Goal: Task Accomplishment & Management: Manage account settings

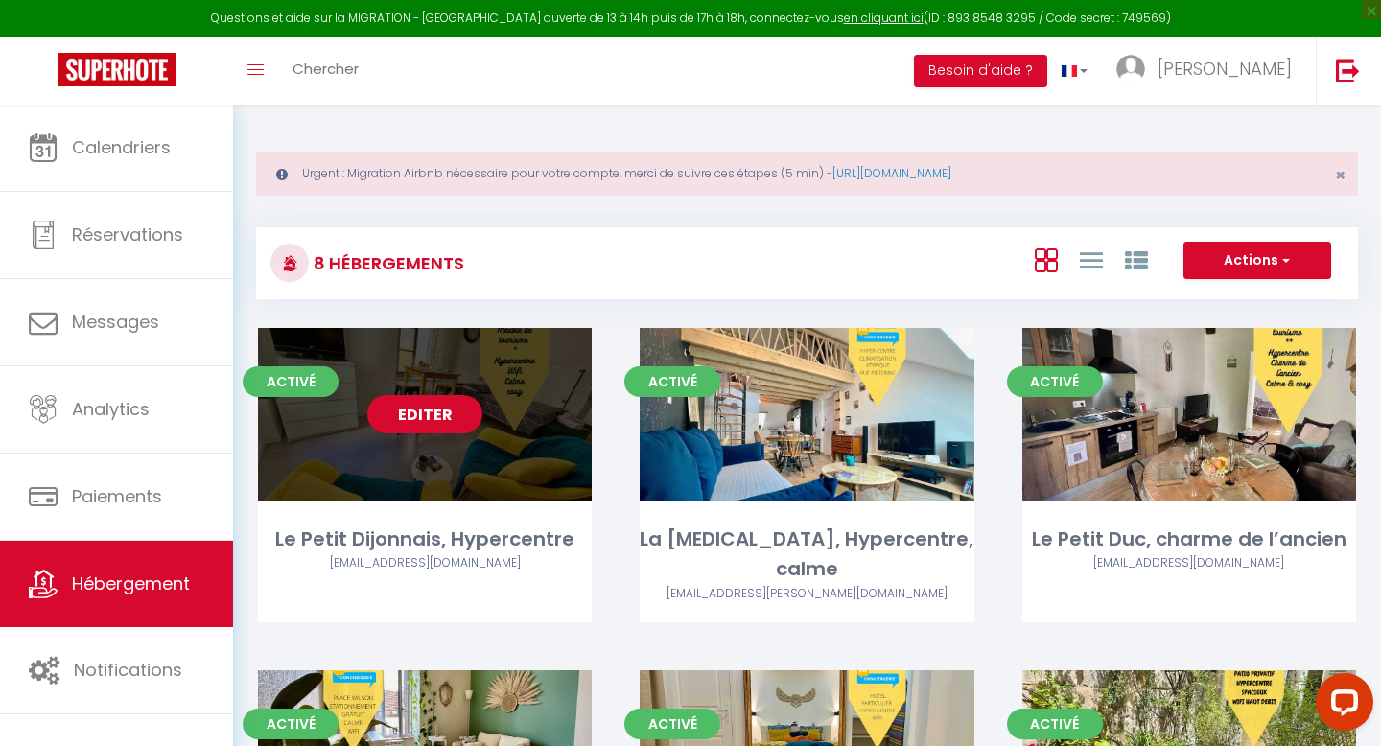
click at [431, 416] on link "Editer" at bounding box center [424, 414] width 115 height 38
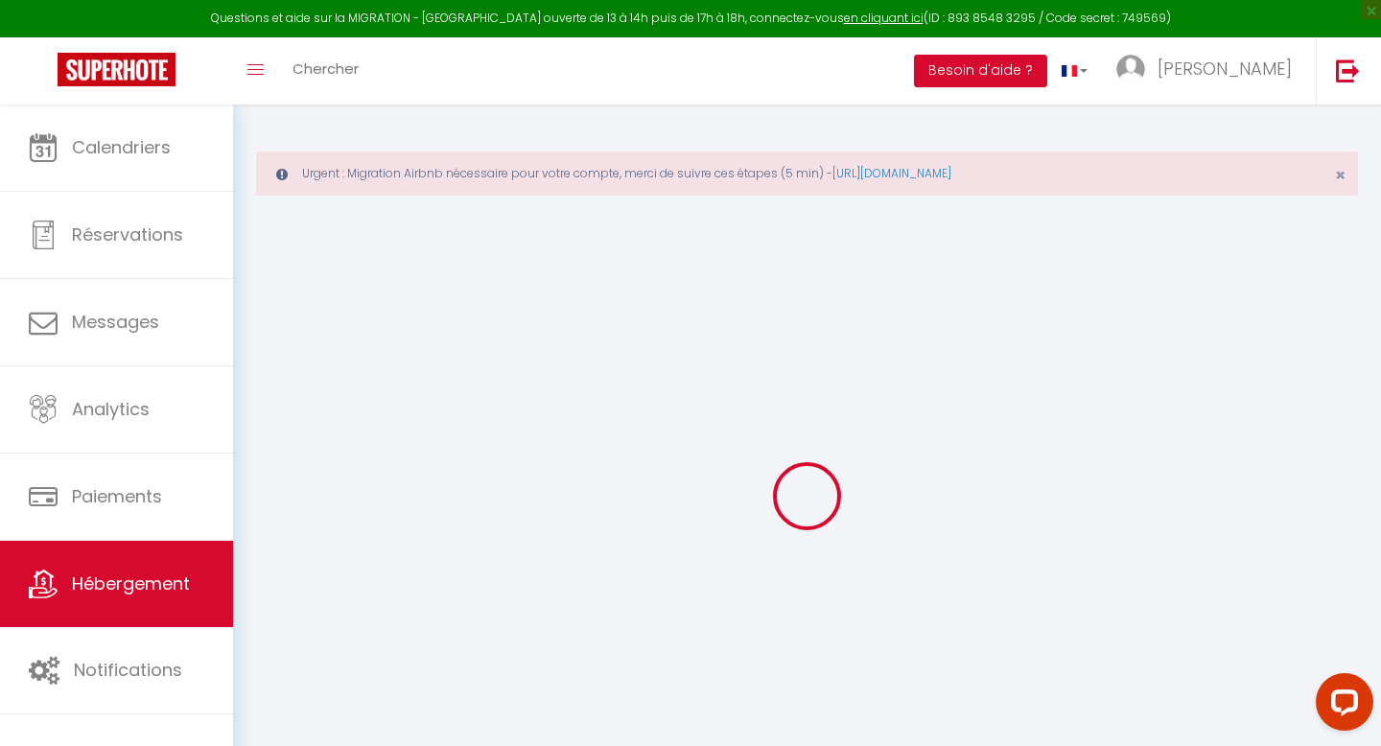
select select "16:00"
select select
select select "10:00"
select select "15"
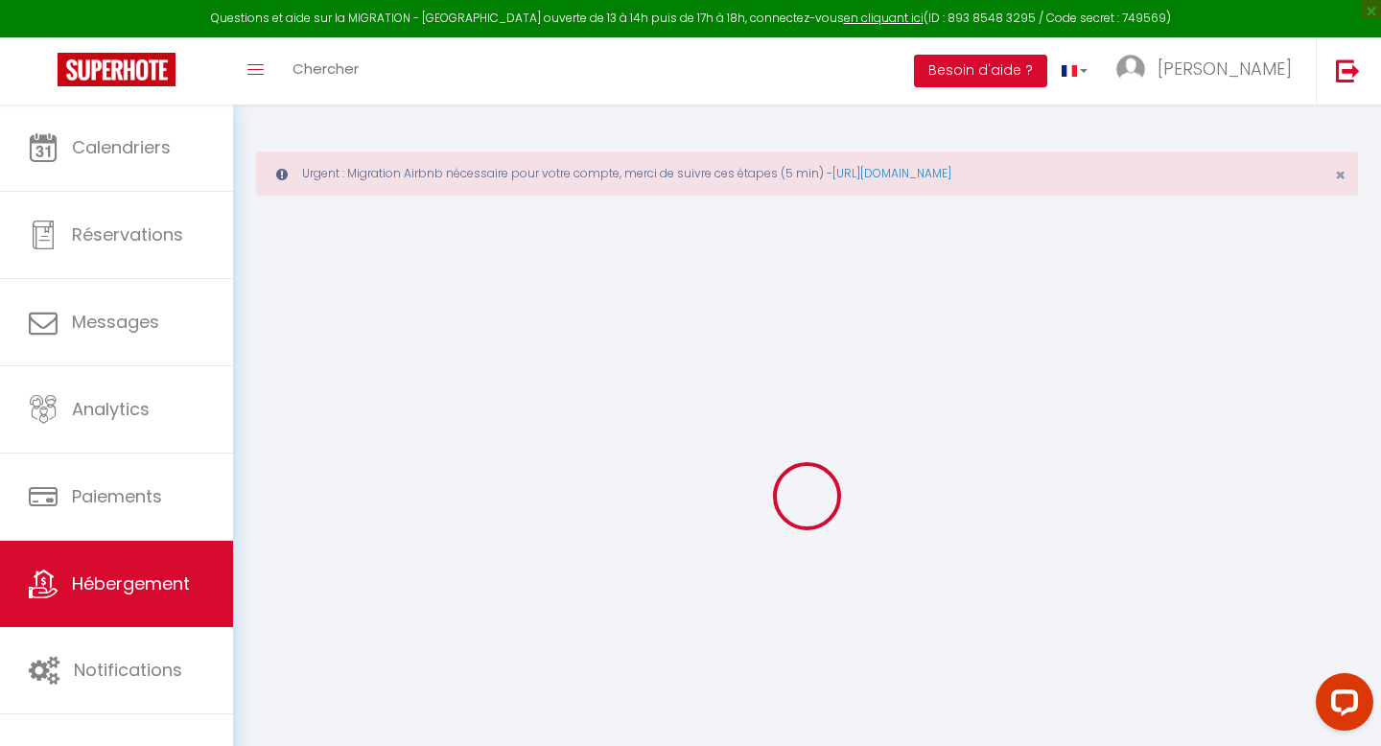
select select "20:00"
select select
checkbox input "false"
checkbox input "true"
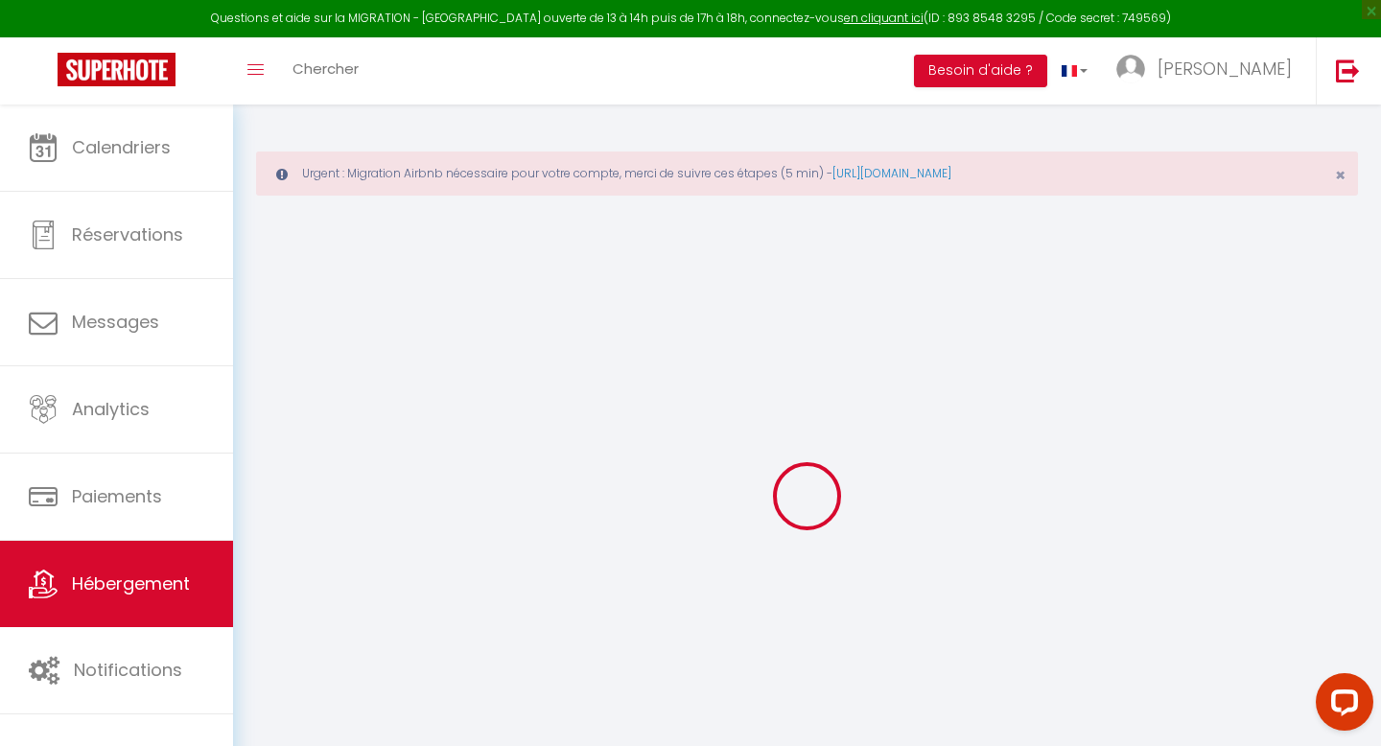
checkbox input "false"
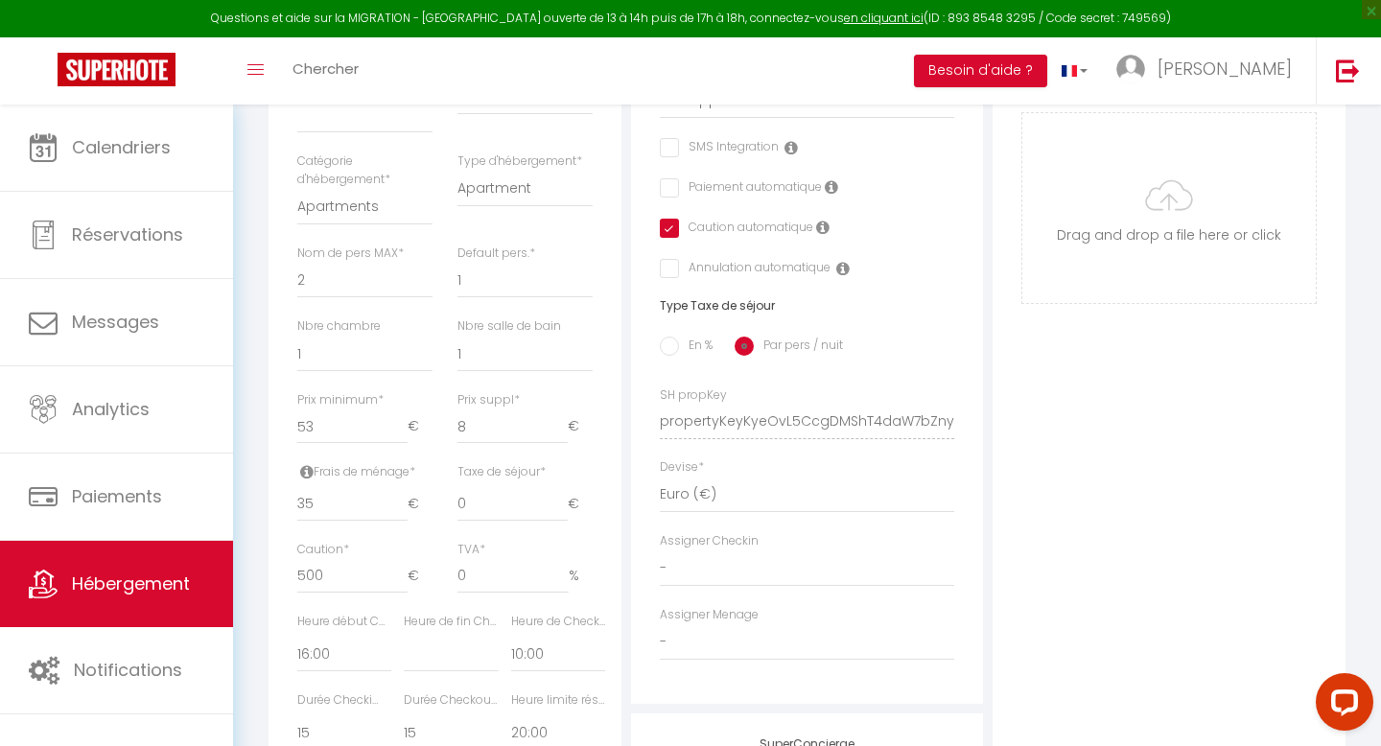
scroll to position [674, 0]
type input "54"
select select
checkbox input "false"
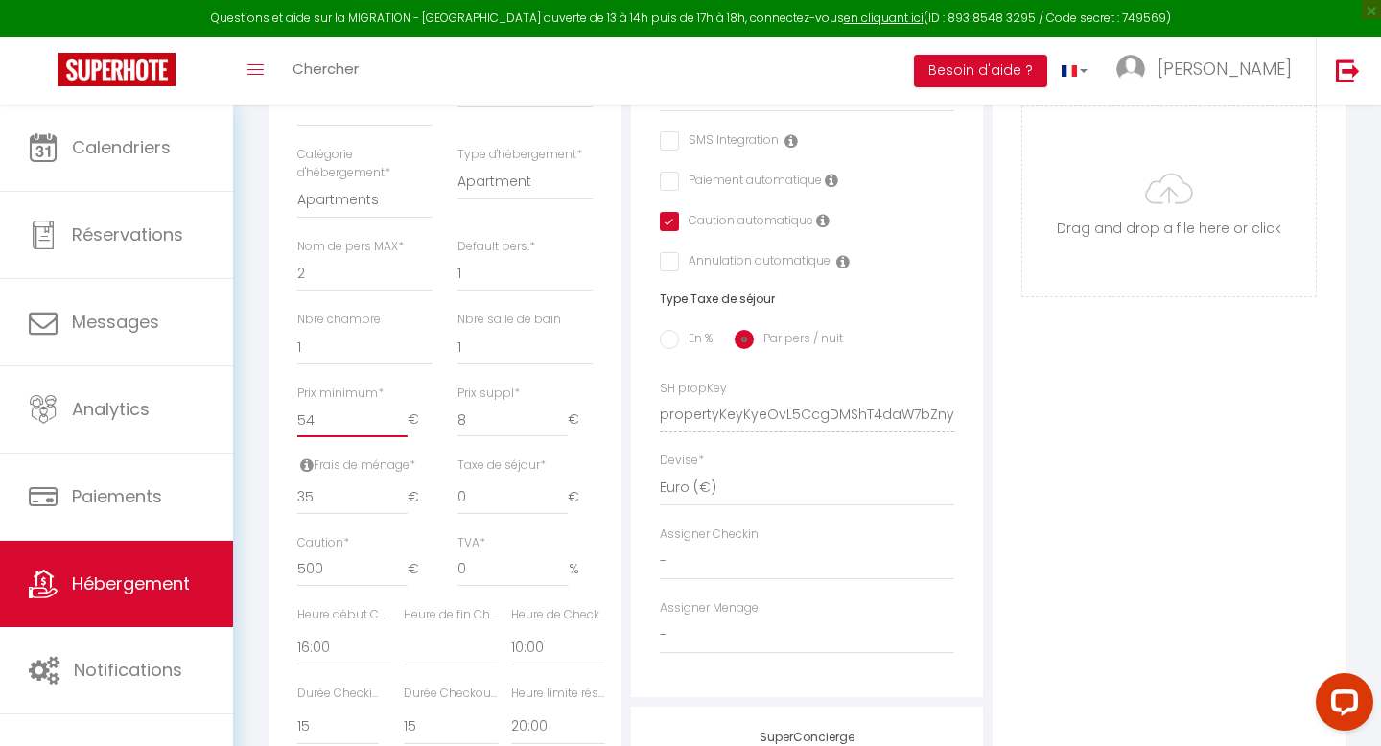
checkbox input "true"
checkbox input "false"
type input "54"
click at [403, 415] on input "54" at bounding box center [352, 420] width 110 height 35
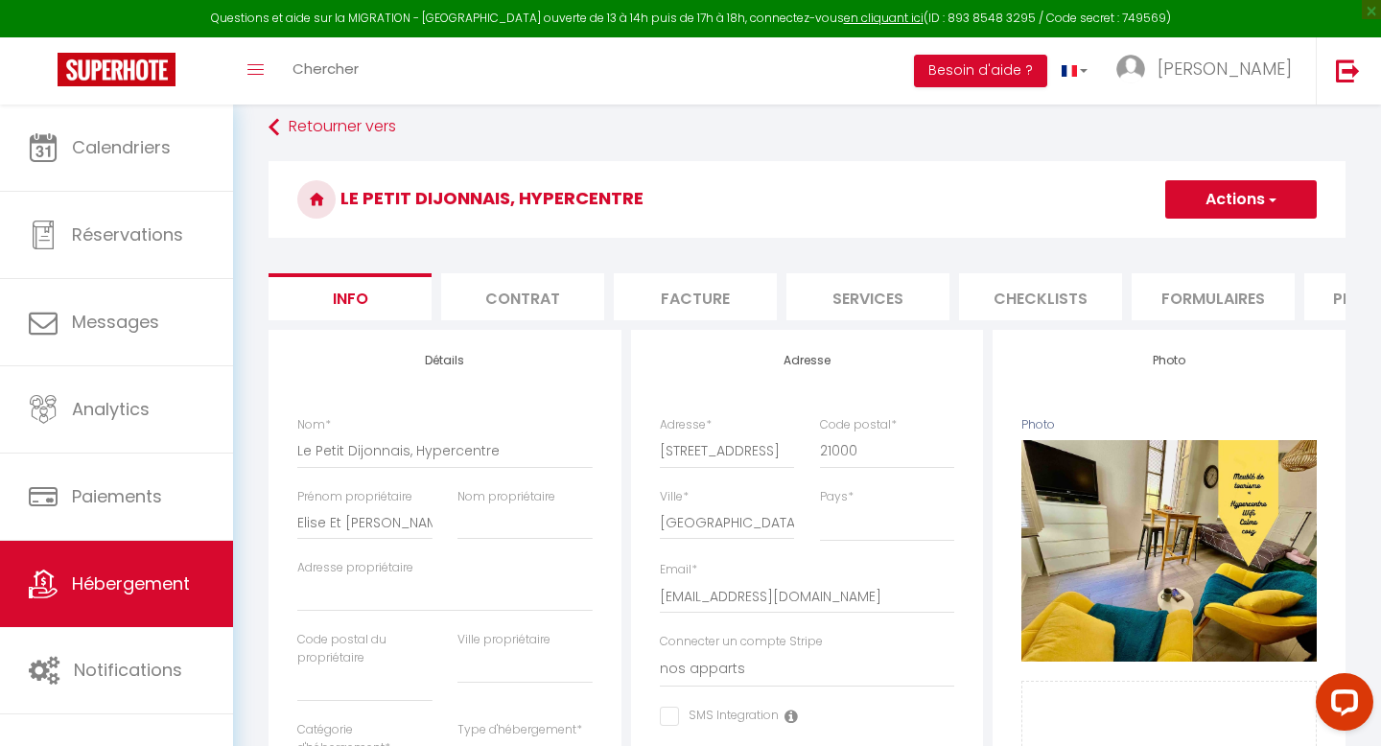
scroll to position [0, 0]
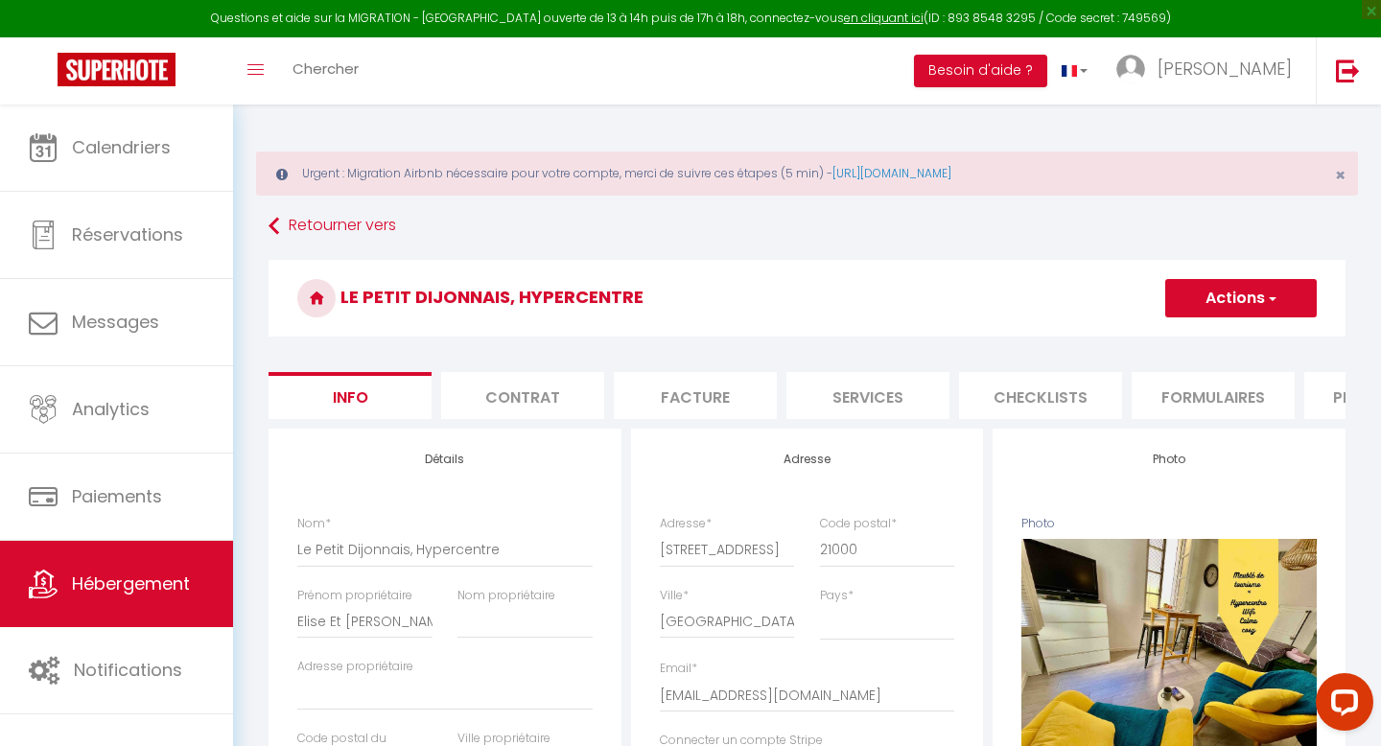
select select
checkbox input "false"
checkbox input "true"
checkbox input "false"
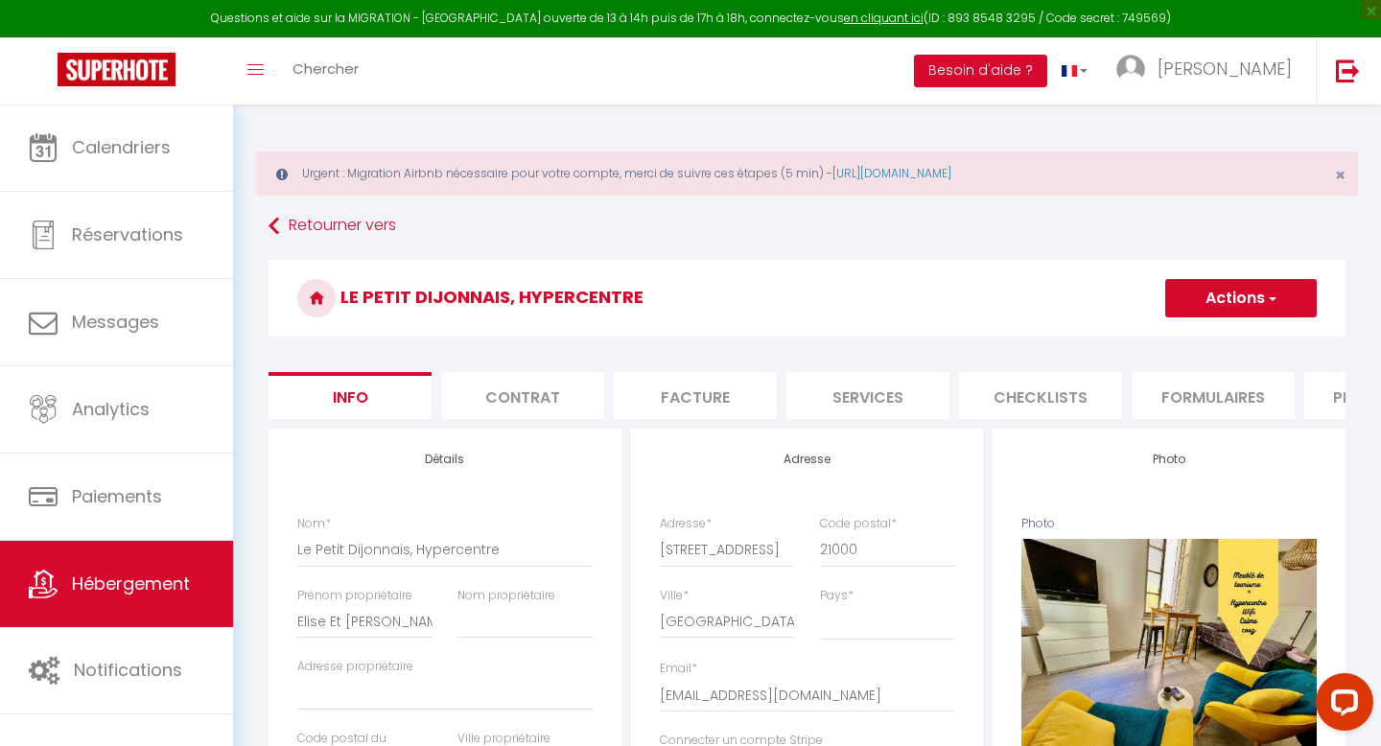
click at [1199, 291] on button "Actions" at bounding box center [1240, 298] width 151 height 38
click at [1146, 338] on input "Enregistrer" at bounding box center [1165, 340] width 71 height 19
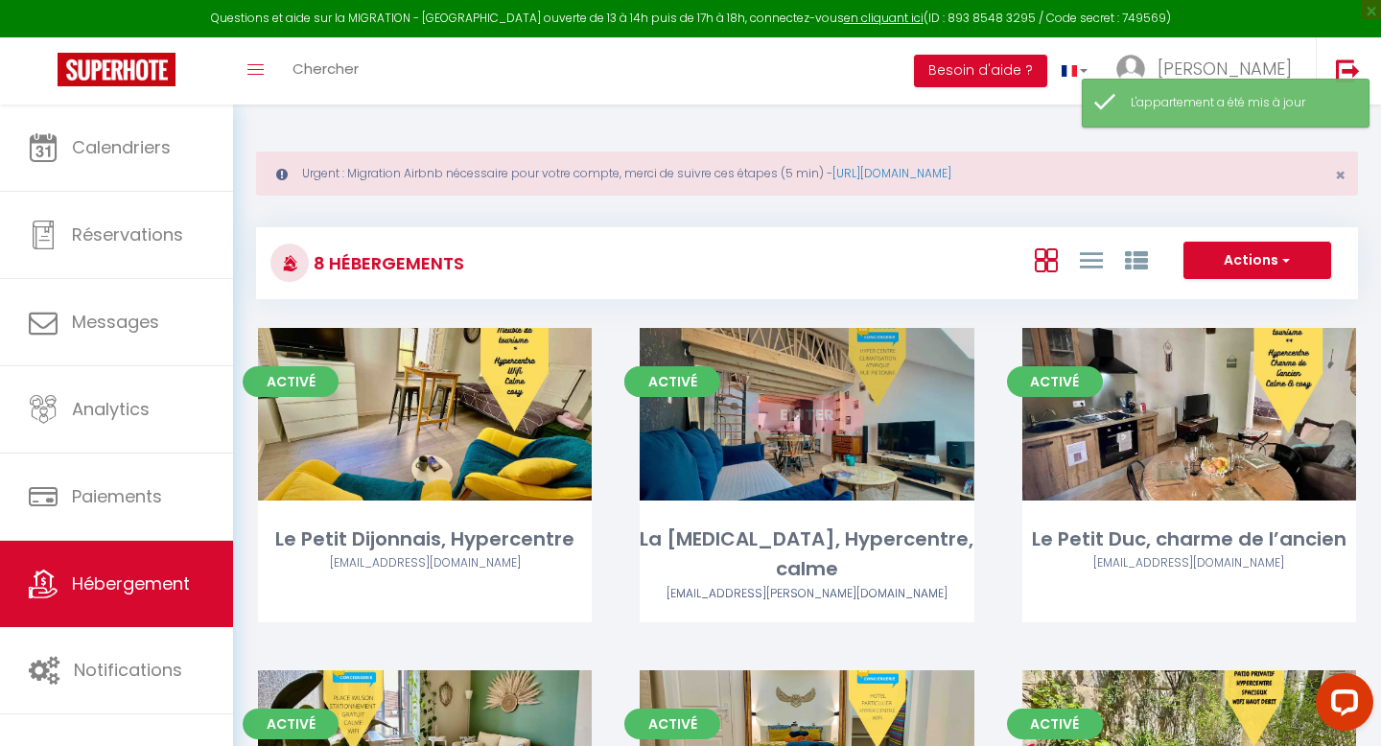
click at [808, 410] on link "Editer" at bounding box center [806, 414] width 115 height 38
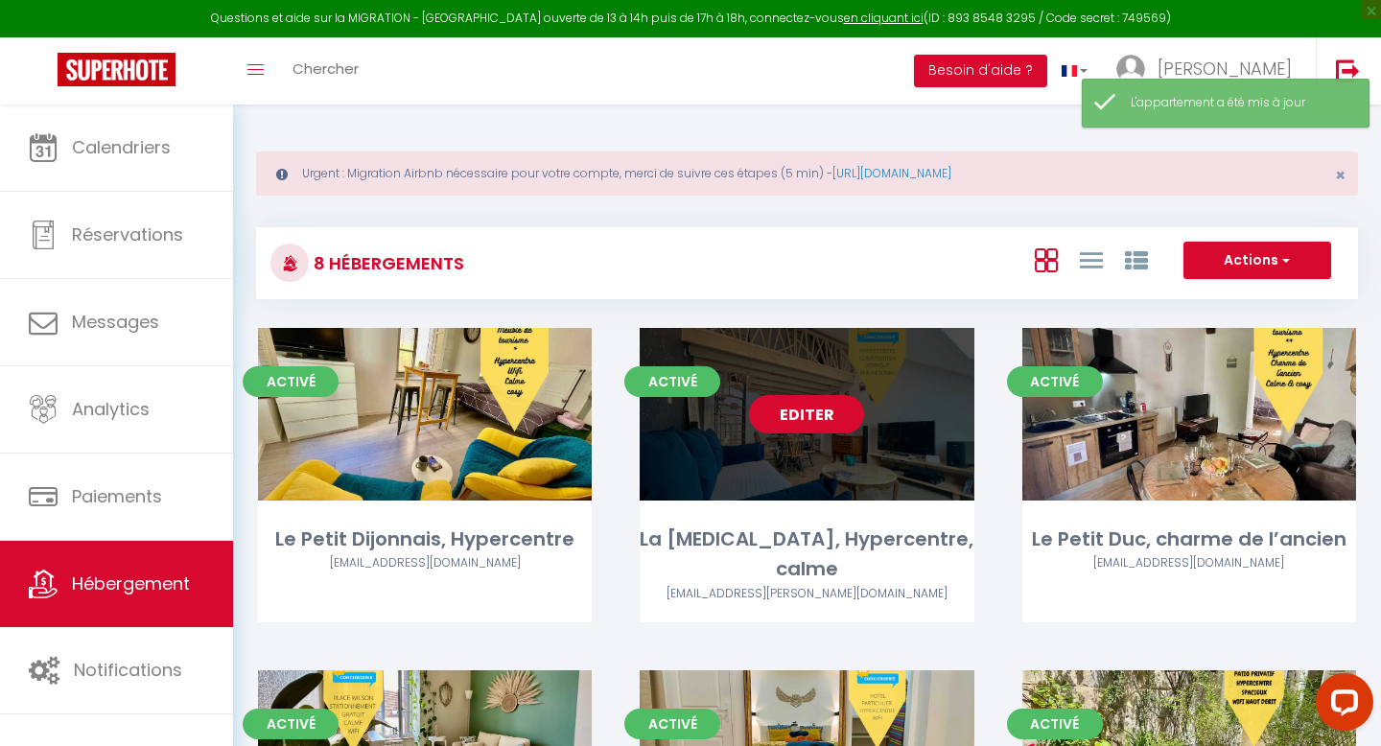
click at [808, 410] on link "Editer" at bounding box center [806, 414] width 115 height 38
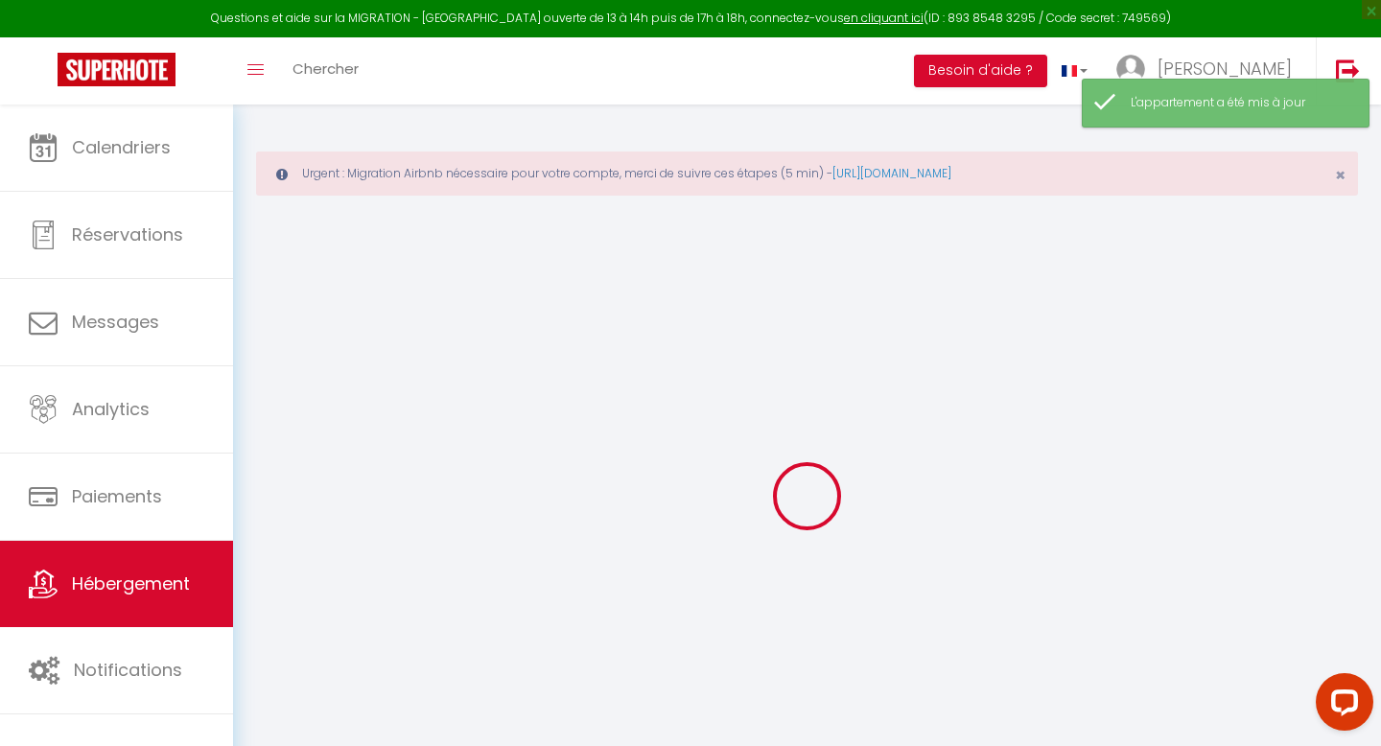
checkbox input "false"
checkbox input "true"
checkbox input "false"
select select "16:00"
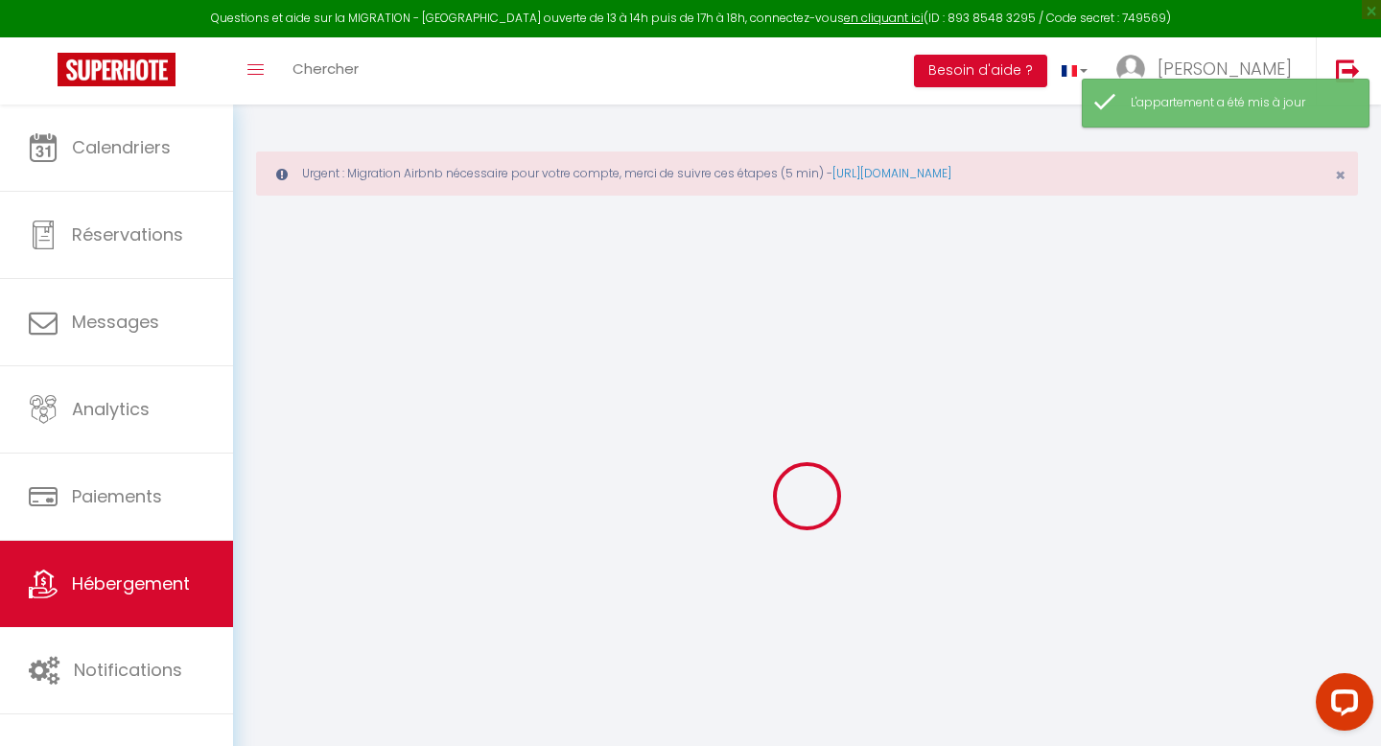
select select
select select "10:00"
select select "30"
select select "120"
select select "19:00"
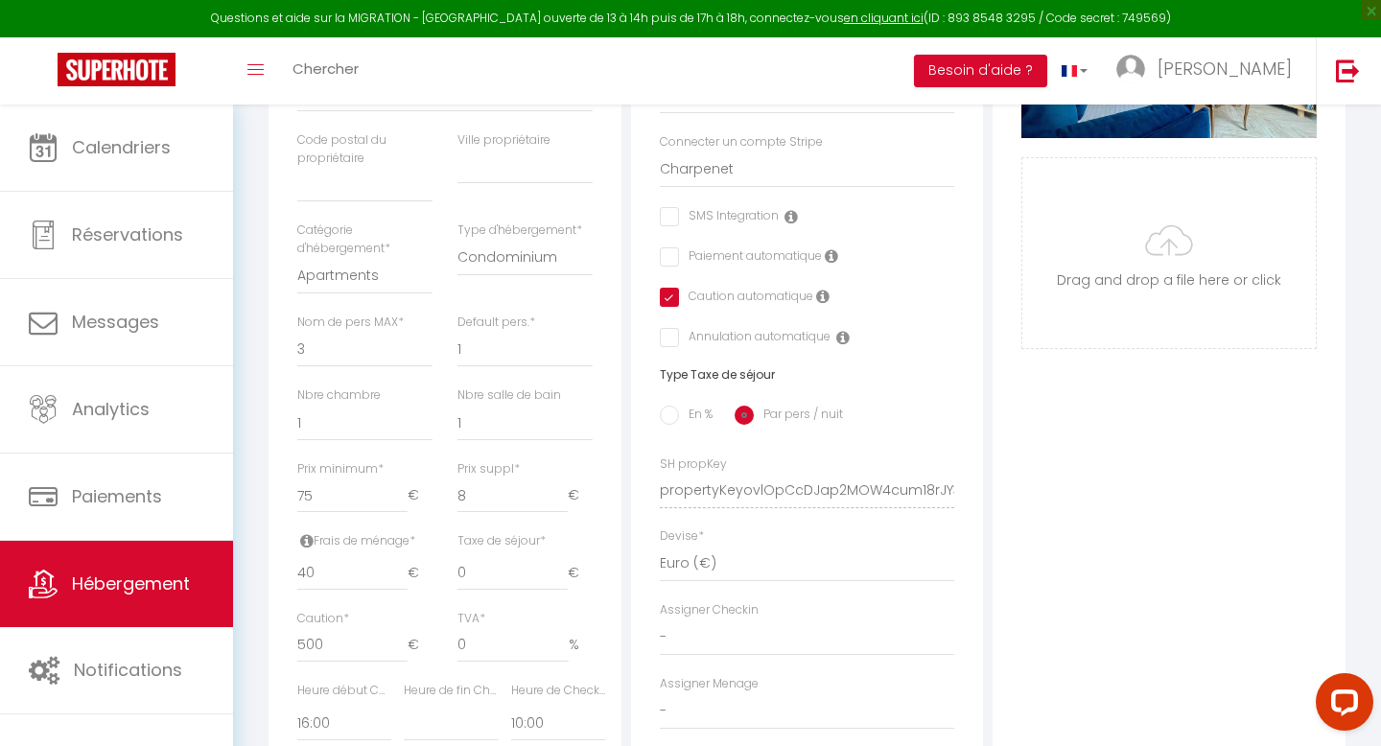
scroll to position [612, 0]
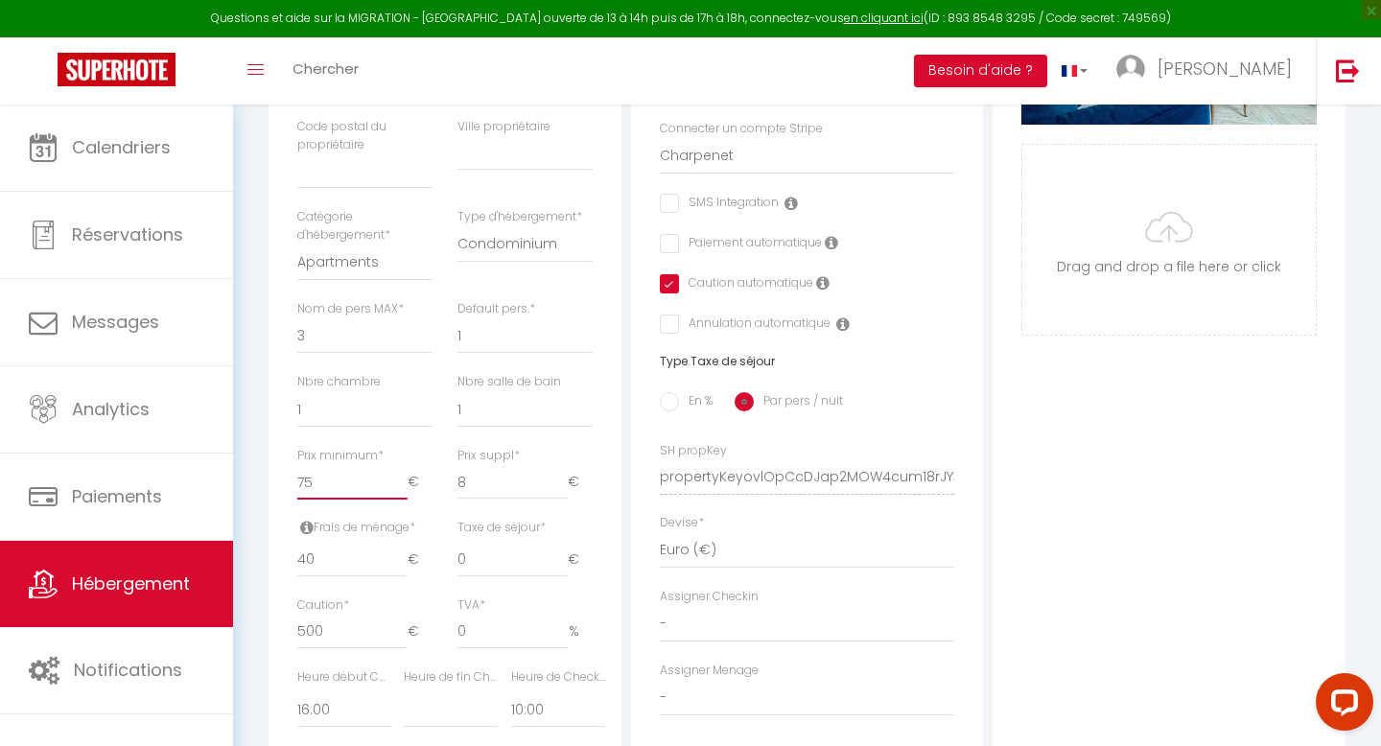
type input "74"
select select
checkbox input "false"
checkbox input "true"
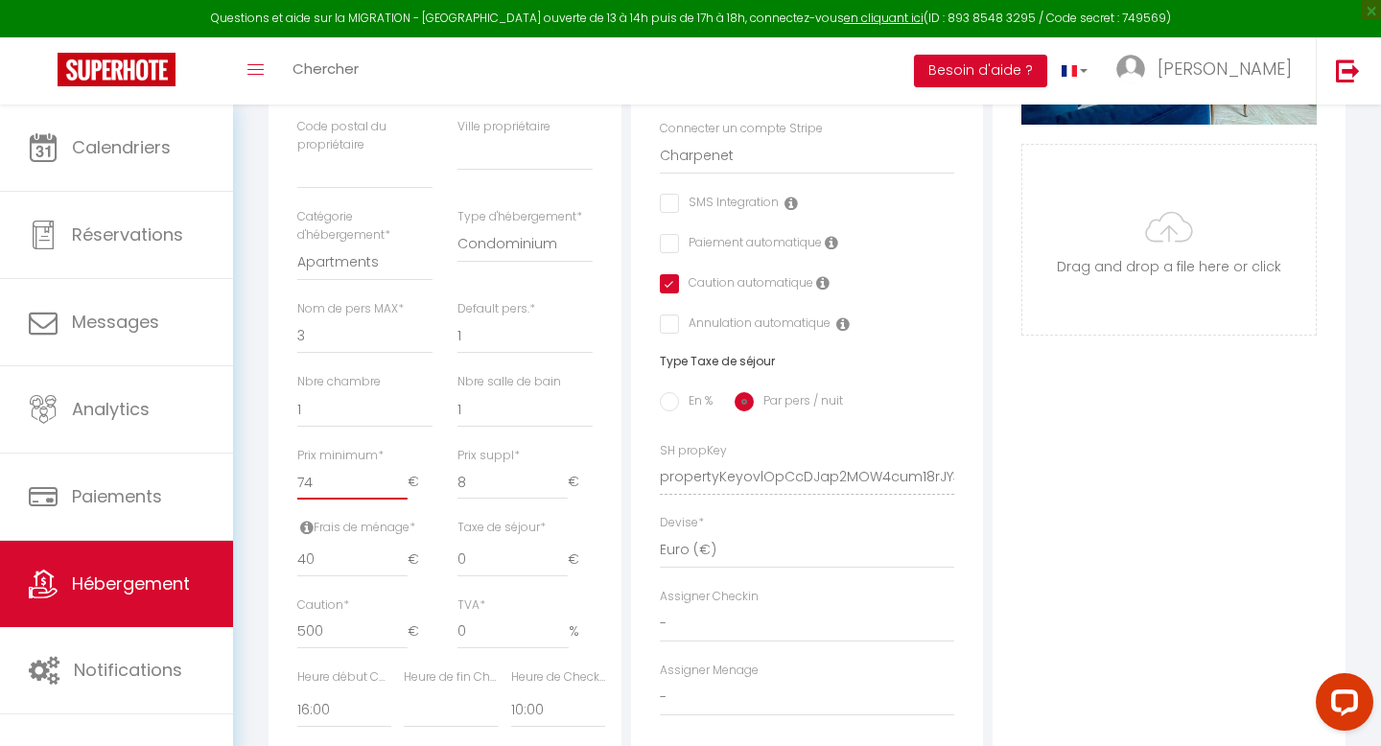
checkbox input "false"
type input "74"
click at [400, 490] on input "74" at bounding box center [352, 482] width 110 height 35
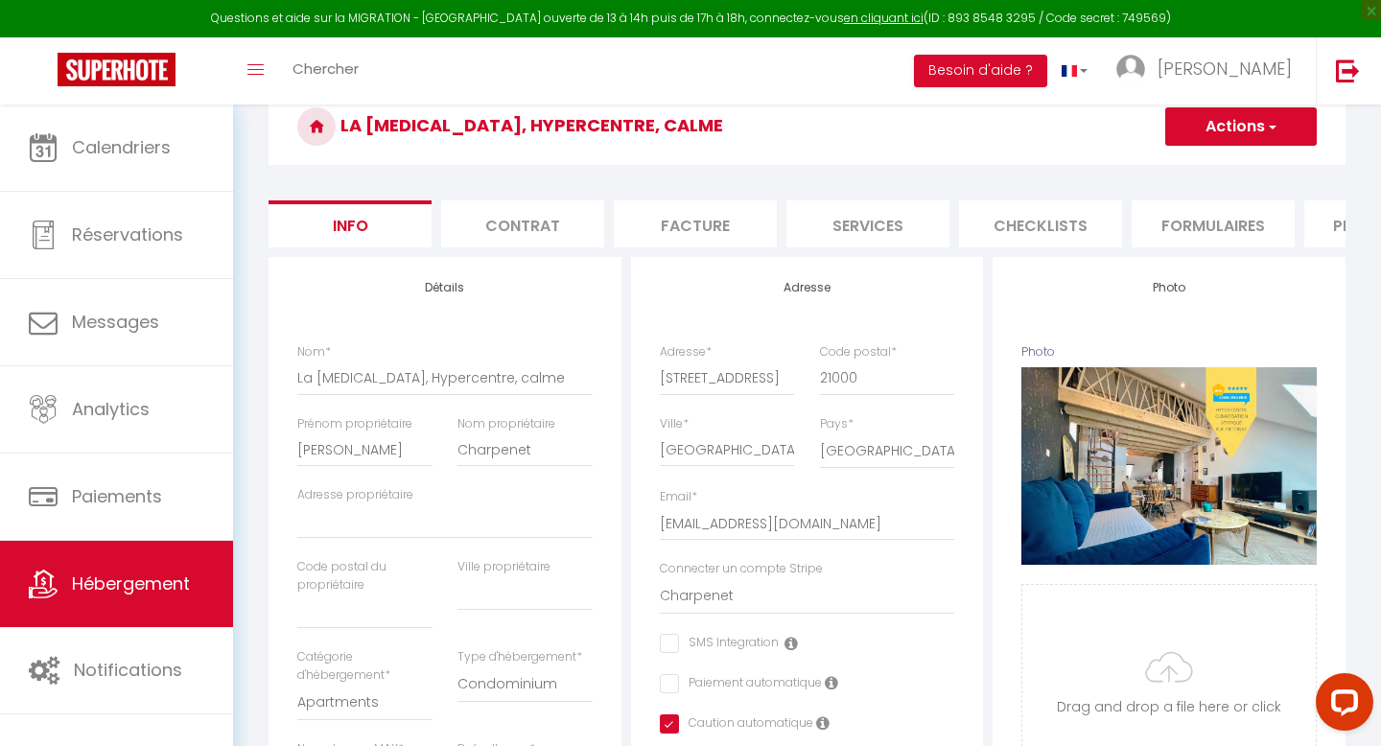
scroll to position [131, 0]
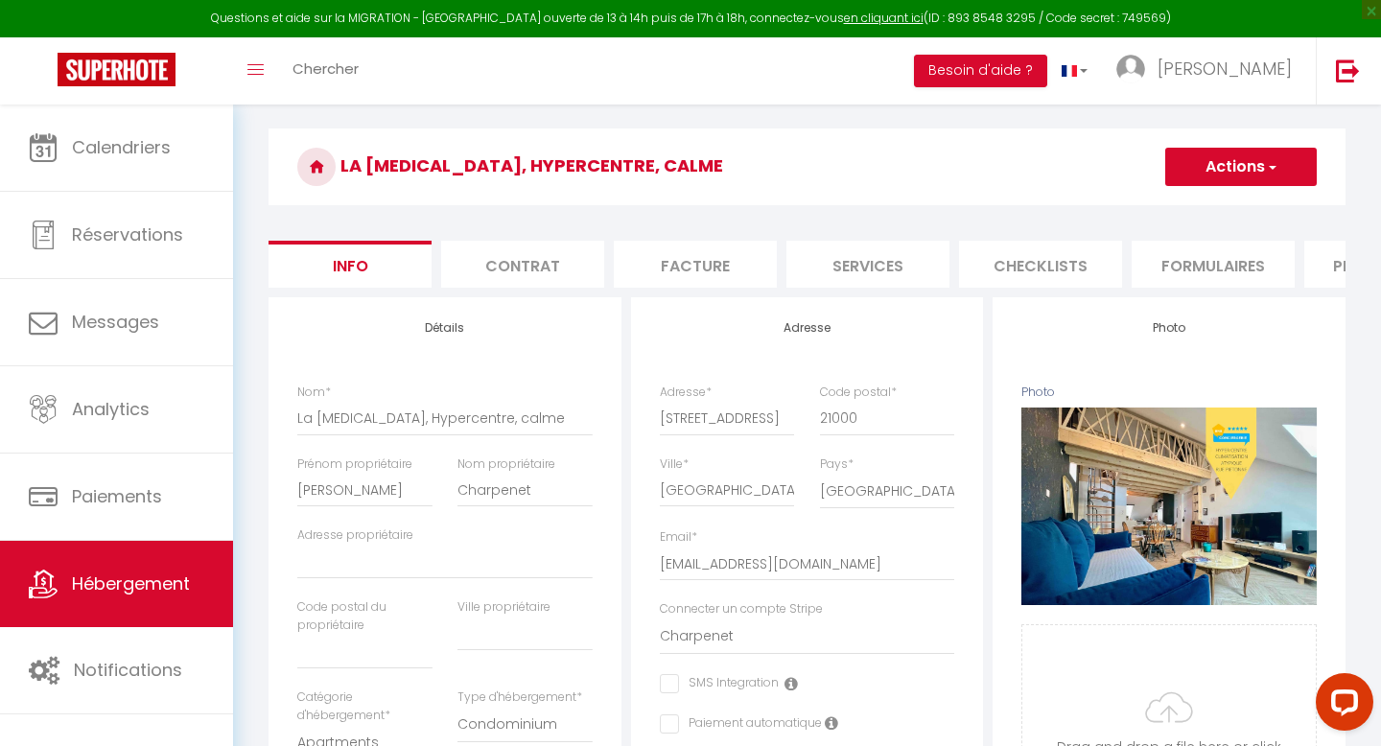
click at [1197, 183] on button "Actions" at bounding box center [1240, 167] width 151 height 38
select select
checkbox input "false"
checkbox input "true"
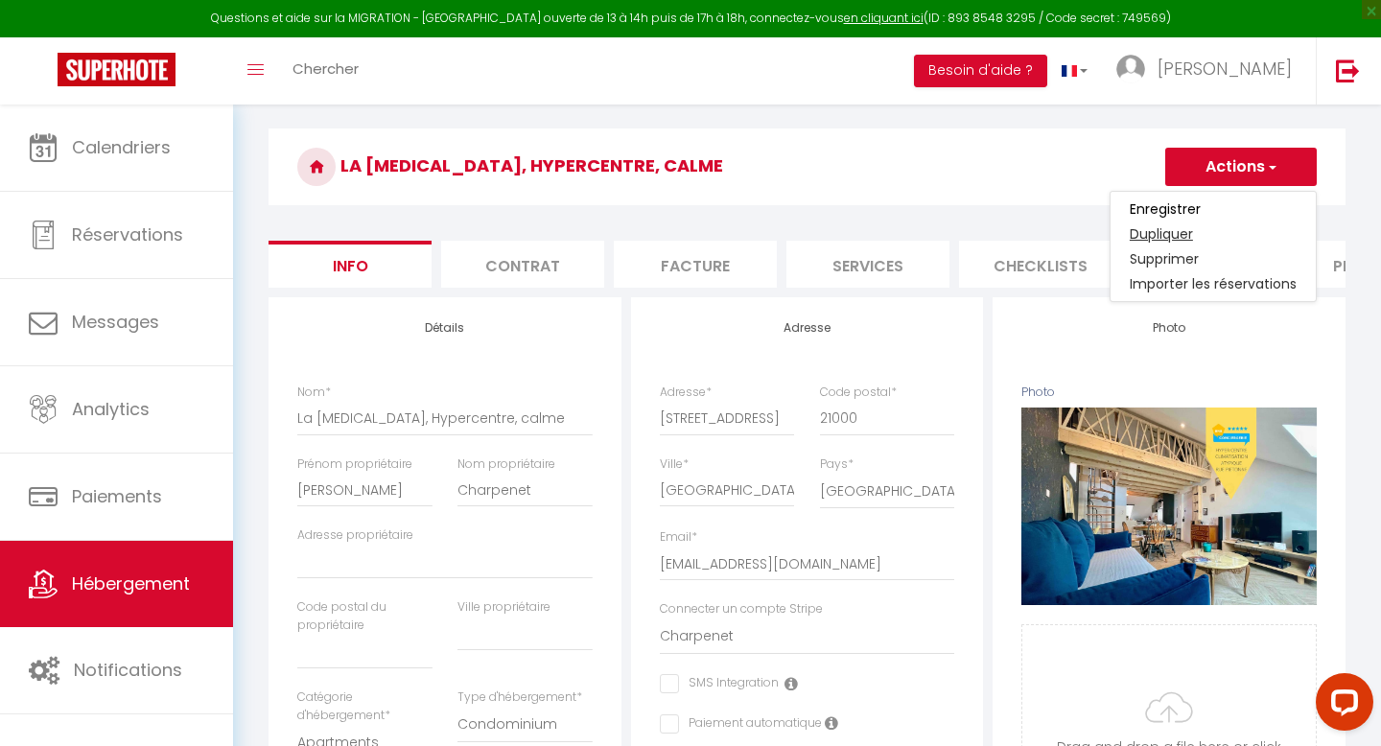
checkbox input "false"
click at [1164, 209] on input "Enregistrer" at bounding box center [1165, 208] width 71 height 19
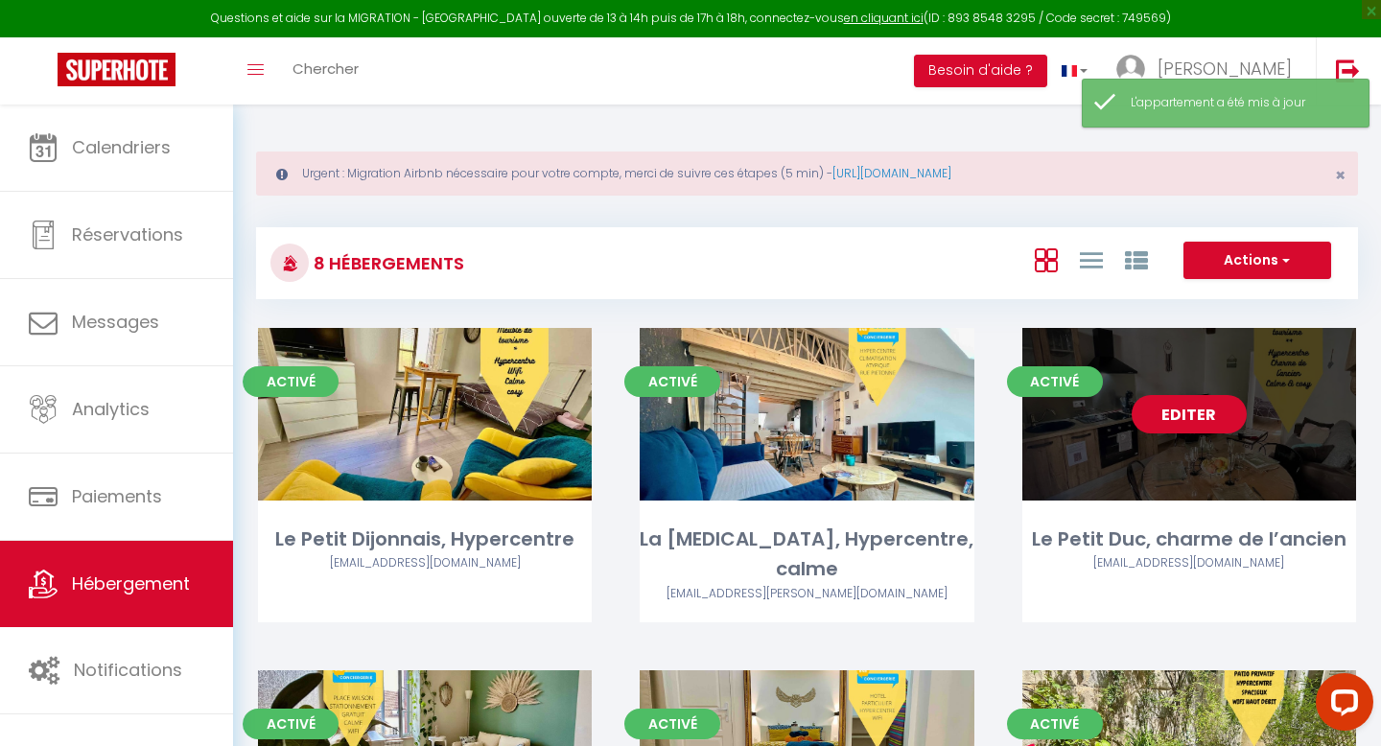
click at [1209, 400] on link "Editer" at bounding box center [1188, 414] width 115 height 38
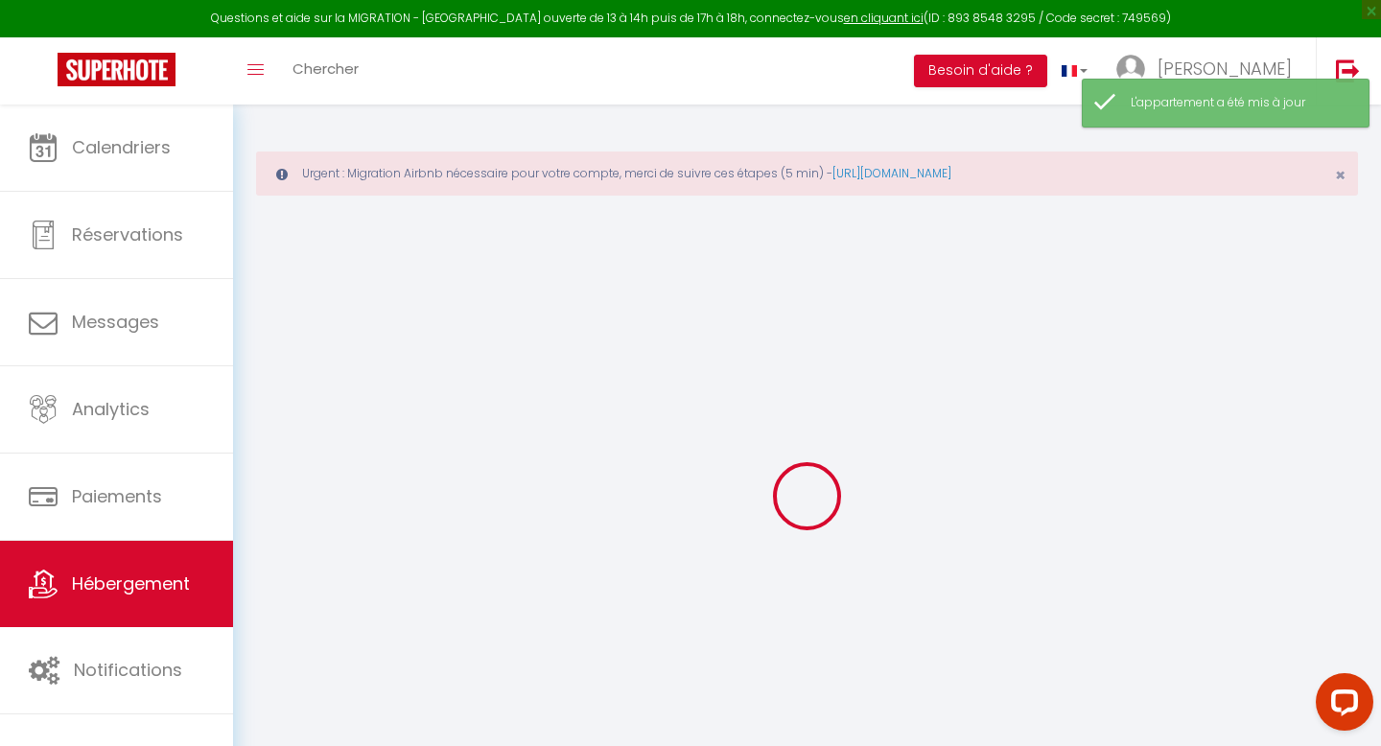
select select
checkbox input "false"
checkbox input "true"
checkbox input "false"
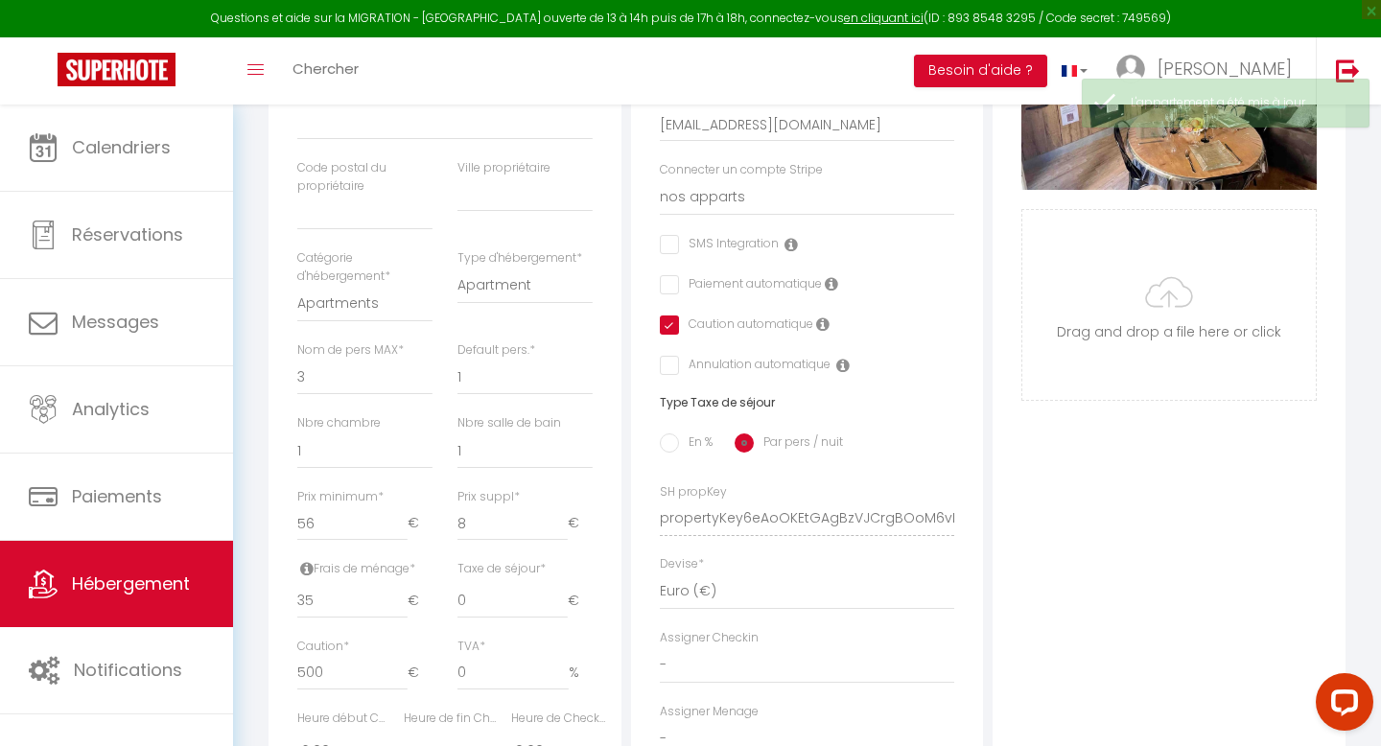
scroll to position [580, 0]
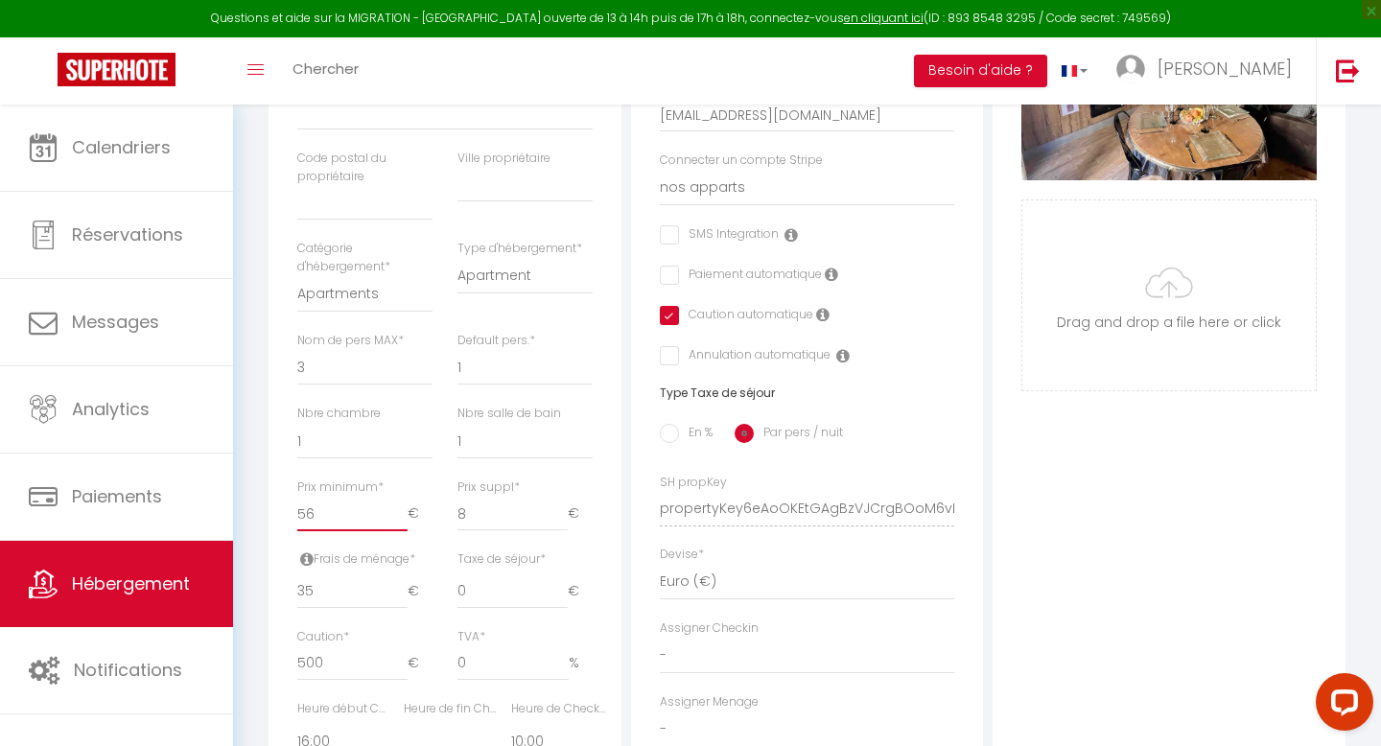
type input "55"
select select
checkbox input "false"
checkbox input "true"
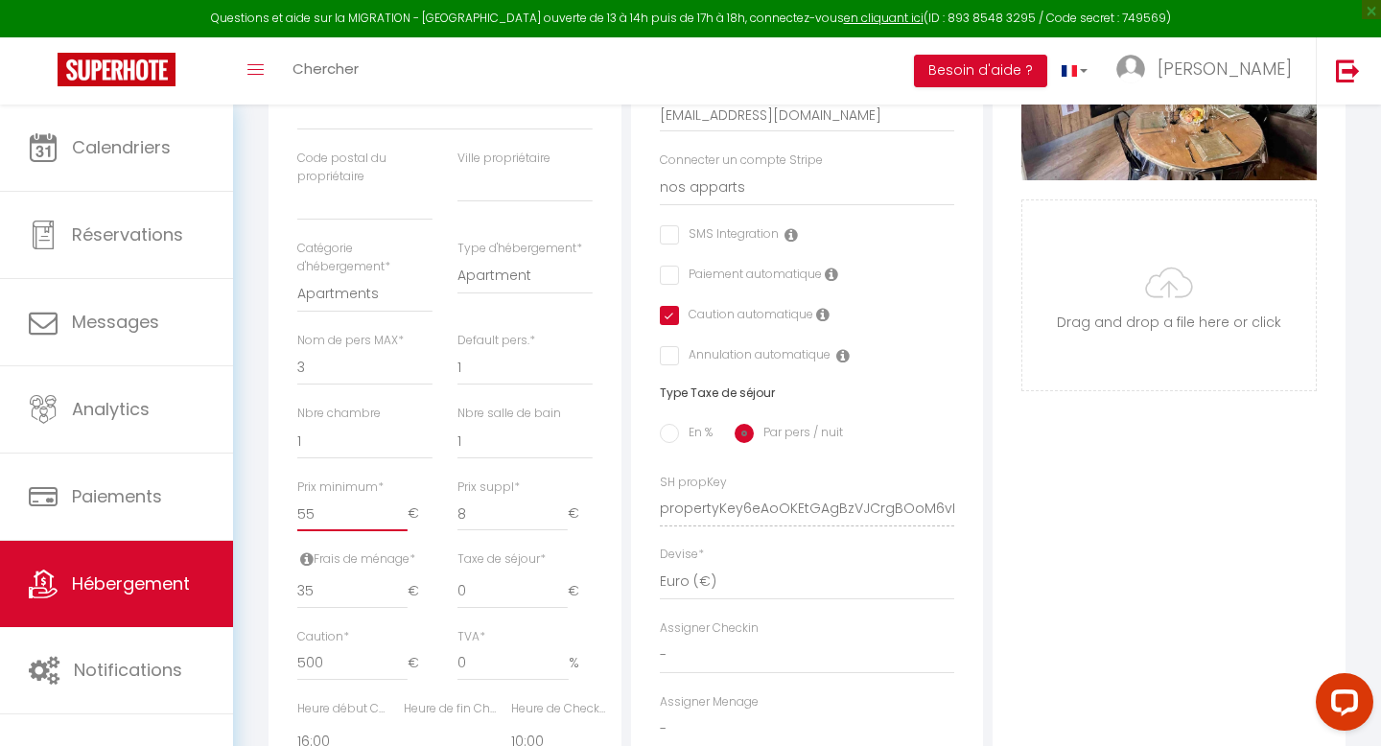
checkbox input "false"
type input "55"
click at [401, 520] on input "55" at bounding box center [352, 514] width 110 height 35
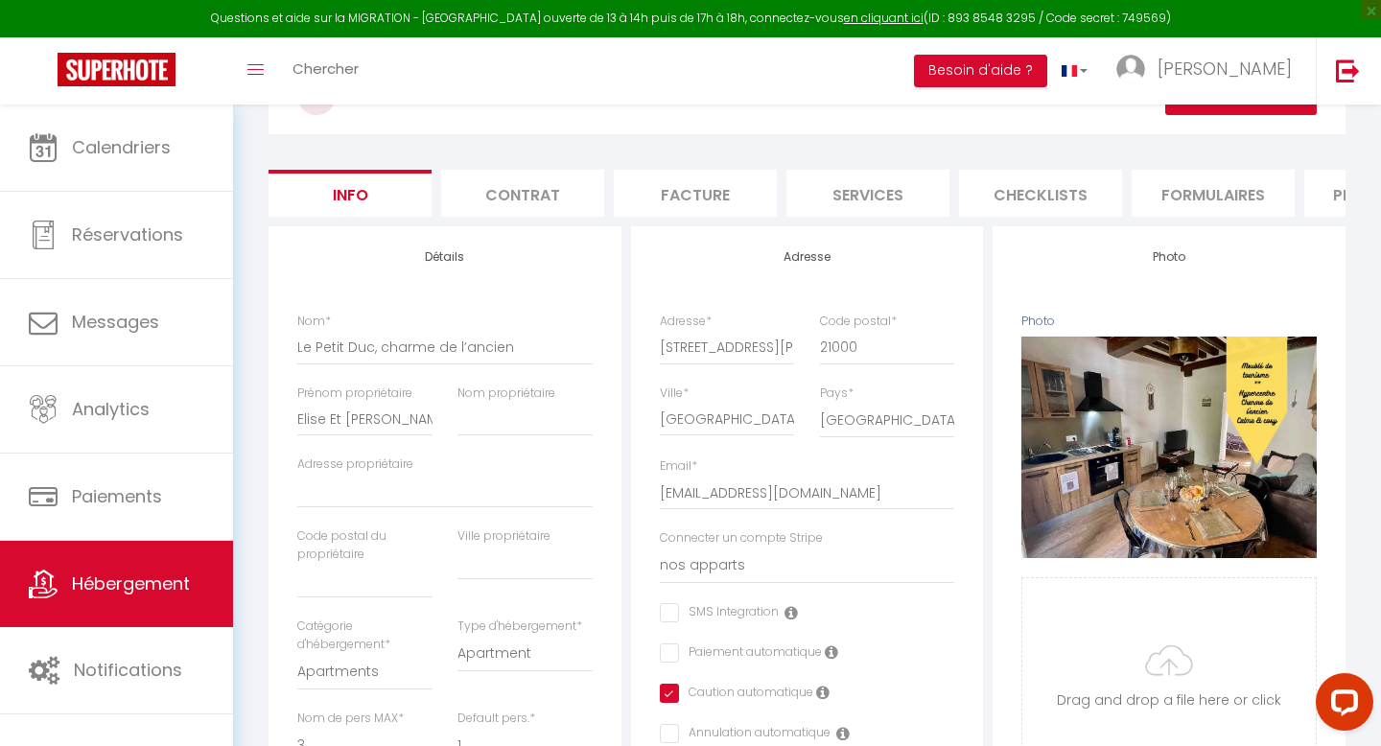
scroll to position [0, 0]
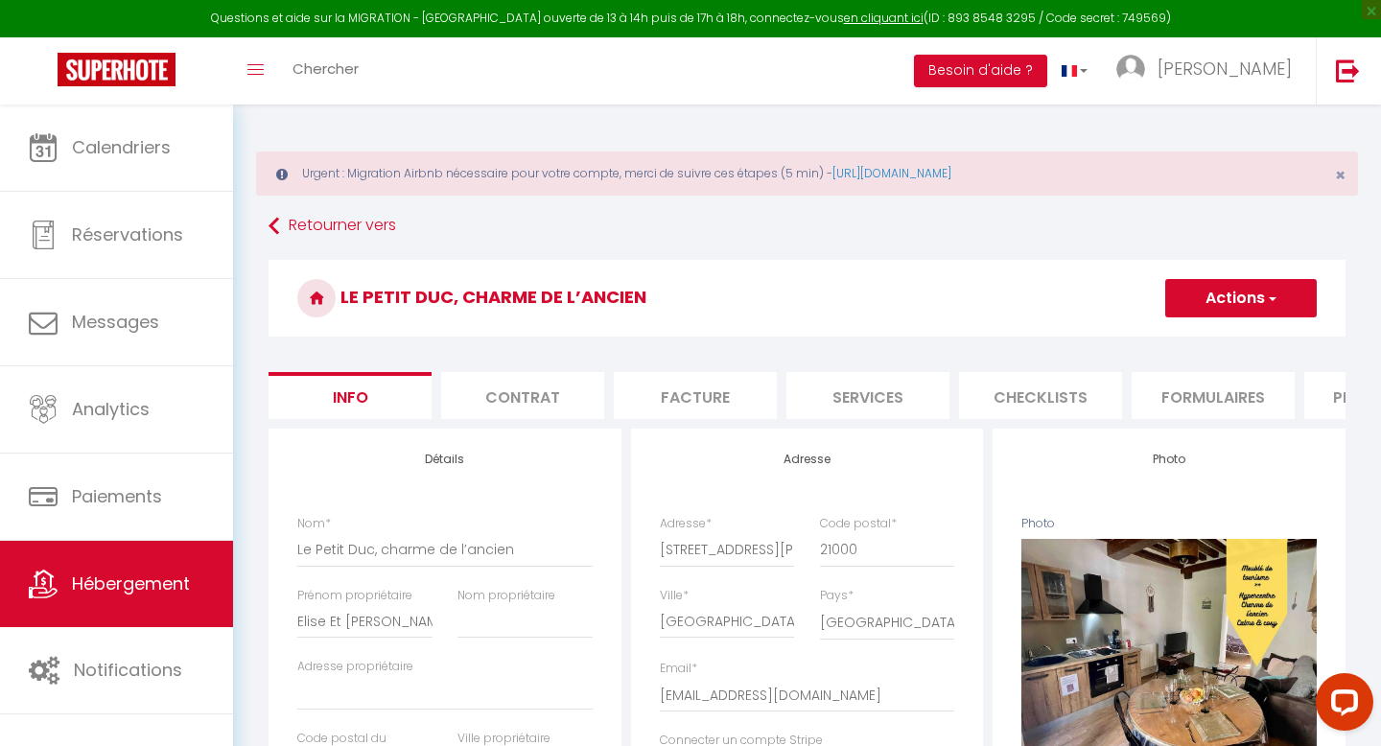
click at [1200, 308] on button "Actions" at bounding box center [1240, 298] width 151 height 38
click at [1159, 350] on link "Enregistrer" at bounding box center [1212, 340] width 205 height 25
select select
checkbox input "false"
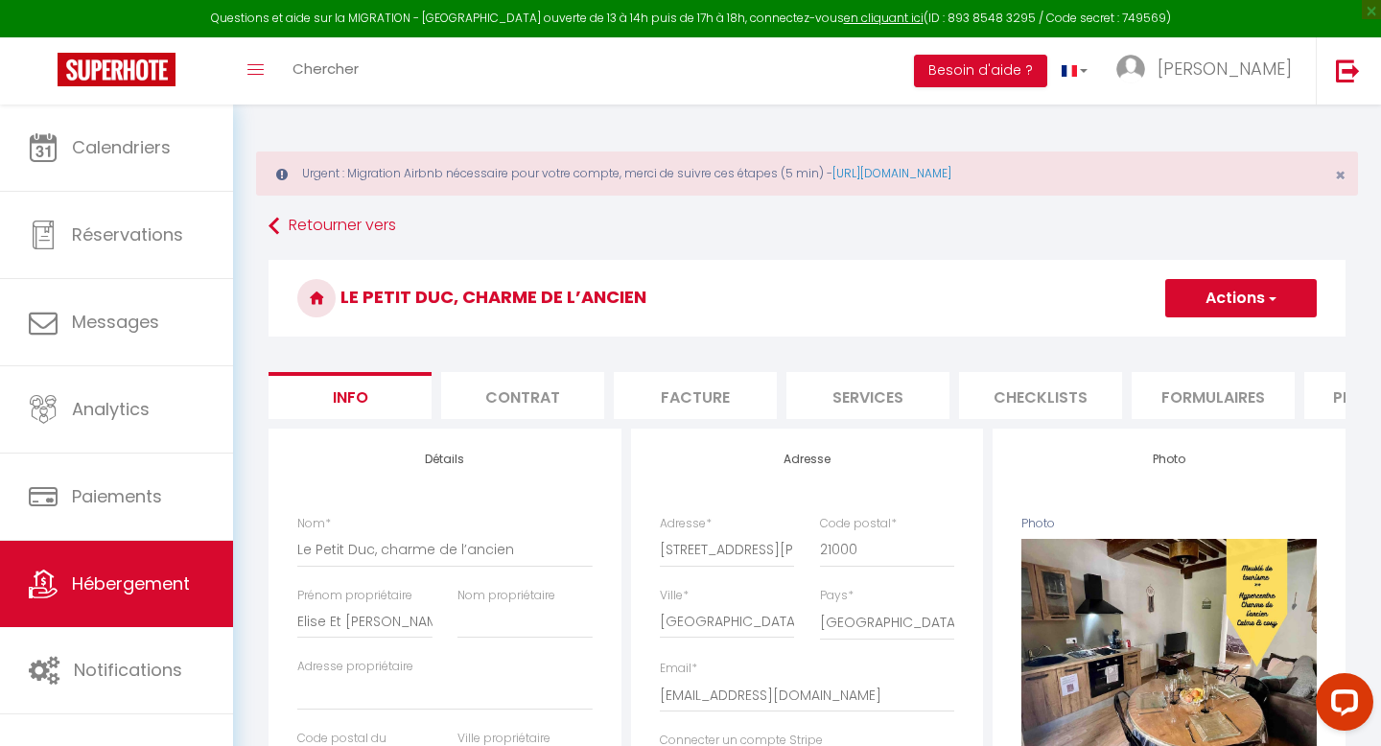
checkbox input "true"
checkbox input "false"
click at [1192, 295] on button "Actions" at bounding box center [1240, 298] width 151 height 38
click at [1164, 338] on input "Enregistrer" at bounding box center [1165, 340] width 71 height 19
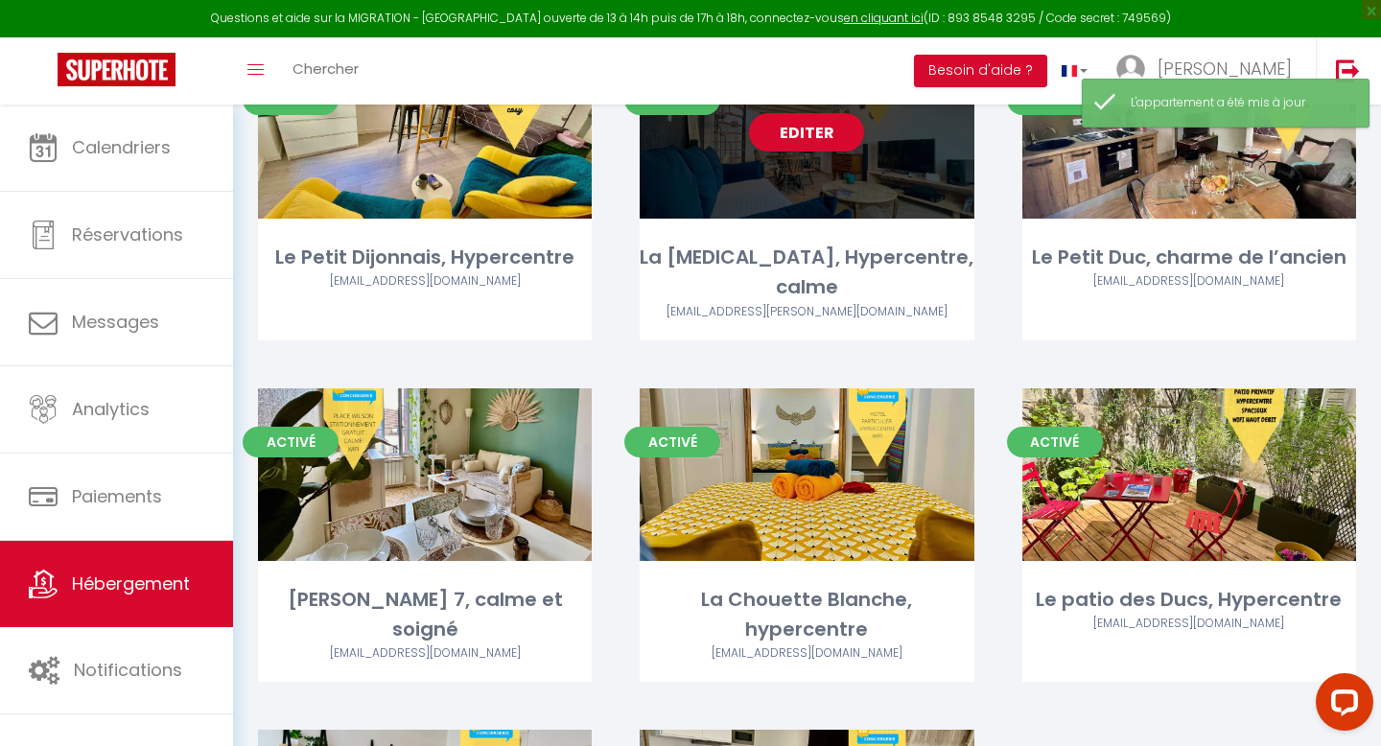
scroll to position [365, 0]
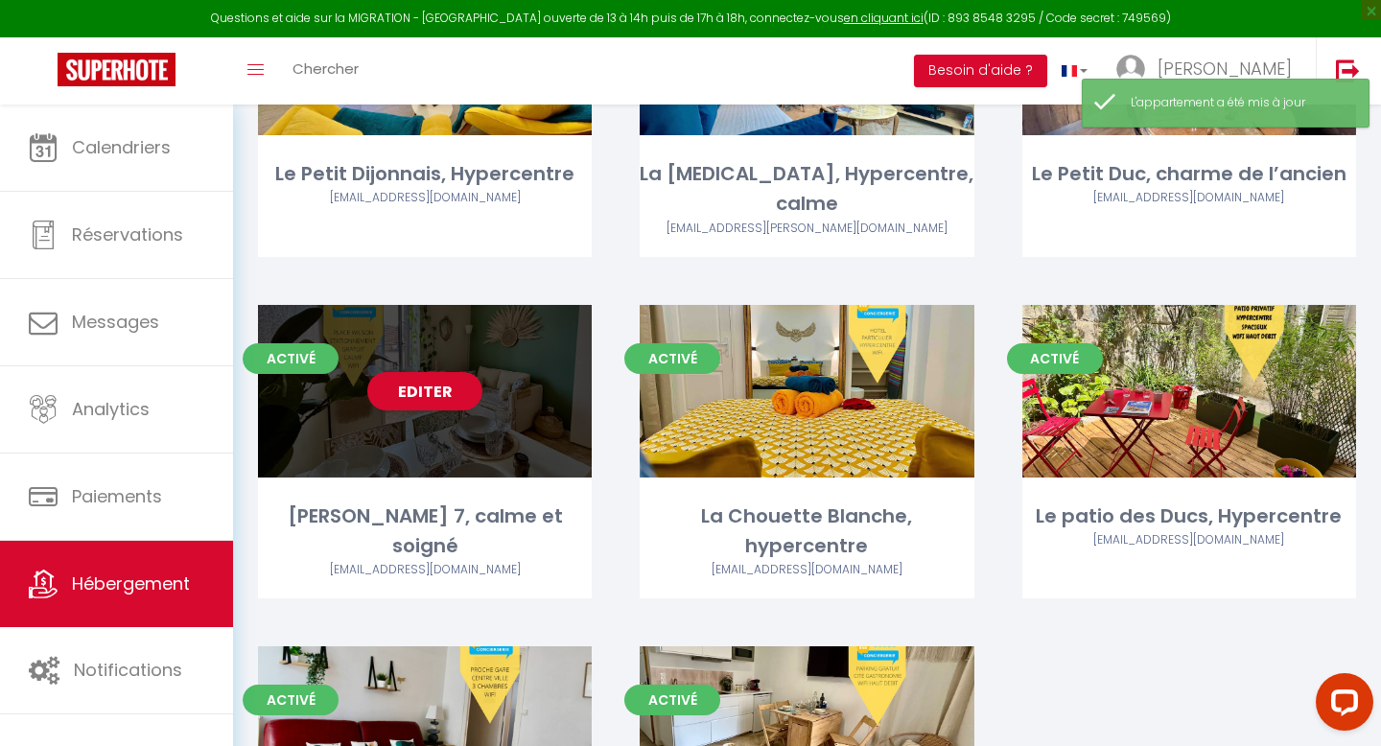
click at [425, 372] on link "Editer" at bounding box center [424, 391] width 115 height 38
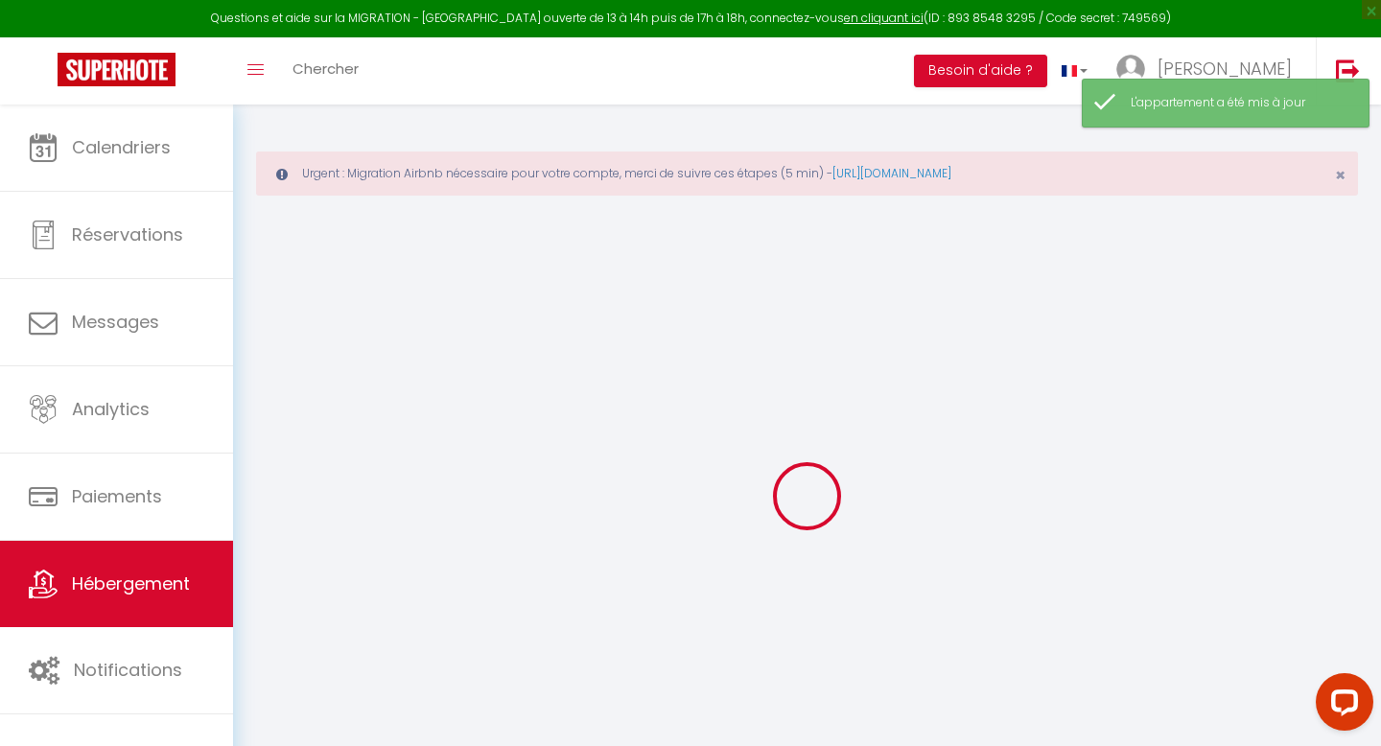
select select "10:00"
select select
select select "16:00"
select select "30"
select select "120"
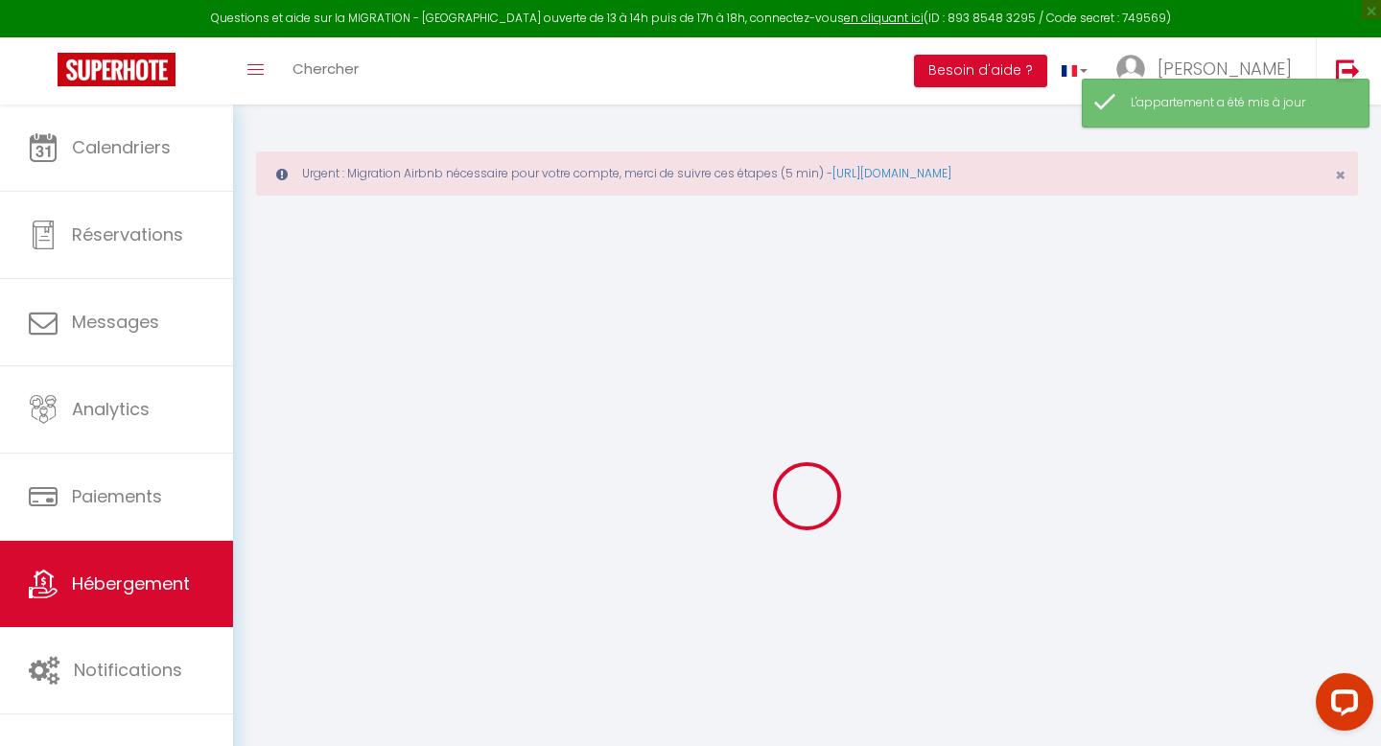
select select "19:00"
select select
checkbox input "false"
checkbox input "true"
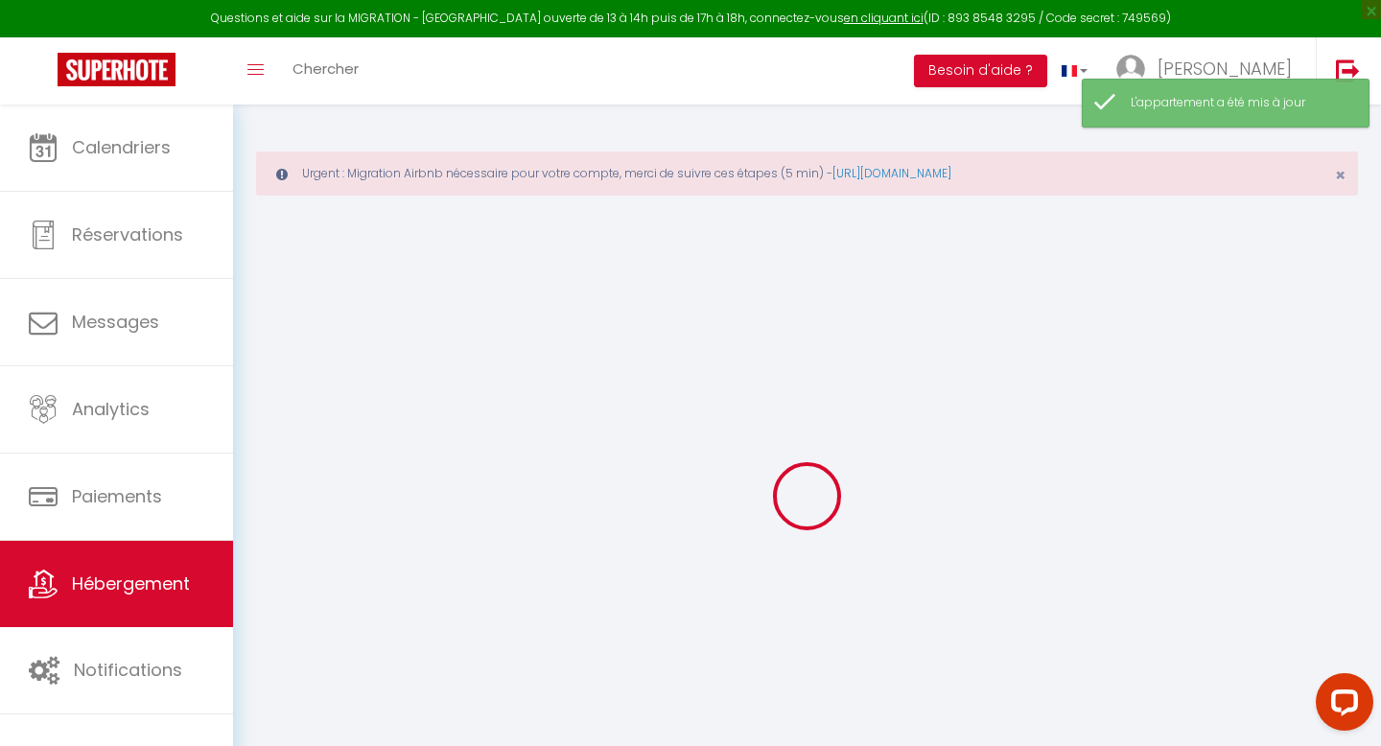
checkbox input "false"
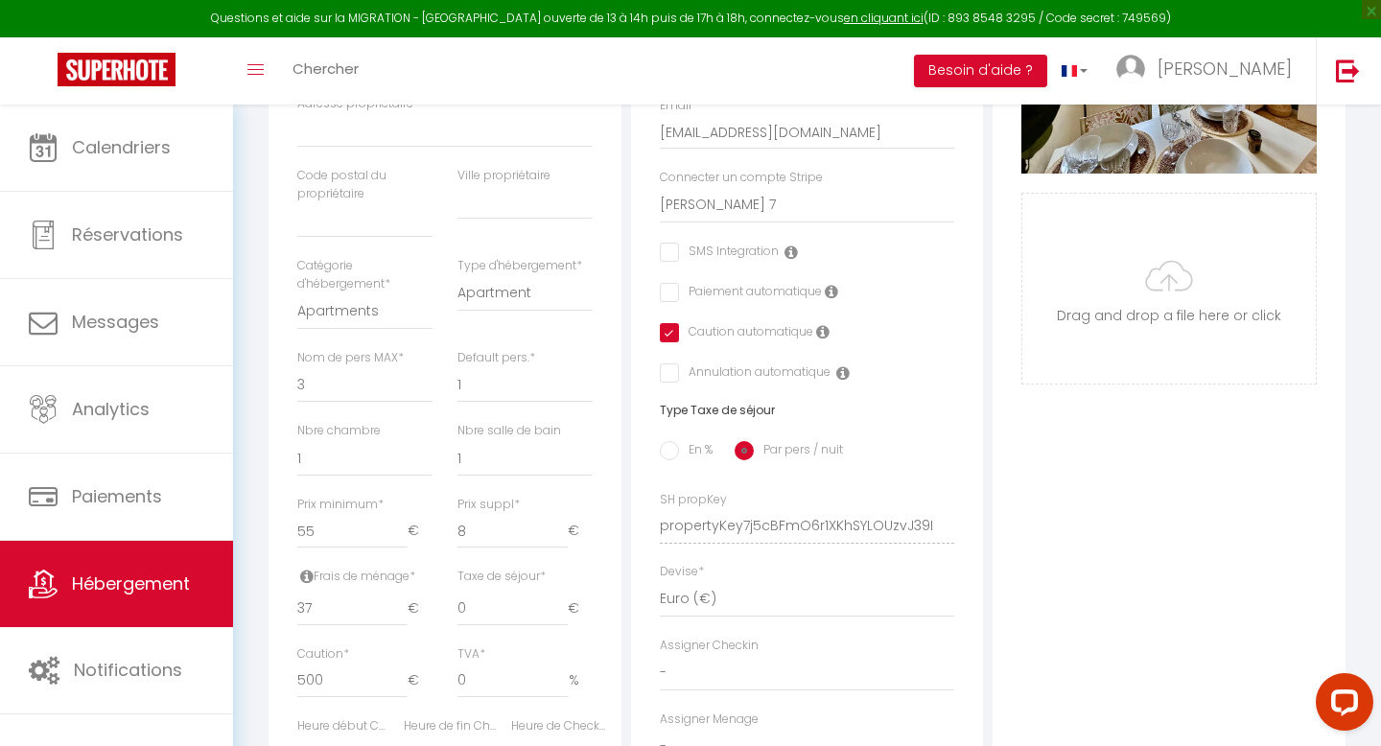
scroll to position [570, 0]
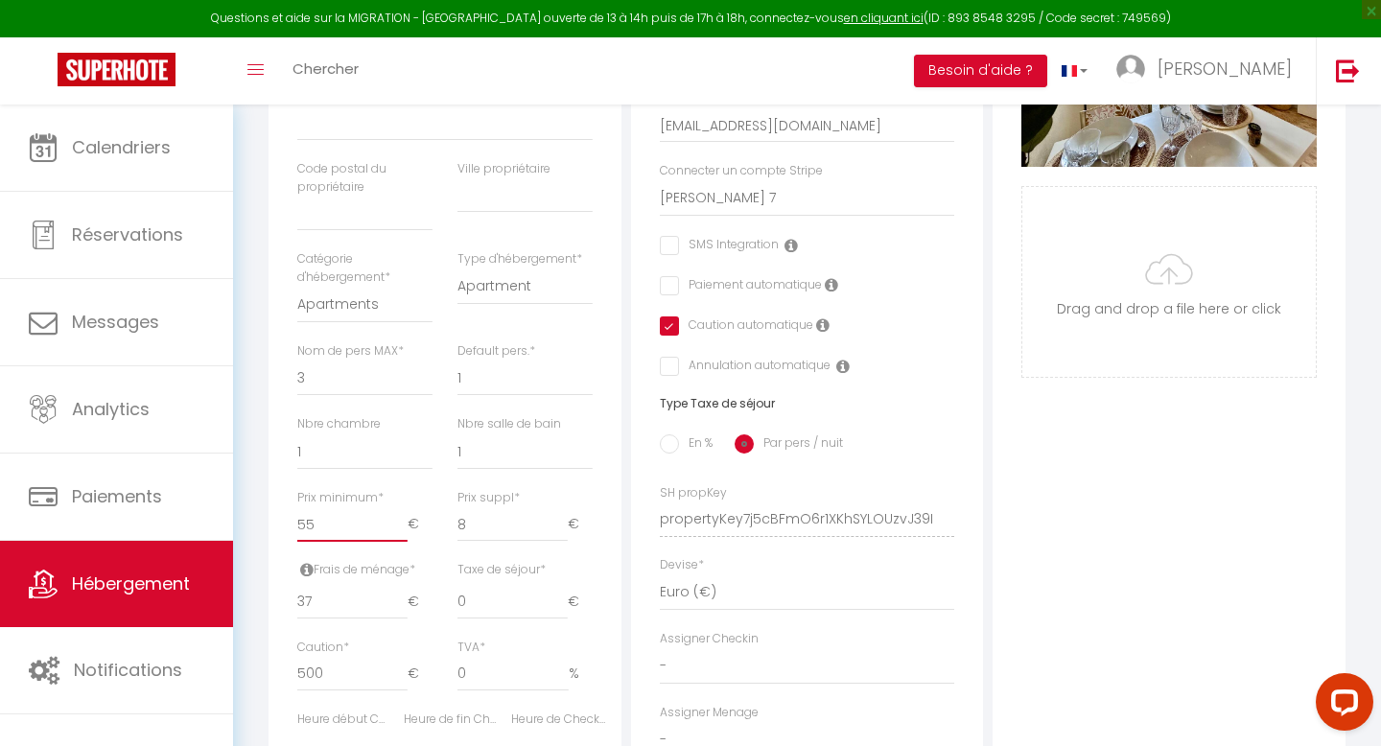
type input "54"
select select
checkbox input "false"
checkbox input "true"
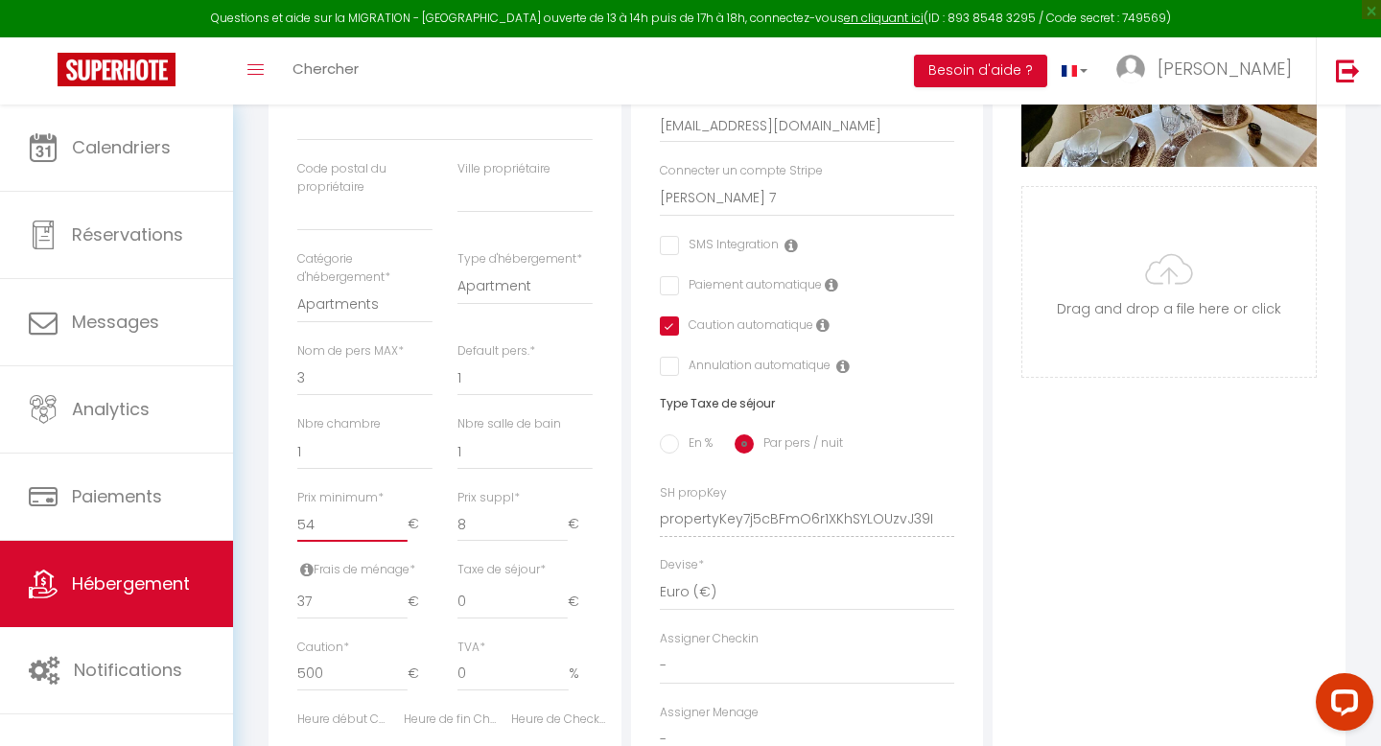
checkbox input "false"
type input "54"
click at [398, 526] on input "54" at bounding box center [352, 524] width 110 height 35
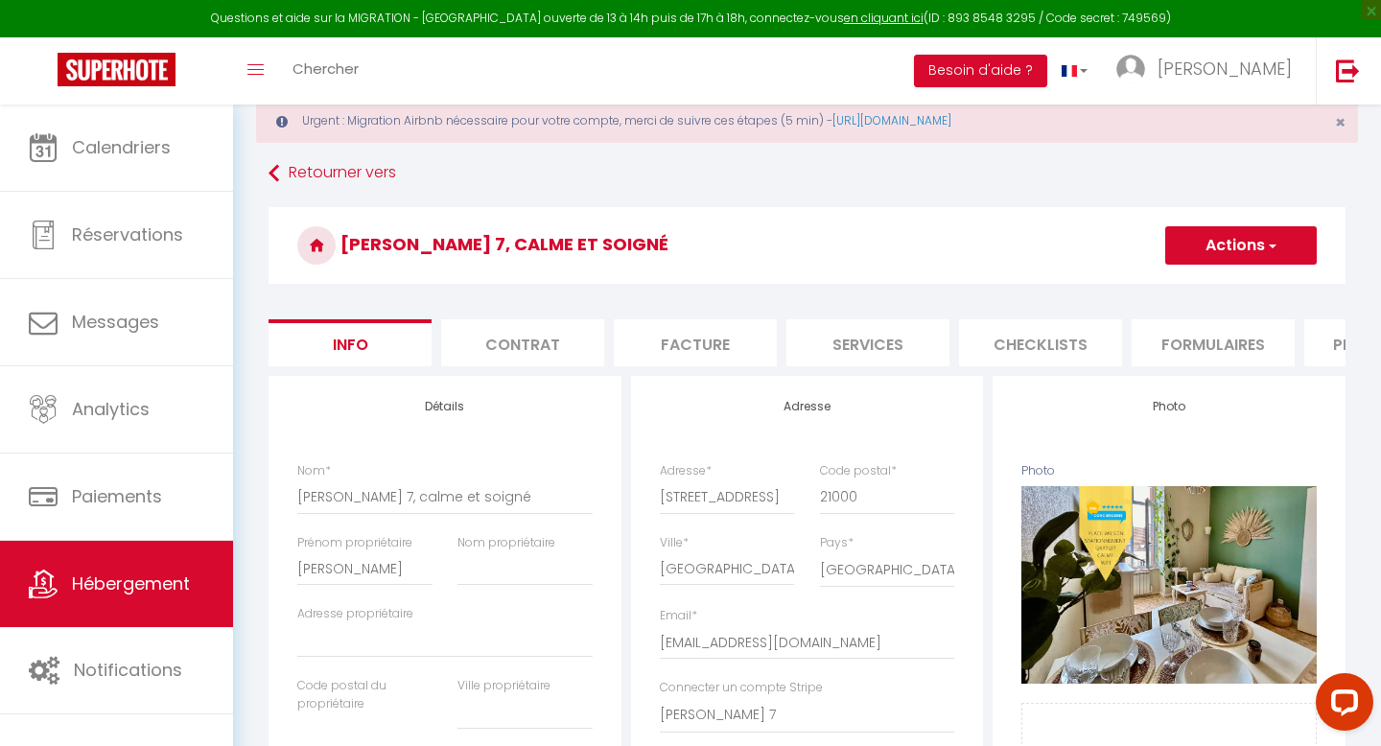
scroll to position [0, 0]
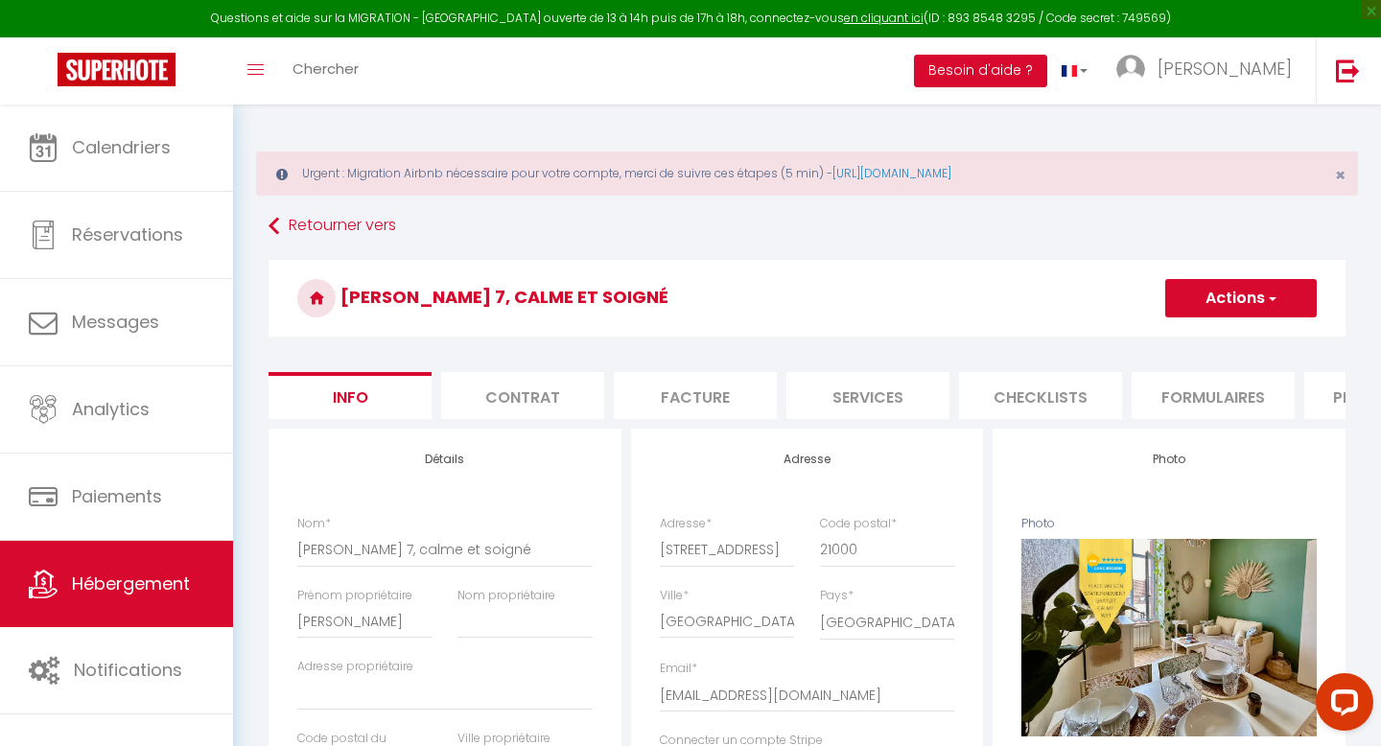
click at [1215, 293] on button "Actions" at bounding box center [1240, 298] width 151 height 38
click at [1159, 342] on input "Enregistrer" at bounding box center [1165, 340] width 71 height 19
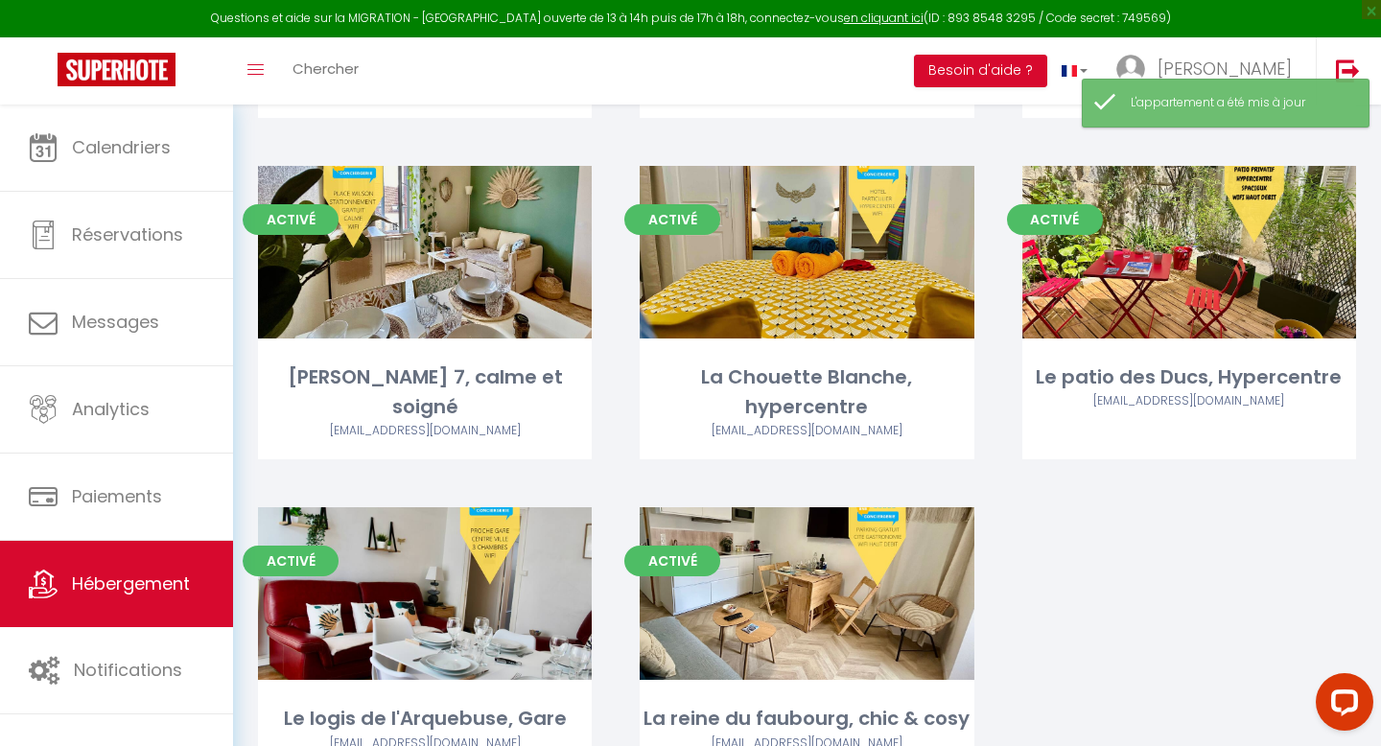
scroll to position [540, 0]
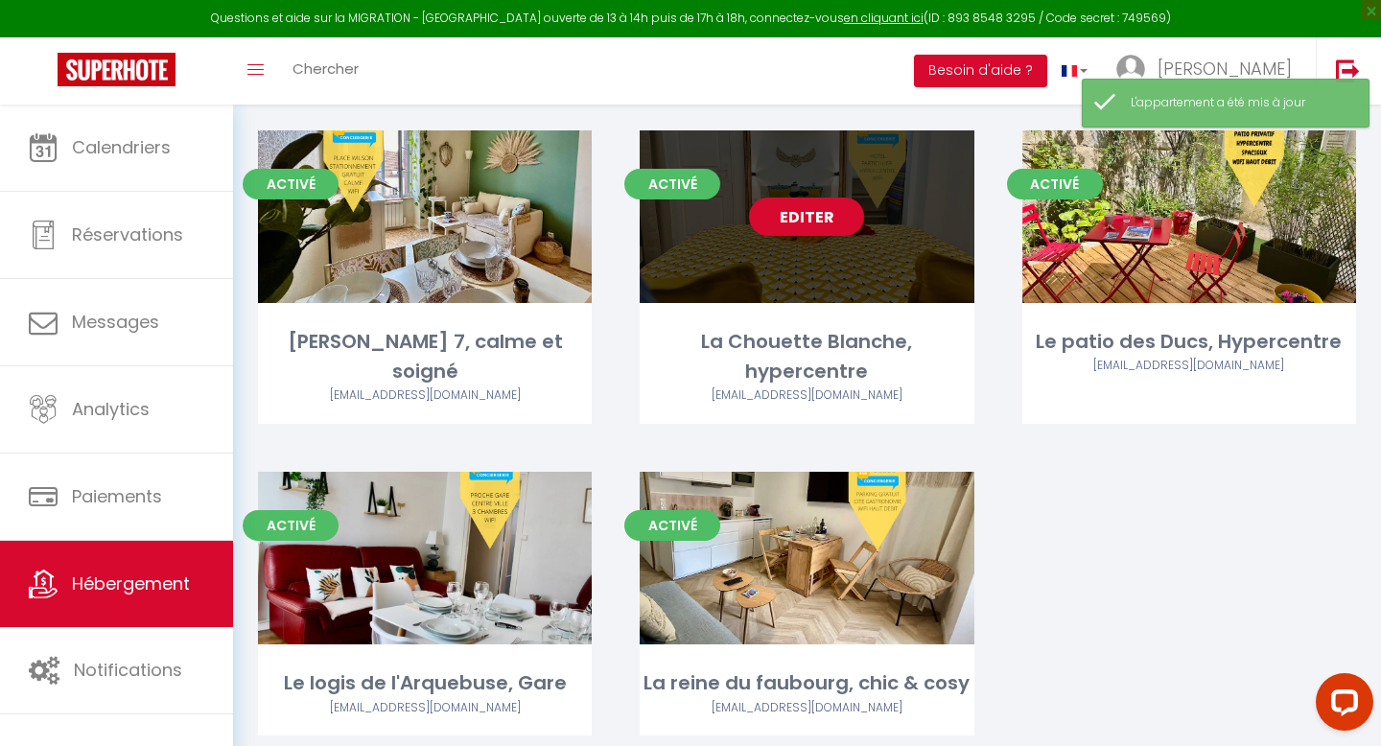
click at [821, 198] on link "Editer" at bounding box center [806, 217] width 115 height 38
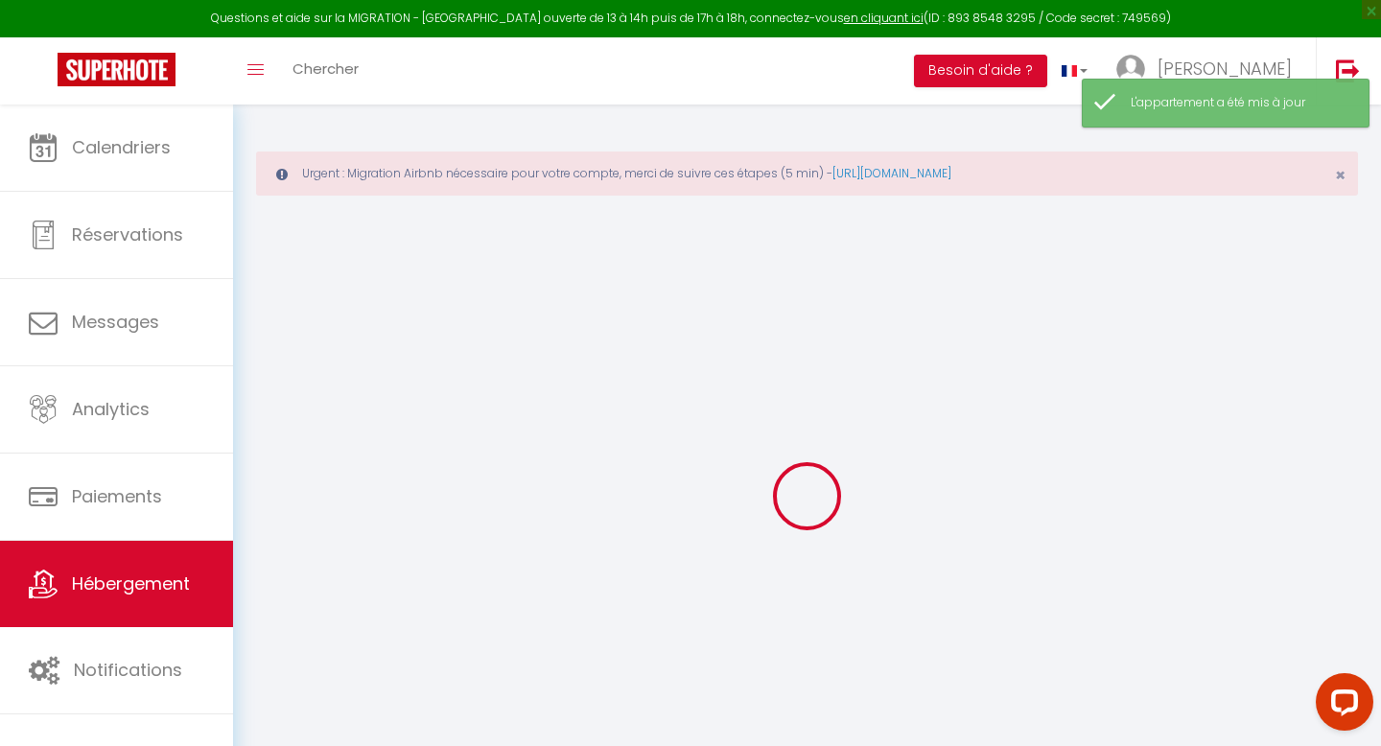
select select
checkbox input "false"
checkbox input "true"
checkbox input "false"
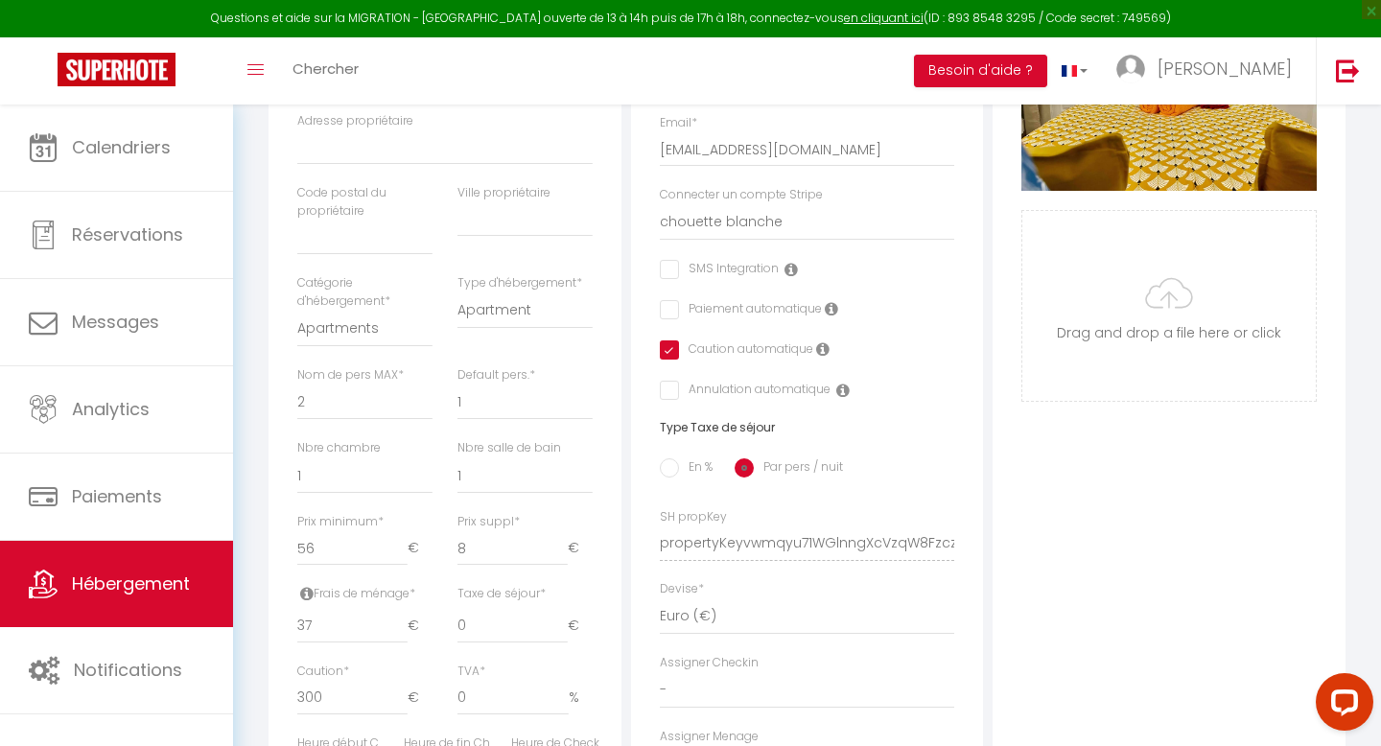
scroll to position [586, 0]
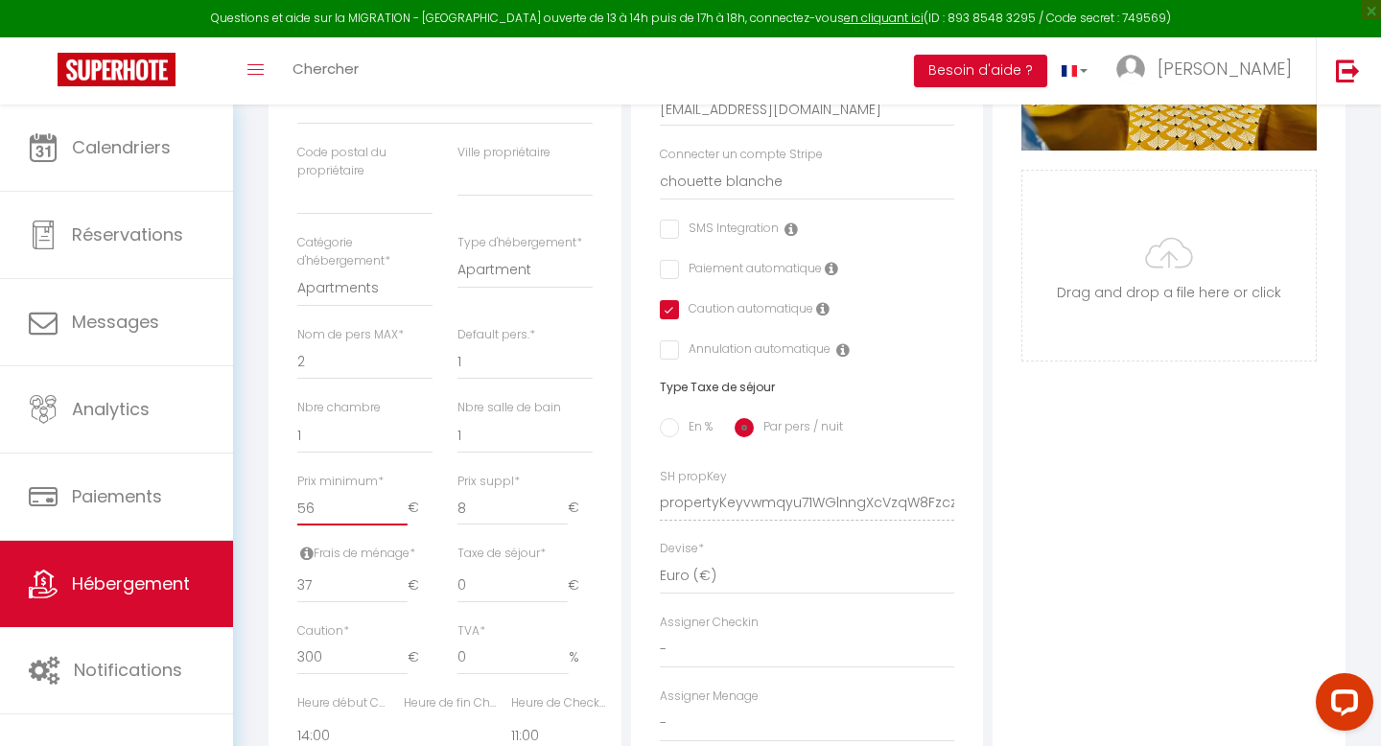
type input "55"
select select
checkbox input "false"
checkbox input "true"
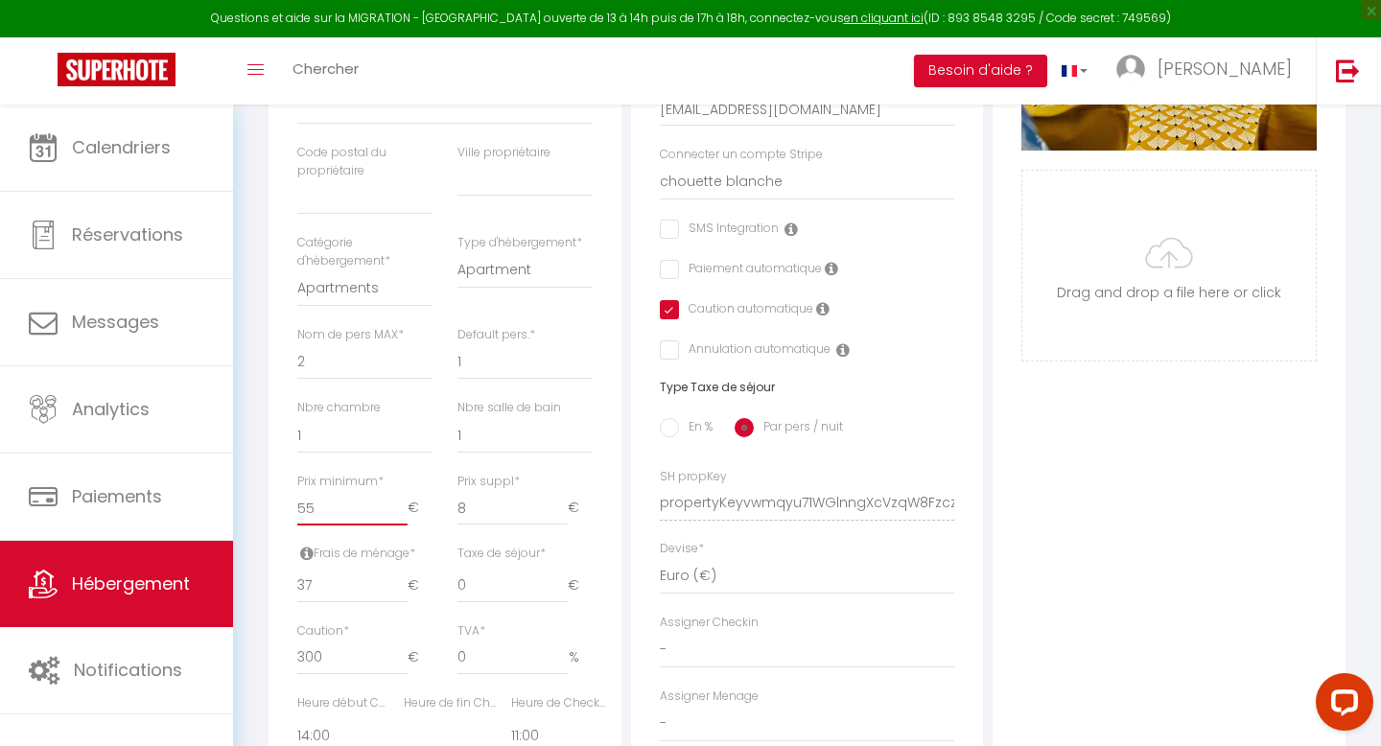
checkbox input "false"
type input "55"
click at [403, 514] on input "55" at bounding box center [352, 508] width 110 height 35
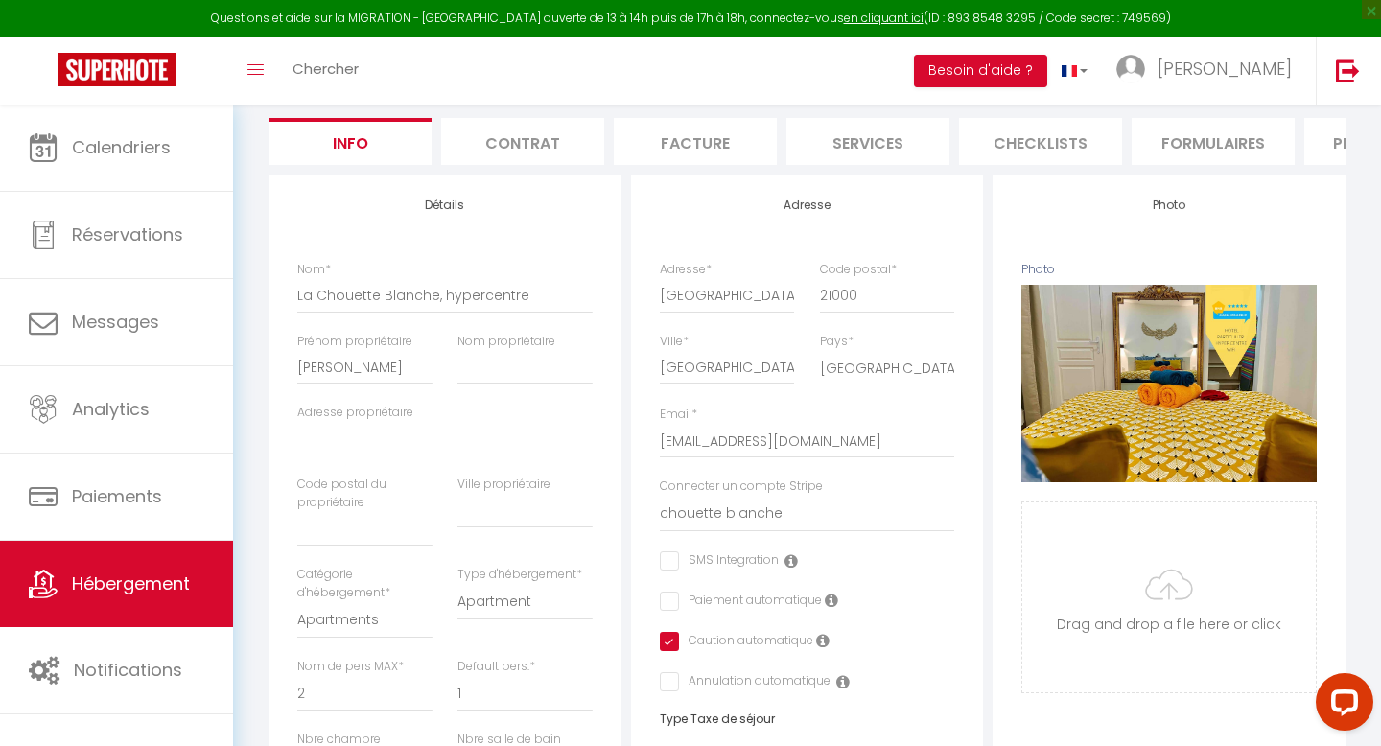
scroll to position [0, 0]
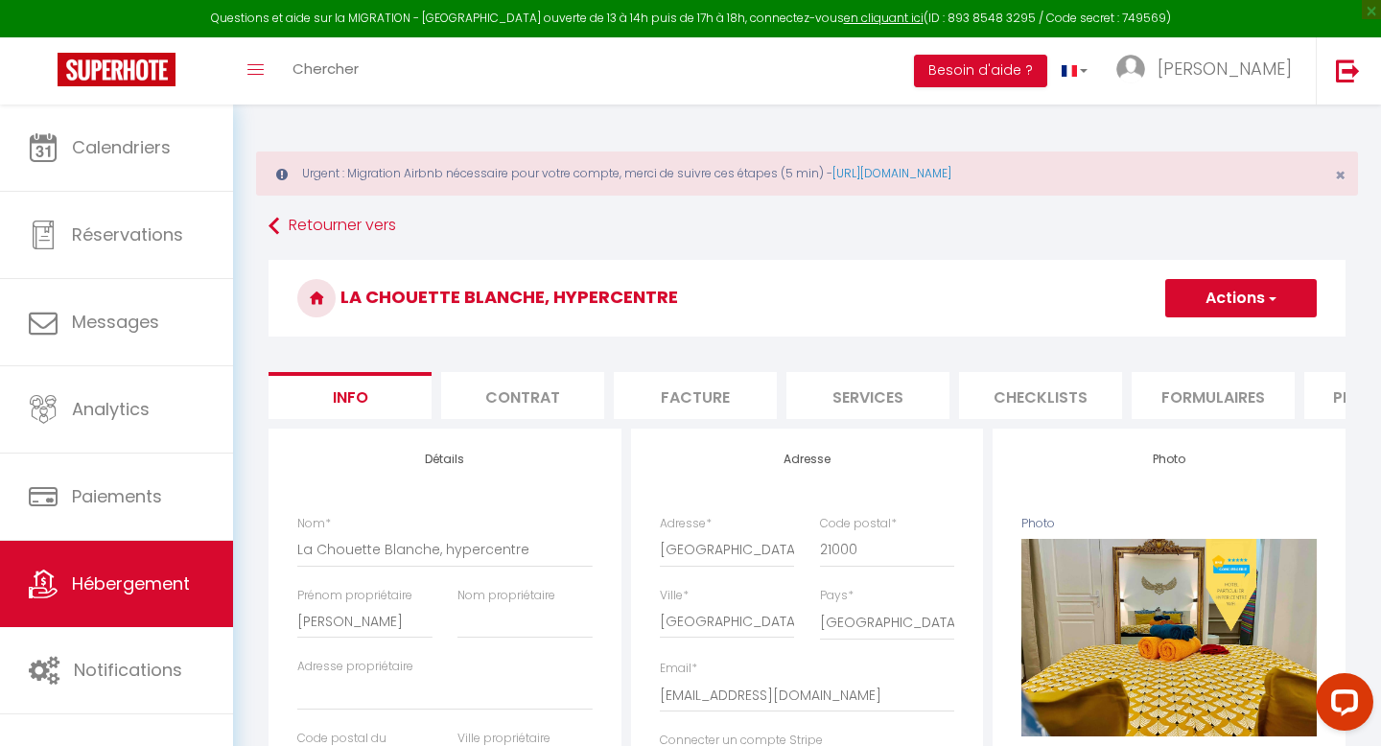
click at [1186, 309] on button "Actions" at bounding box center [1240, 298] width 151 height 38
click at [1156, 341] on input "Enregistrer" at bounding box center [1165, 340] width 71 height 19
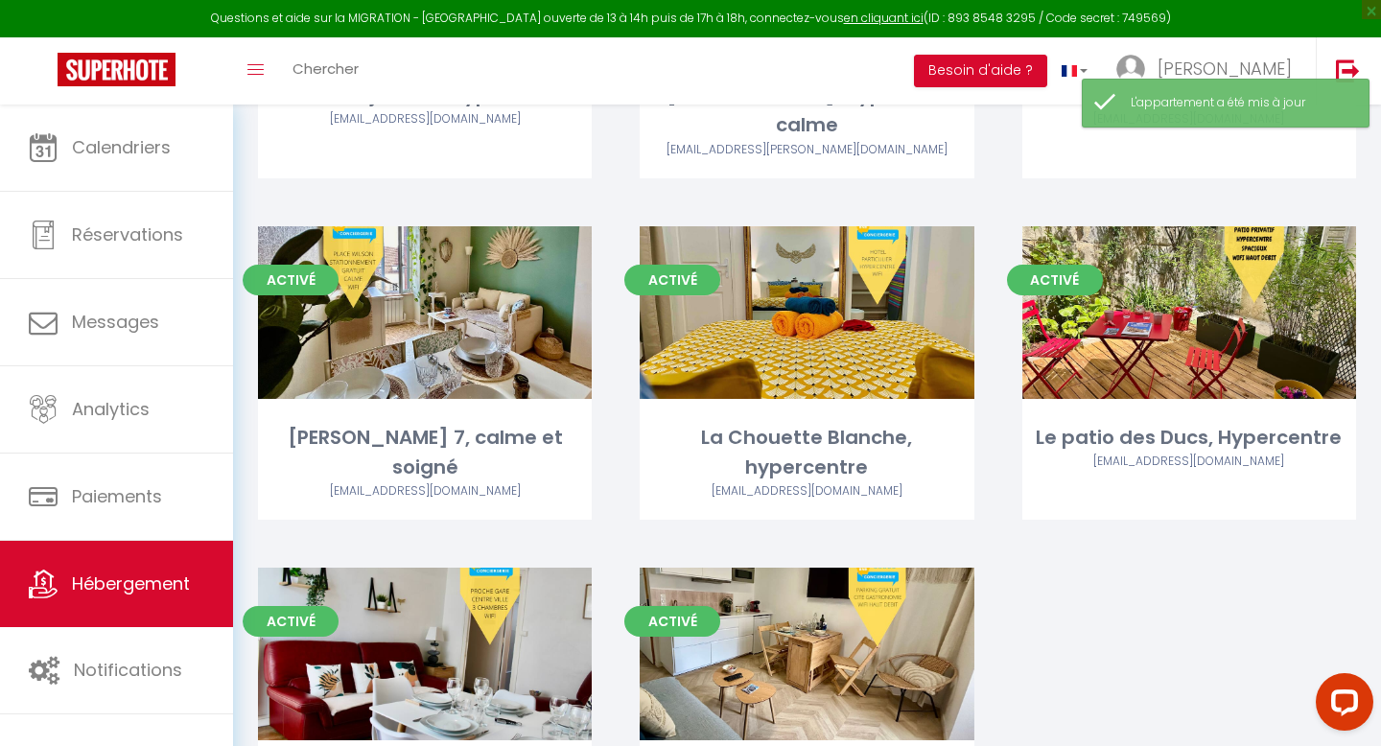
scroll to position [540, 0]
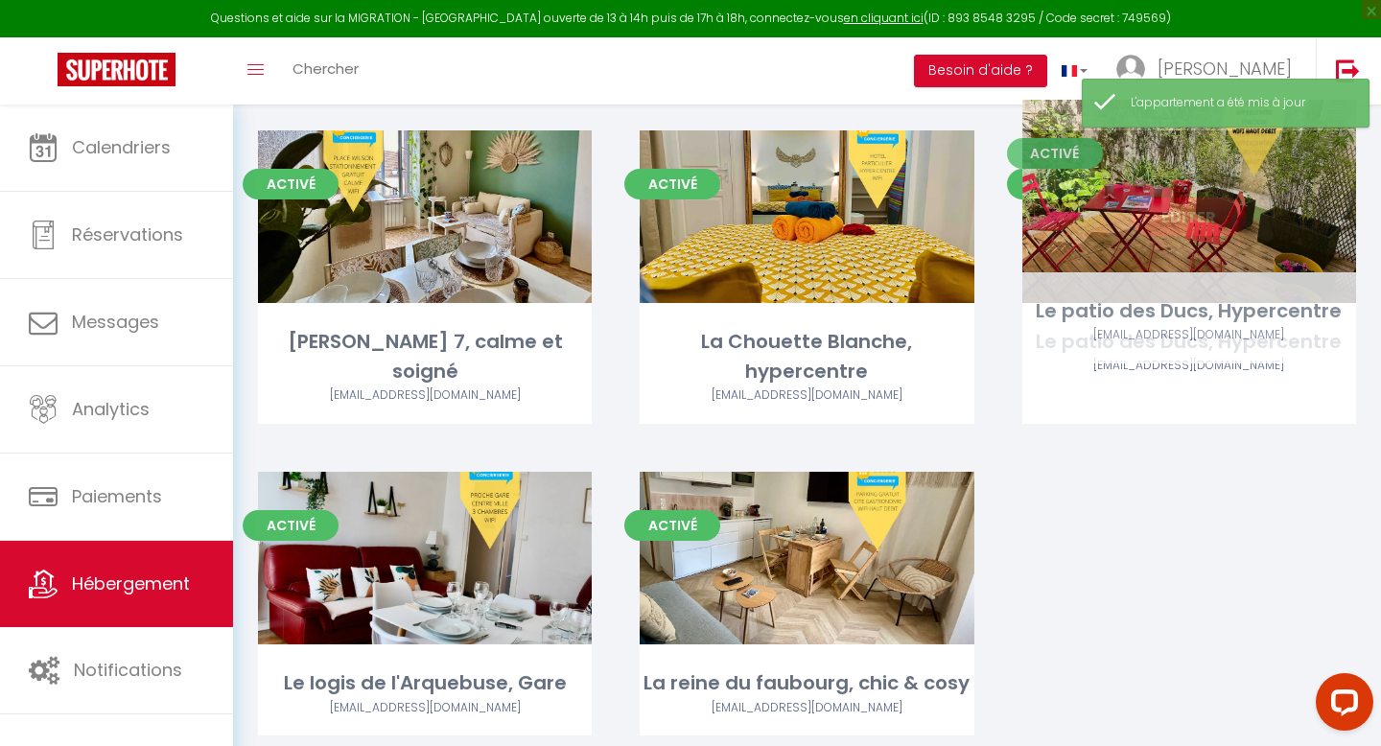
click at [1224, 198] on link "Editer" at bounding box center [1188, 217] width 115 height 38
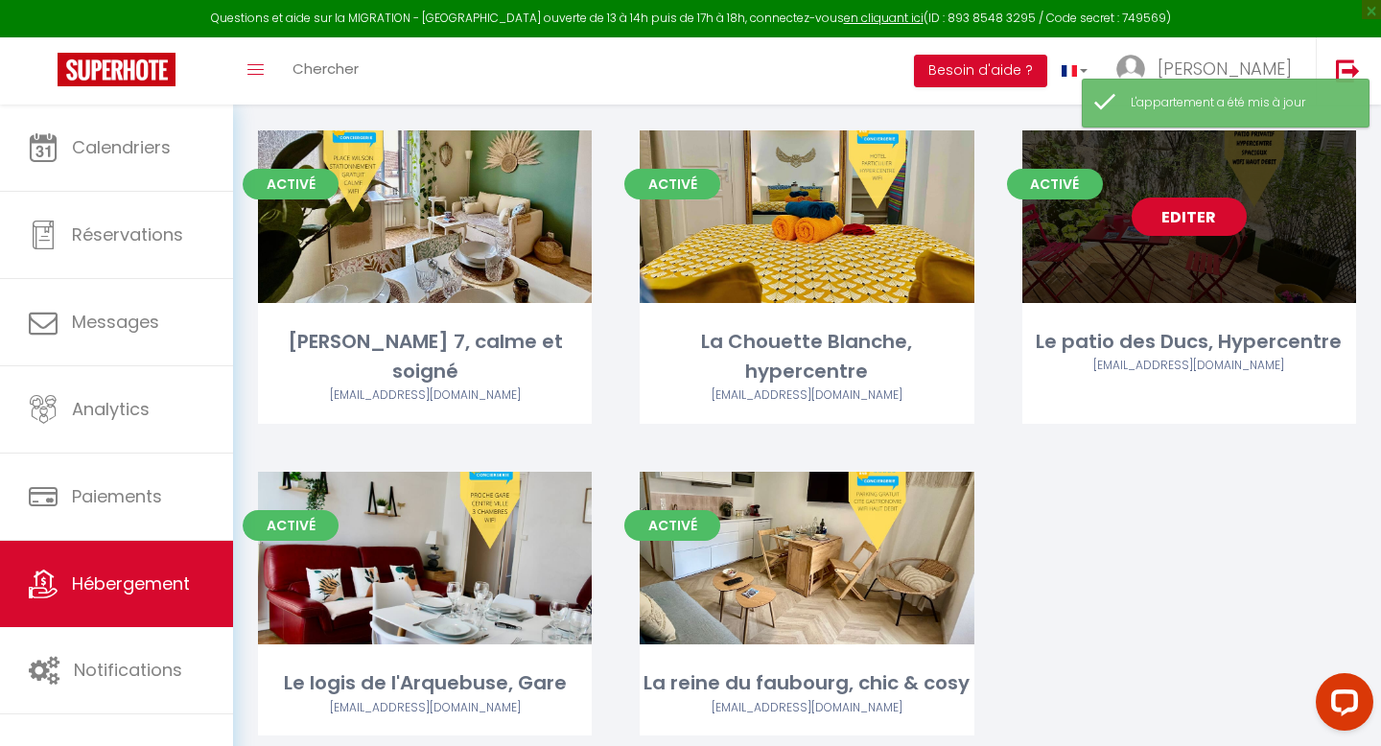
click at [1224, 198] on link "Editer" at bounding box center [1188, 217] width 115 height 38
select select "3"
select select "2"
select select "1"
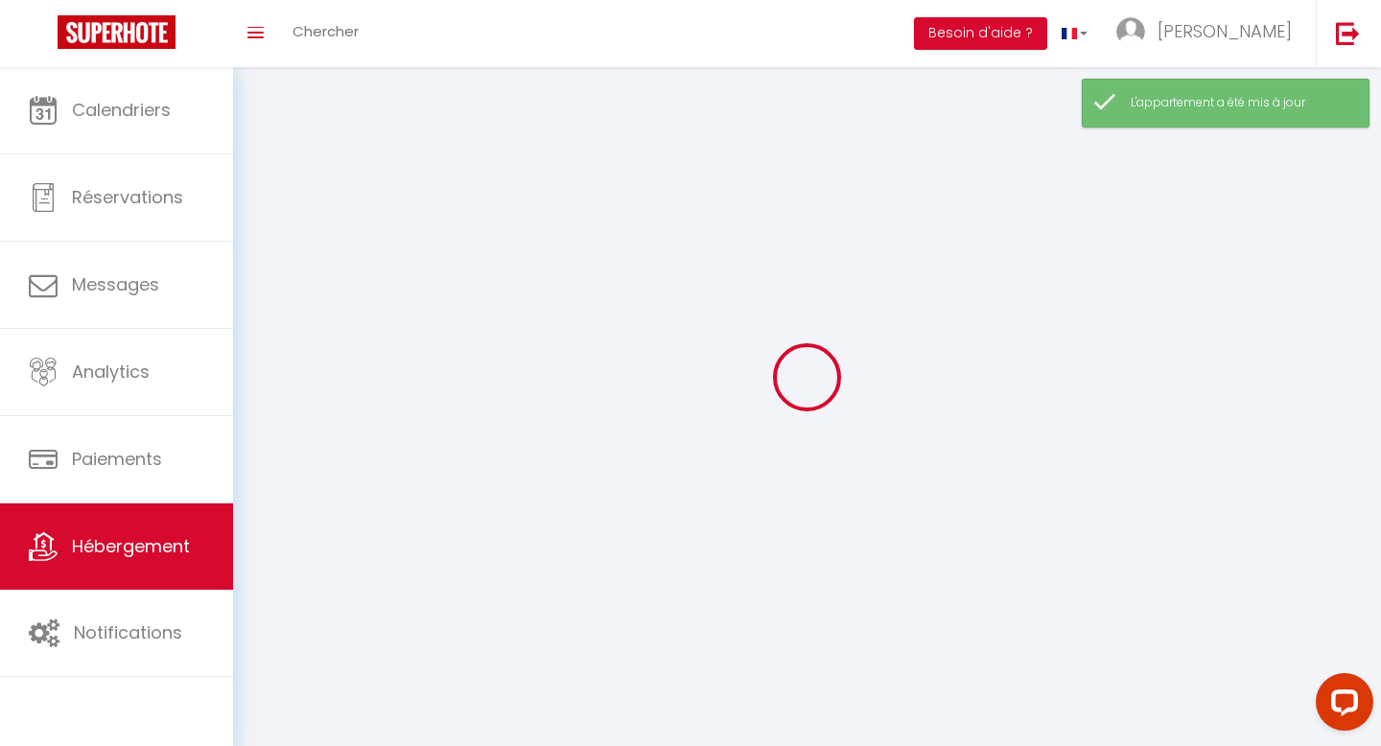
select select
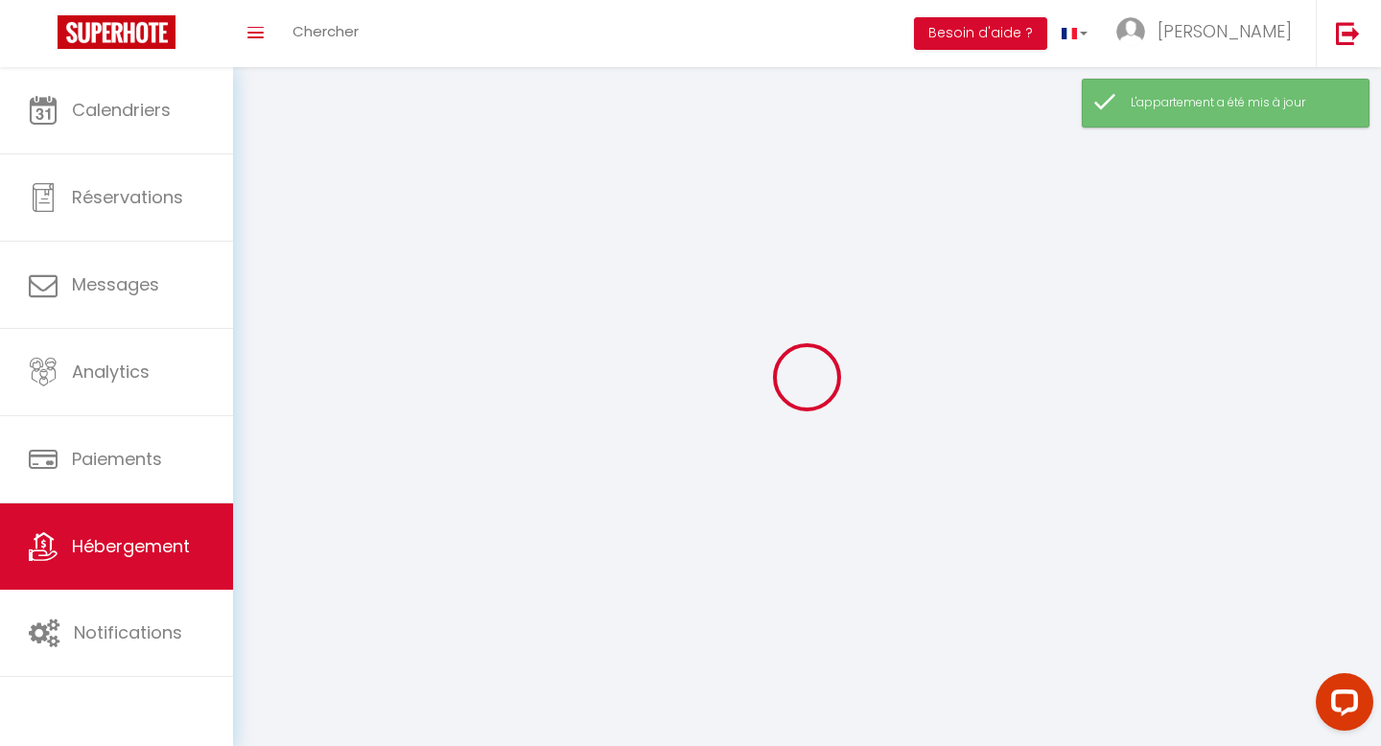
select select
checkbox input "false"
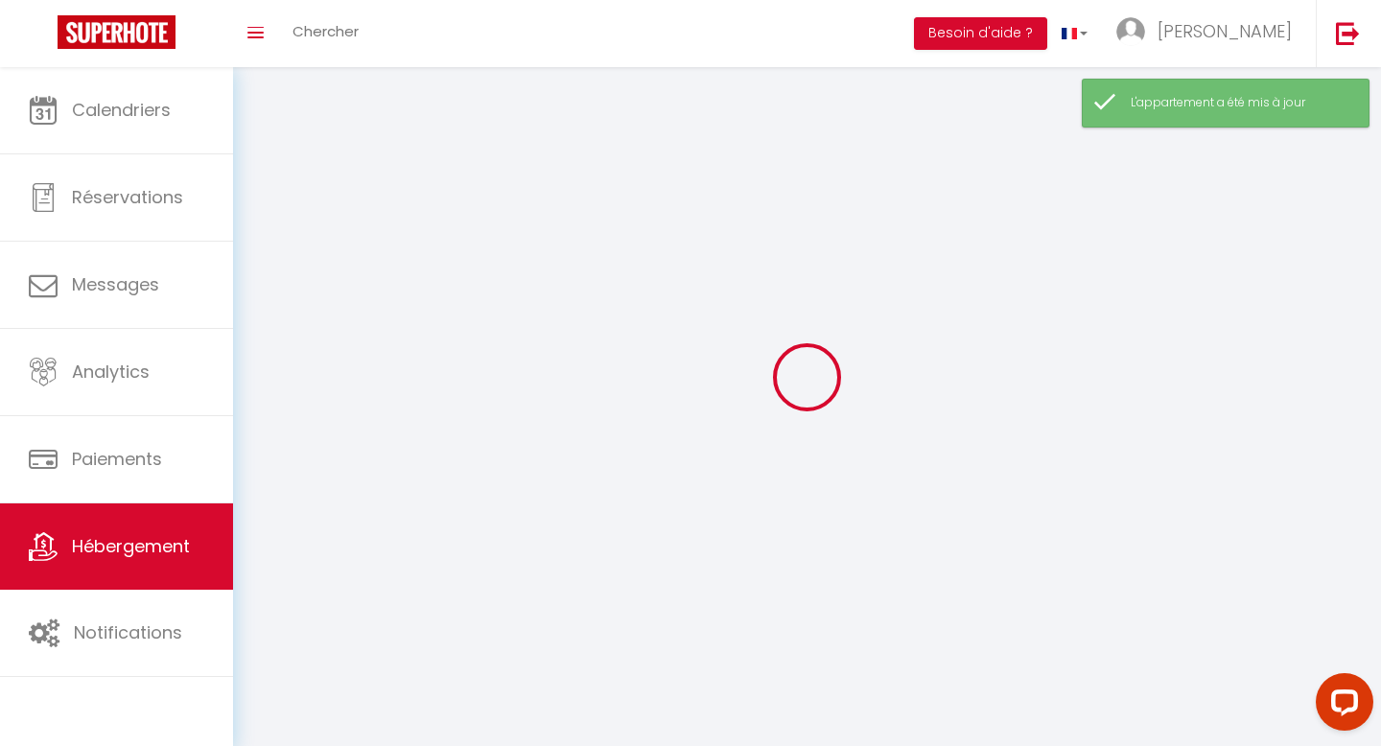
select select
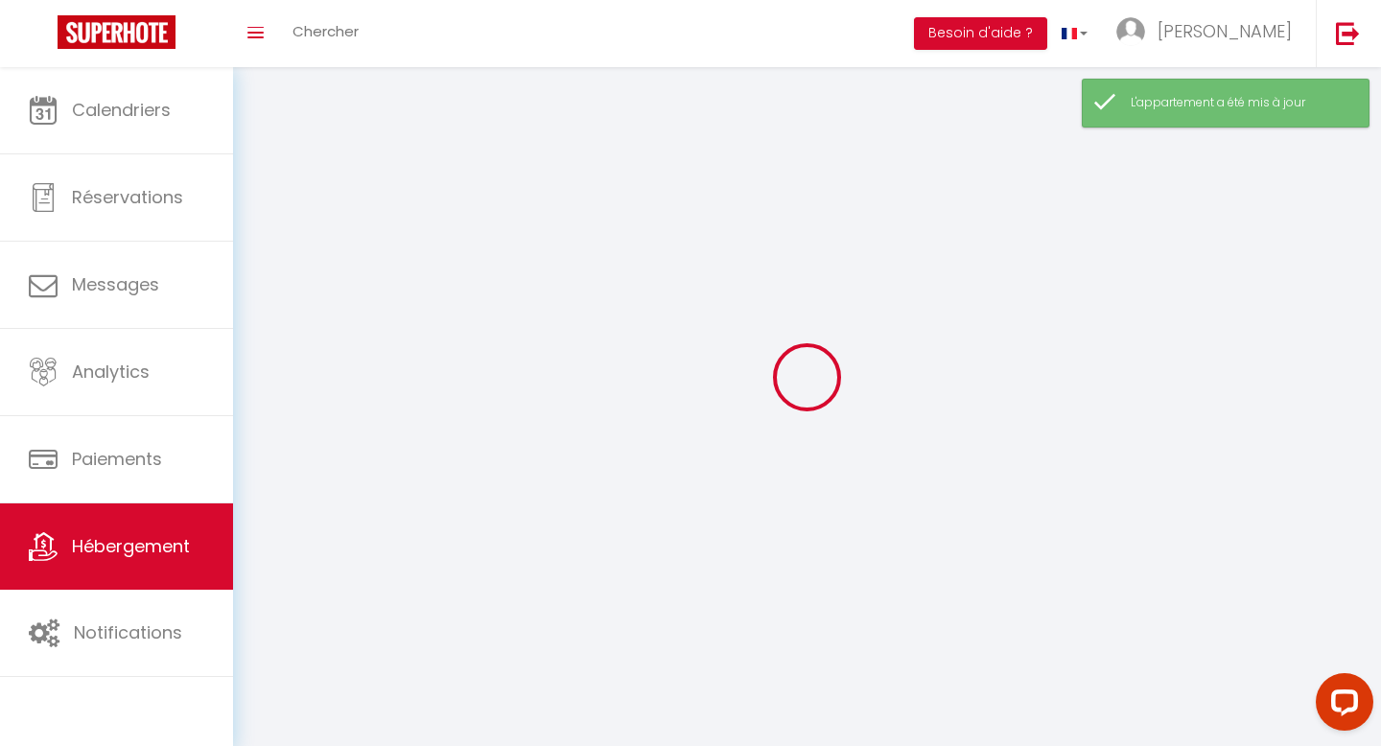
select select
checkbox input "false"
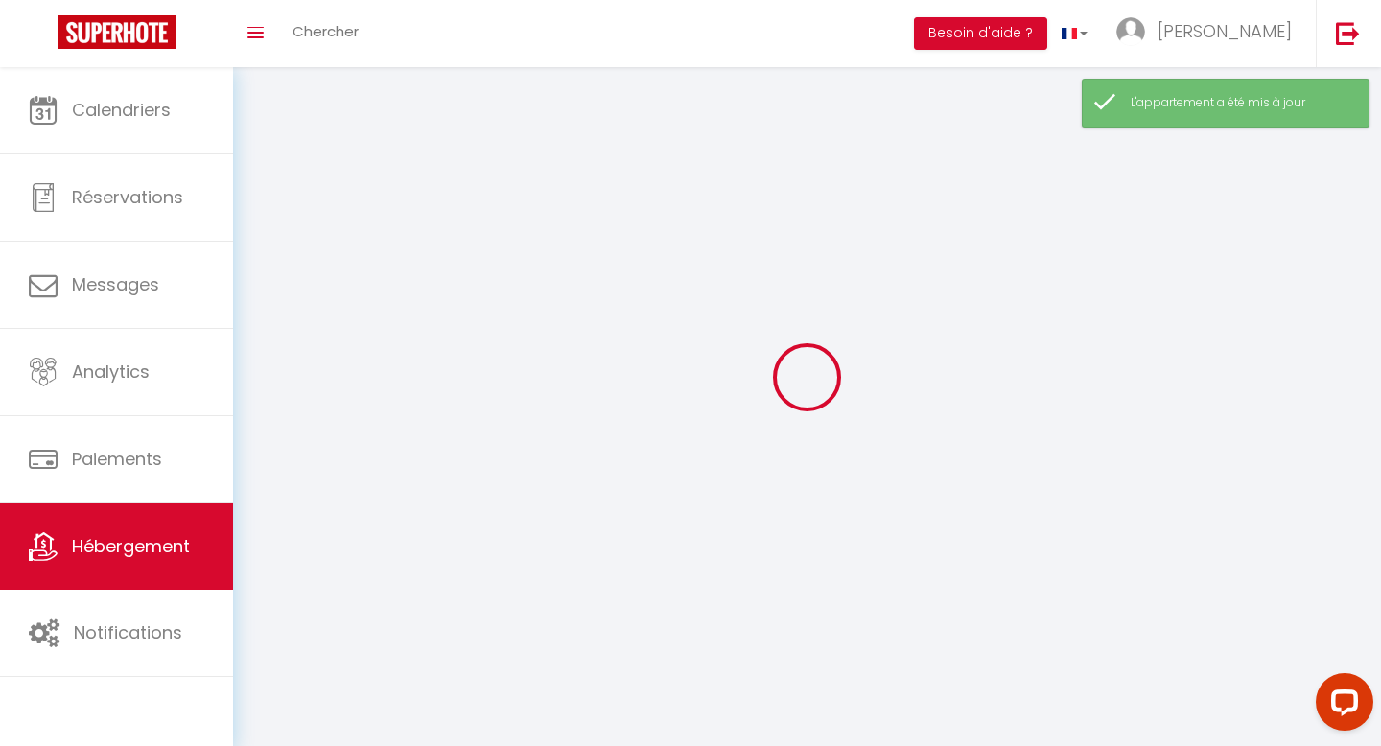
checkbox input "false"
select select
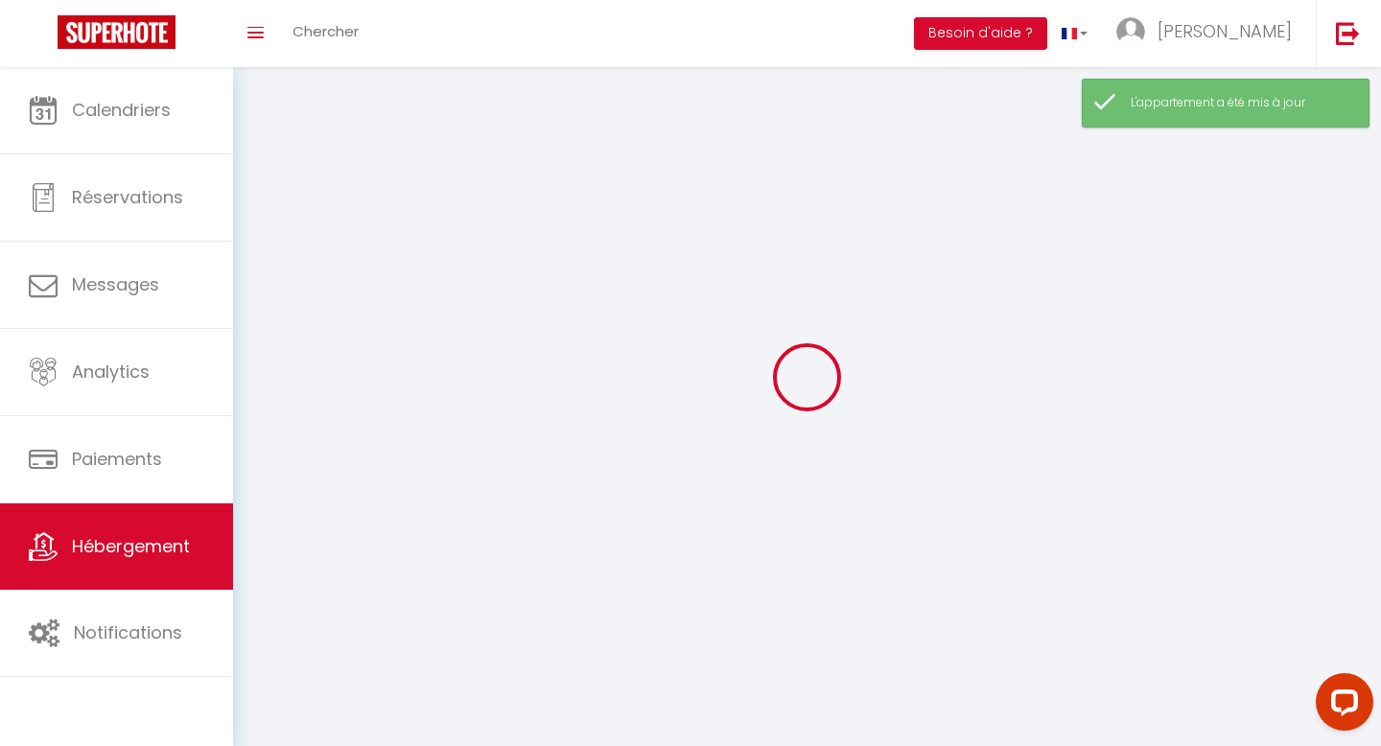
select select
checkbox input "false"
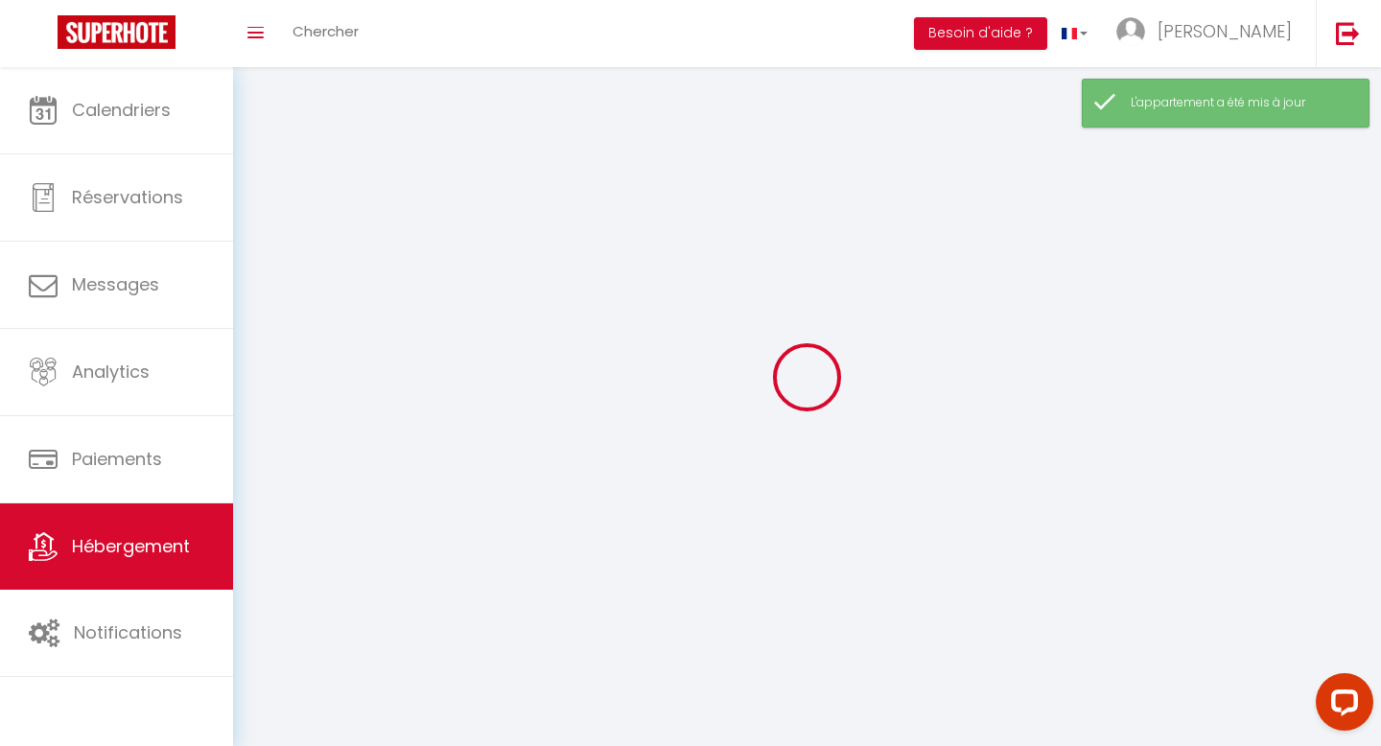
checkbox input "false"
select select
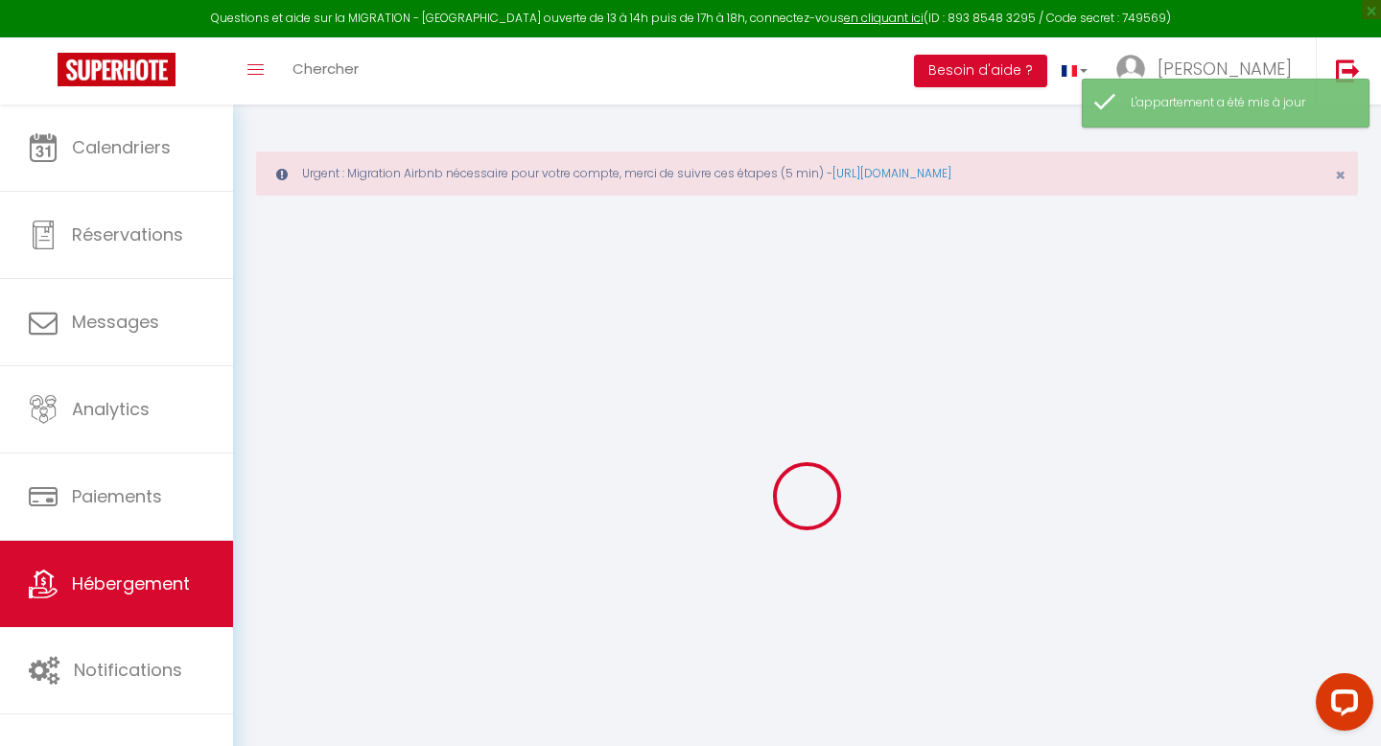
select select
checkbox input "false"
checkbox input "true"
checkbox input "false"
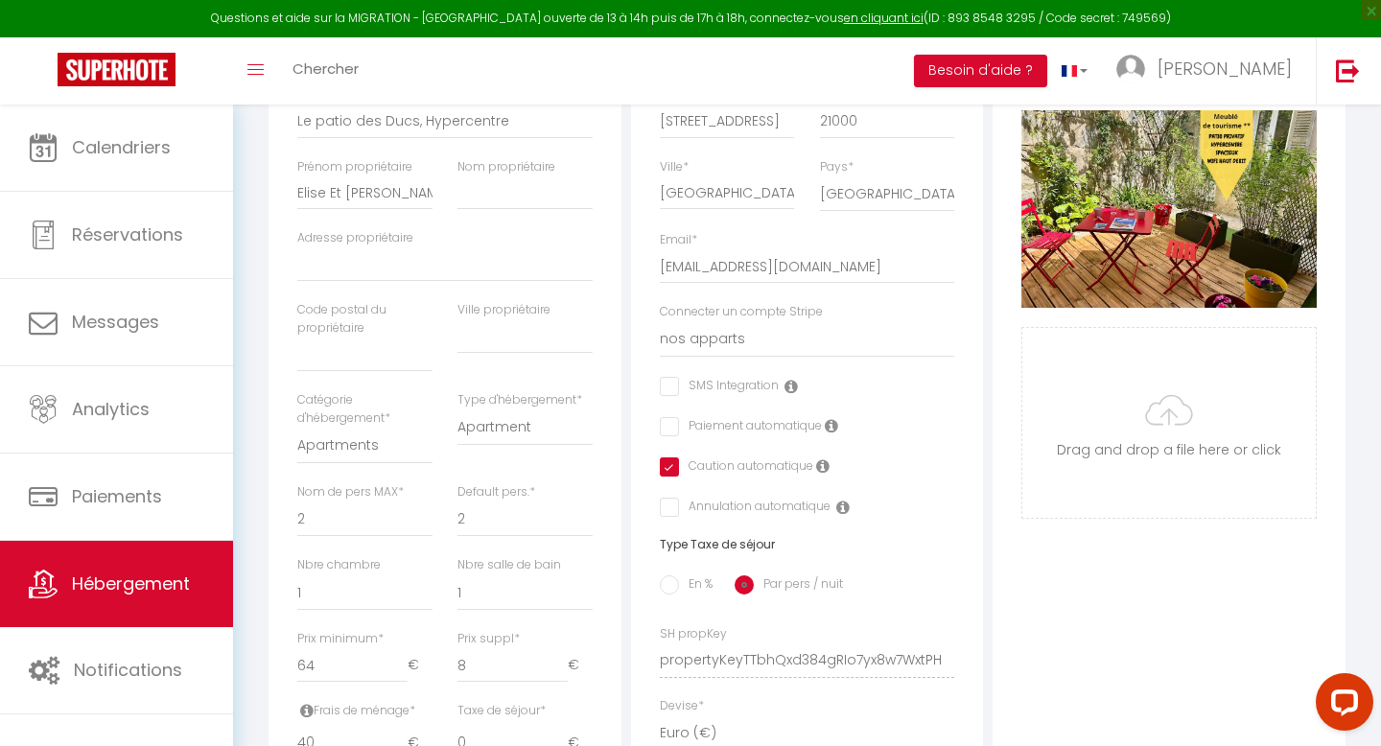
scroll to position [431, 0]
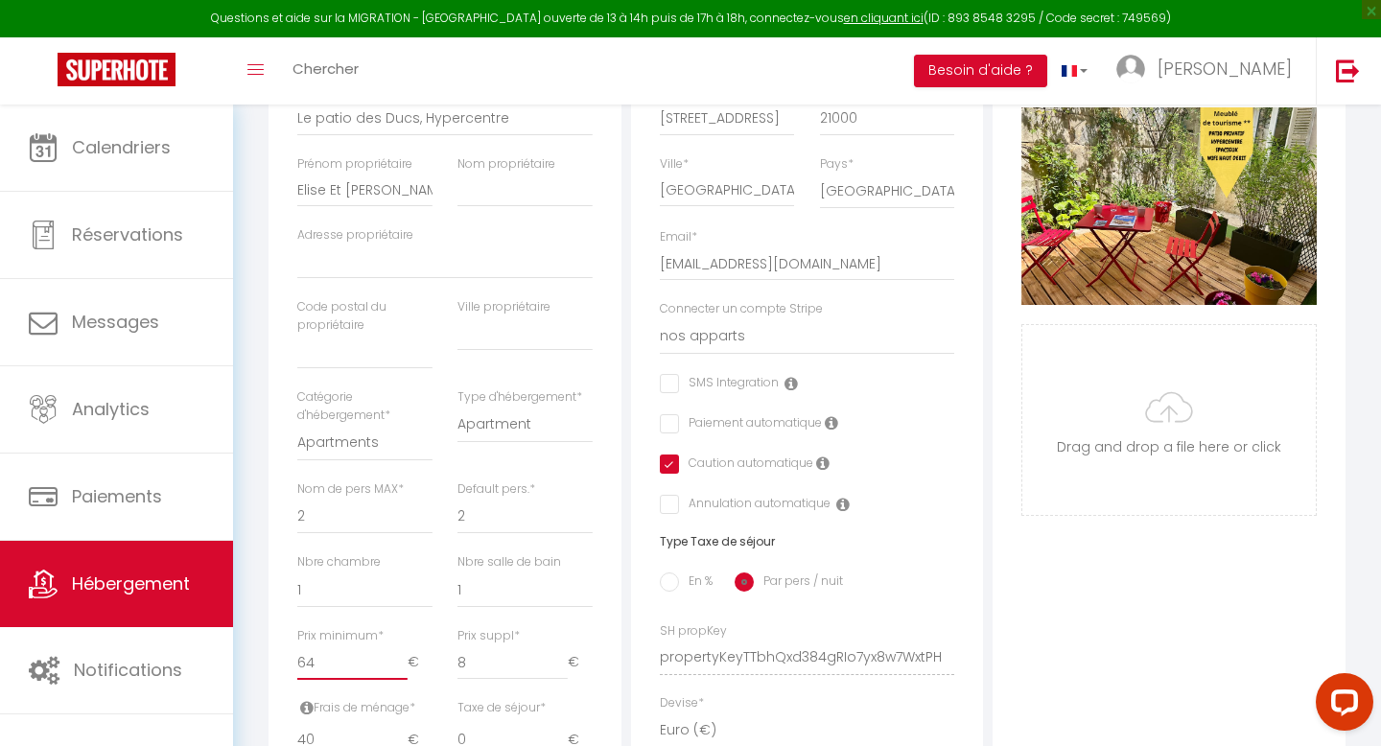
type input "63"
select select
checkbox input "false"
checkbox input "true"
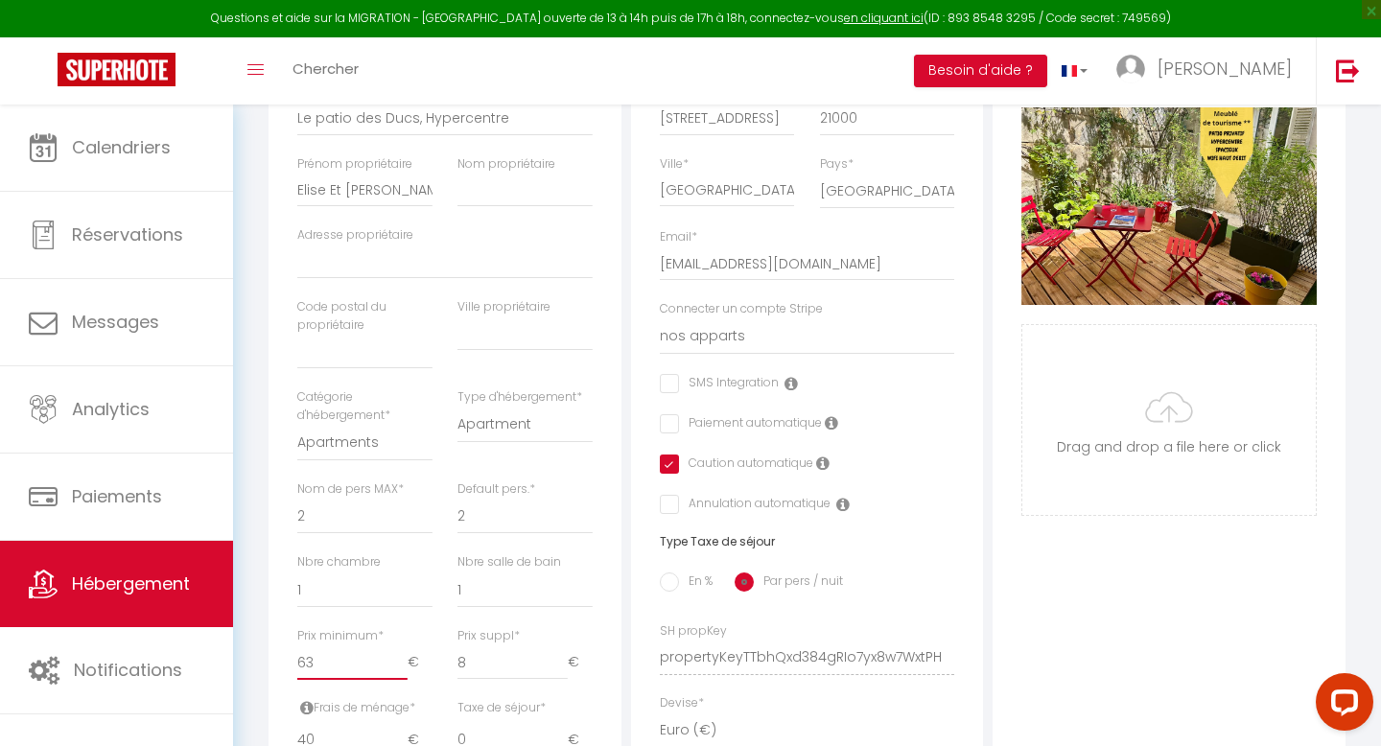
checkbox input "false"
type input "63"
click at [400, 666] on input "63" at bounding box center [352, 662] width 110 height 35
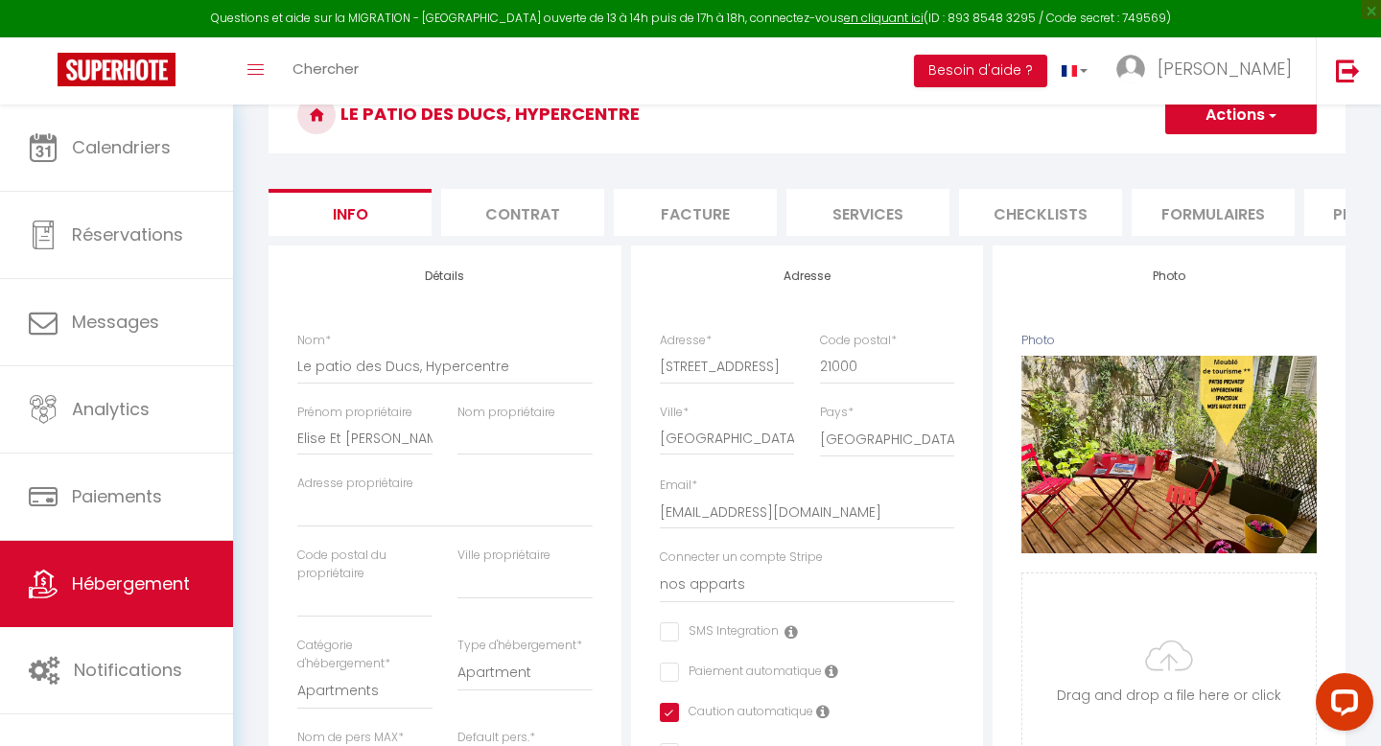
scroll to position [0, 0]
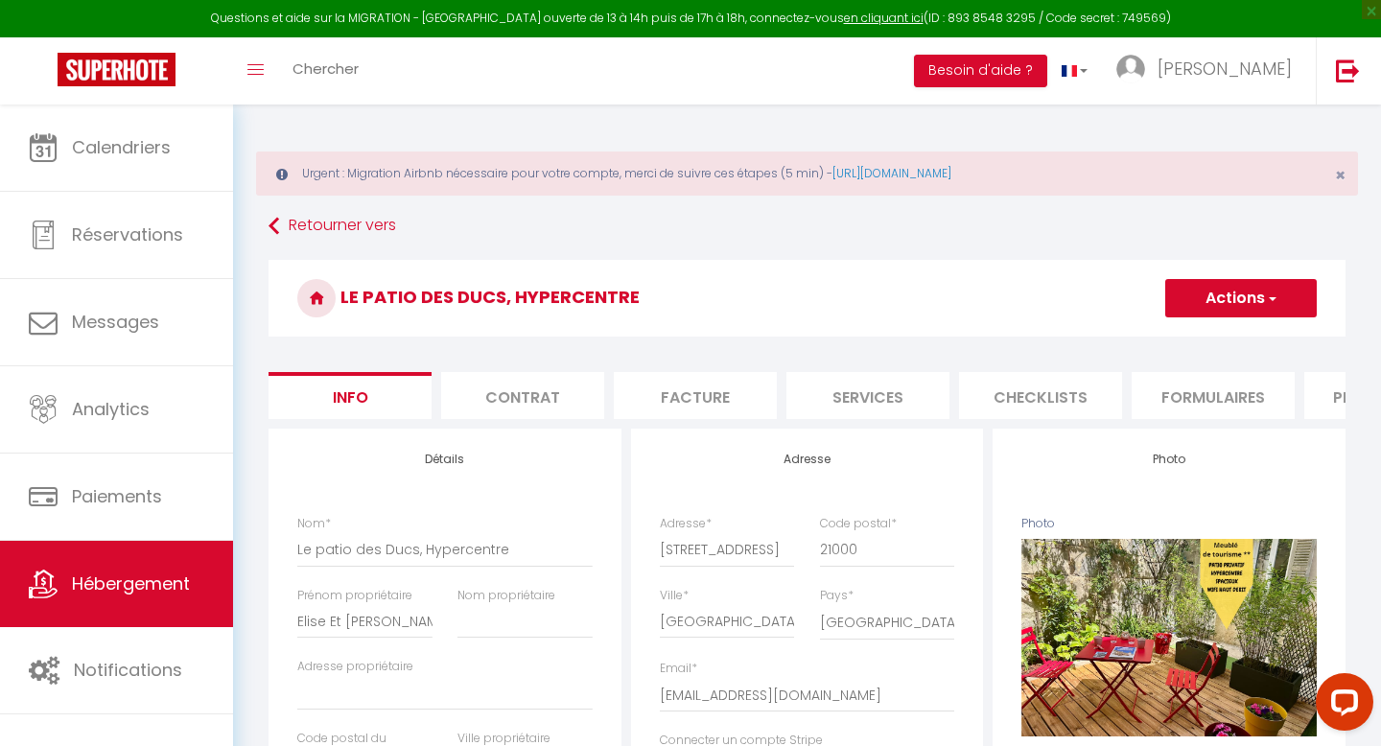
click at [1277, 293] on button "Actions" at bounding box center [1240, 298] width 151 height 38
click at [1171, 341] on input "Enregistrer" at bounding box center [1165, 340] width 71 height 19
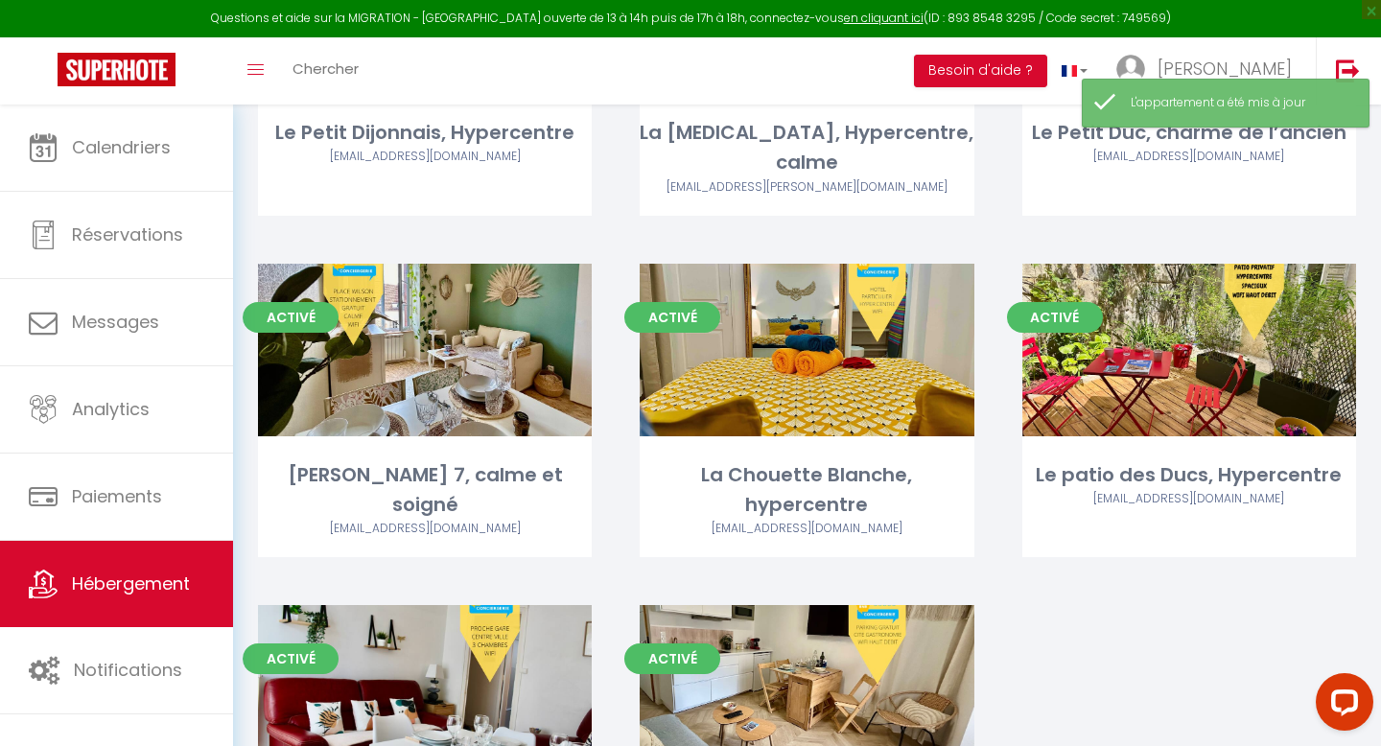
scroll to position [540, 0]
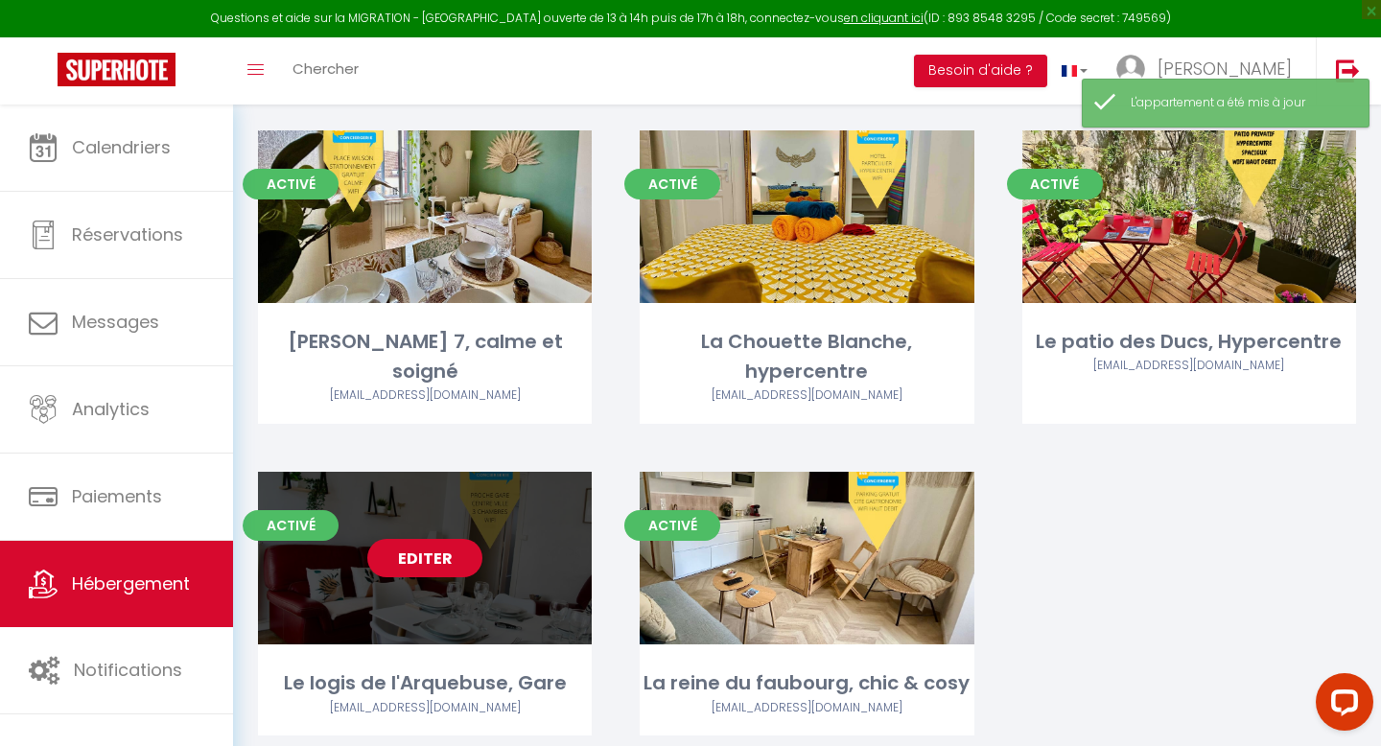
click at [394, 539] on link "Editer" at bounding box center [424, 558] width 115 height 38
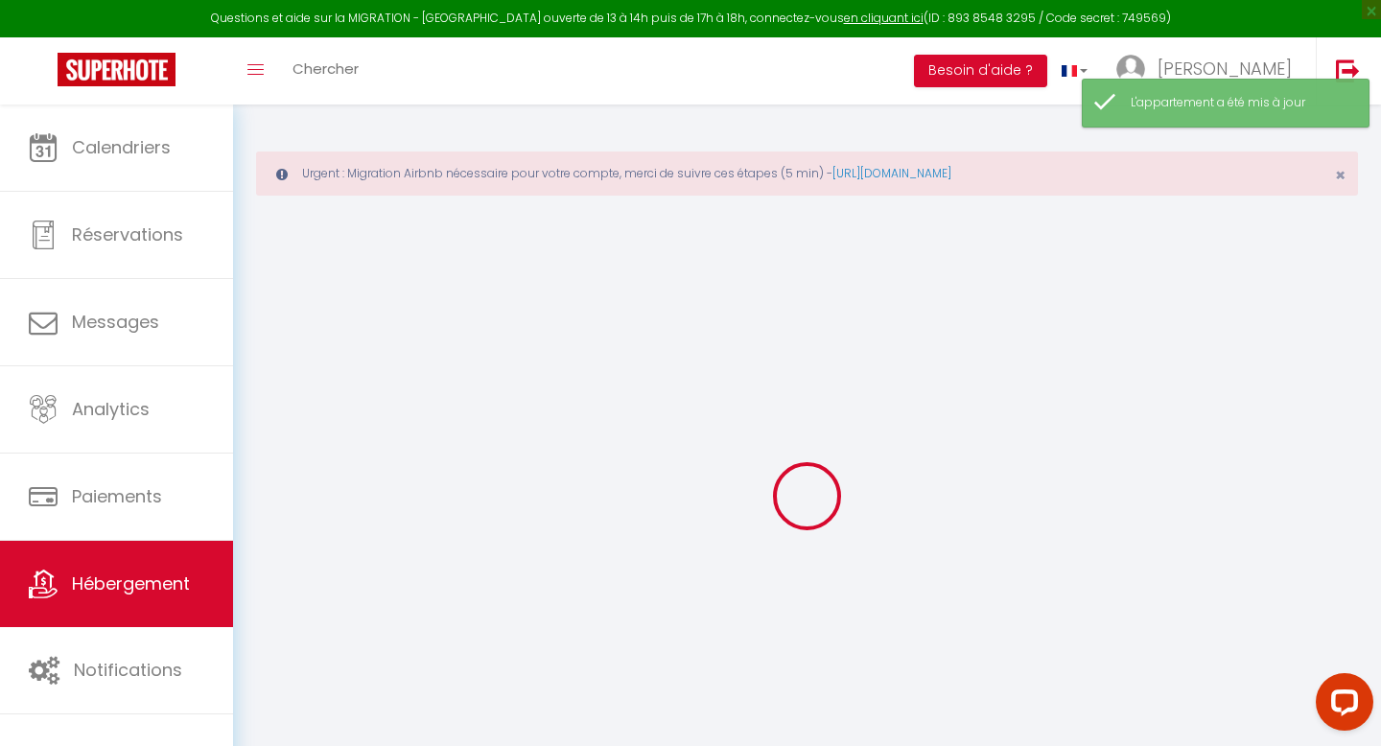
select select
checkbox input "false"
checkbox input "true"
checkbox input "false"
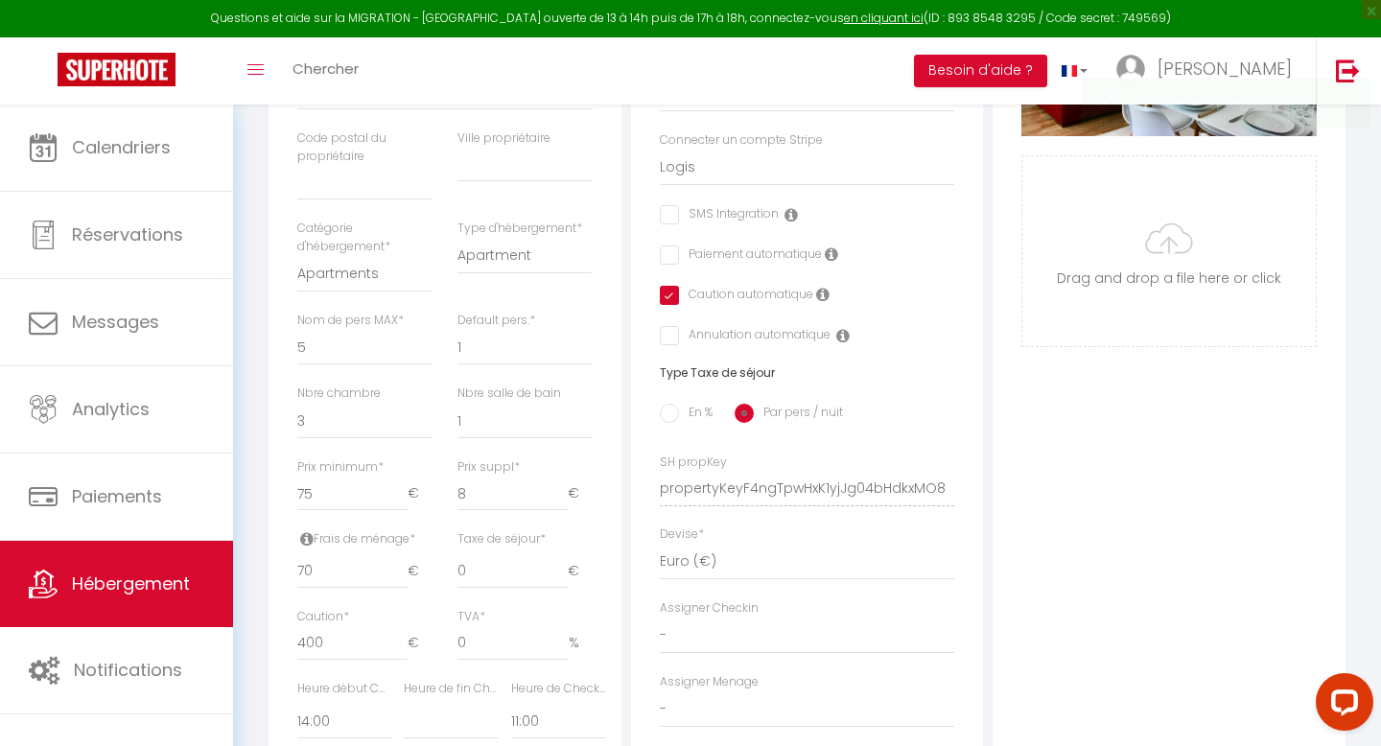
scroll to position [604, 0]
type input "74"
select select
checkbox input "false"
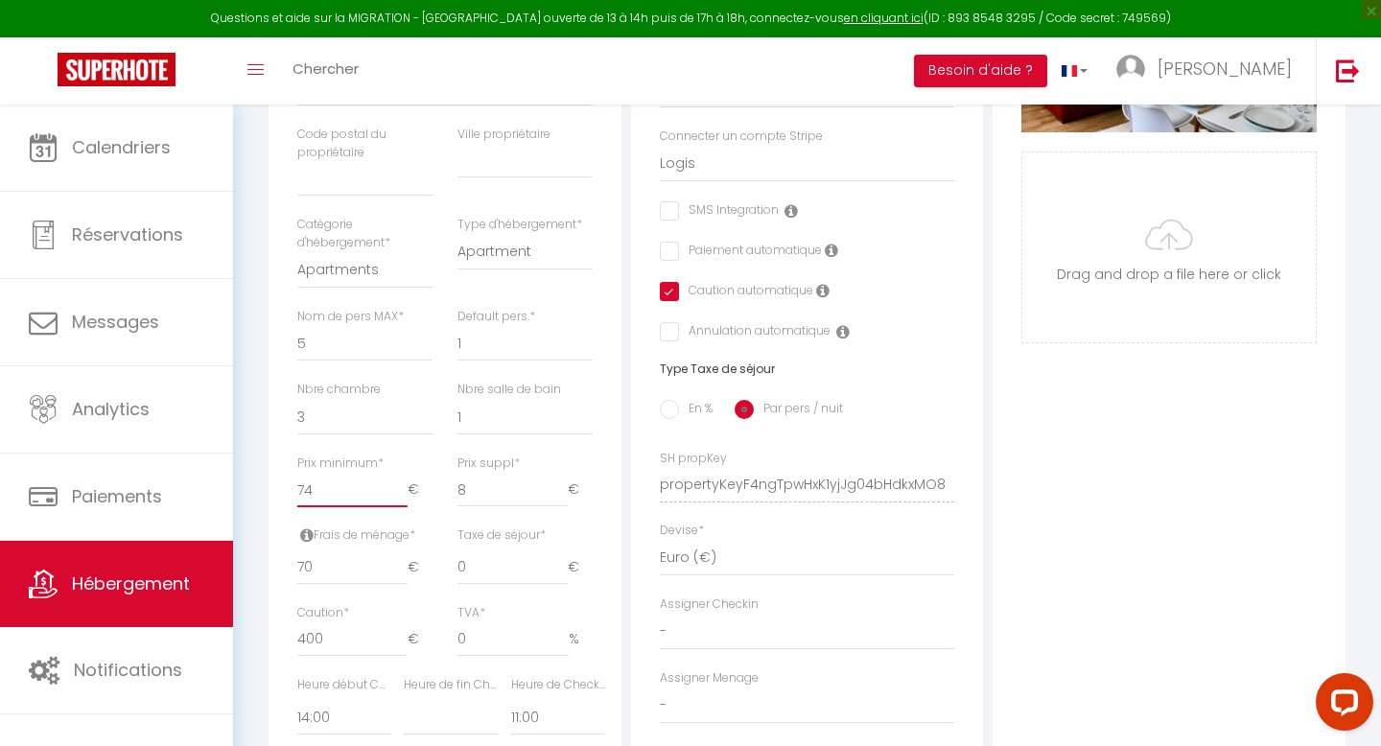
checkbox input "true"
checkbox input "false"
type input "74"
click at [402, 494] on input "74" at bounding box center [352, 490] width 110 height 35
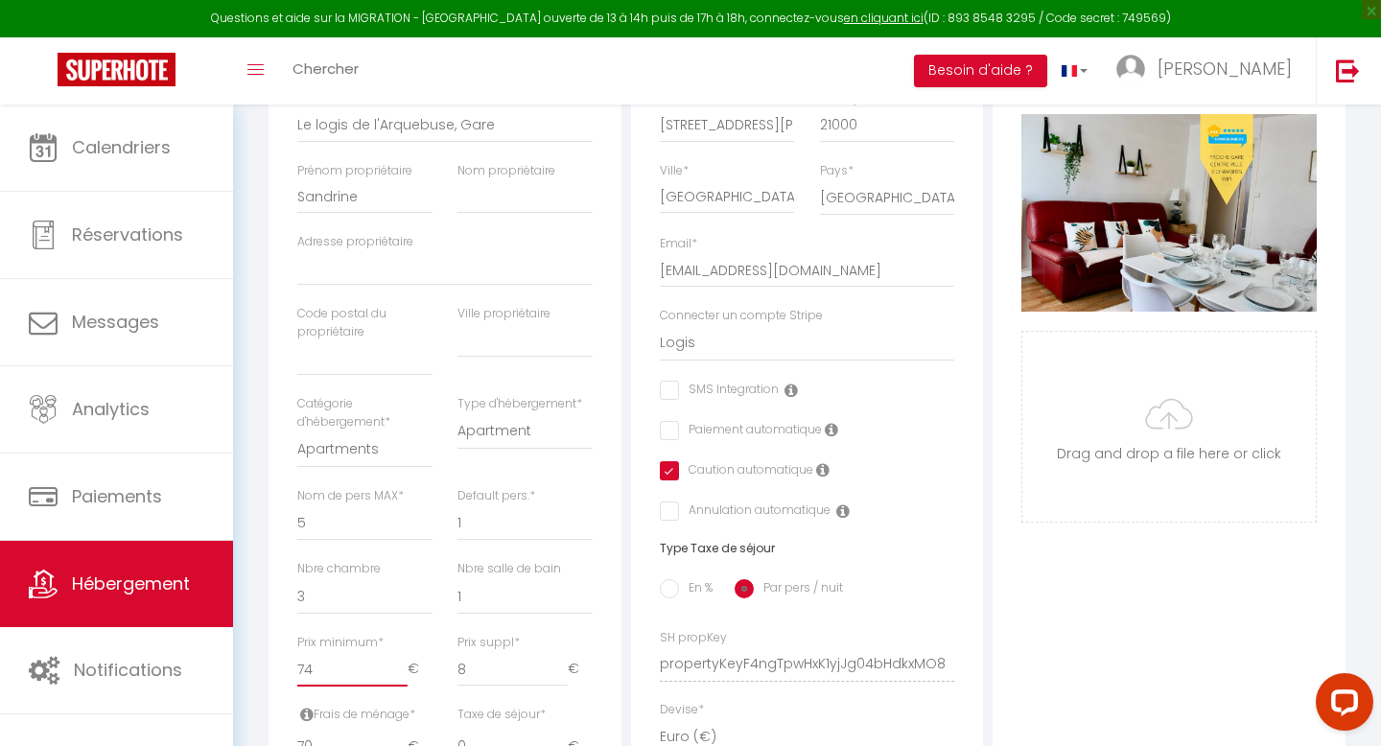
scroll to position [0, 0]
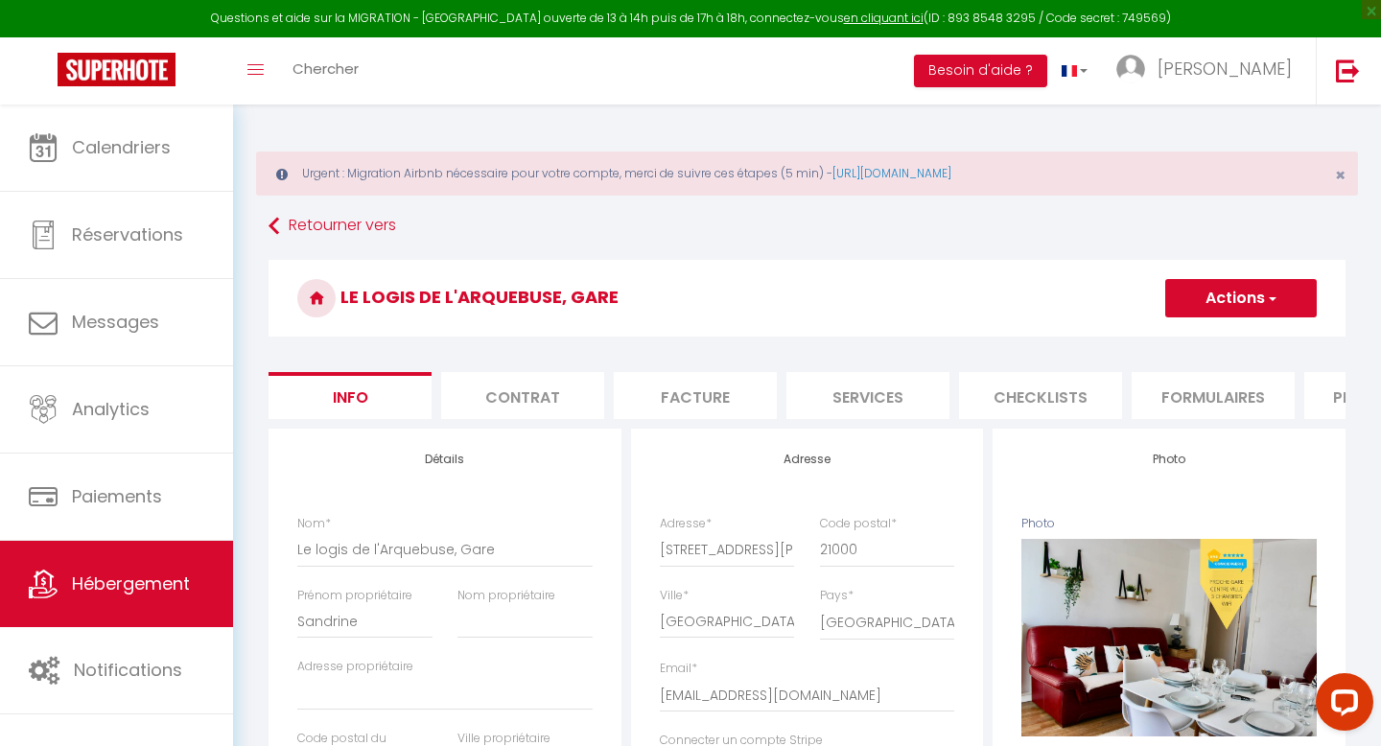
click at [1227, 314] on button "Actions" at bounding box center [1240, 298] width 151 height 38
click at [1154, 346] on input "Enregistrer" at bounding box center [1165, 340] width 71 height 19
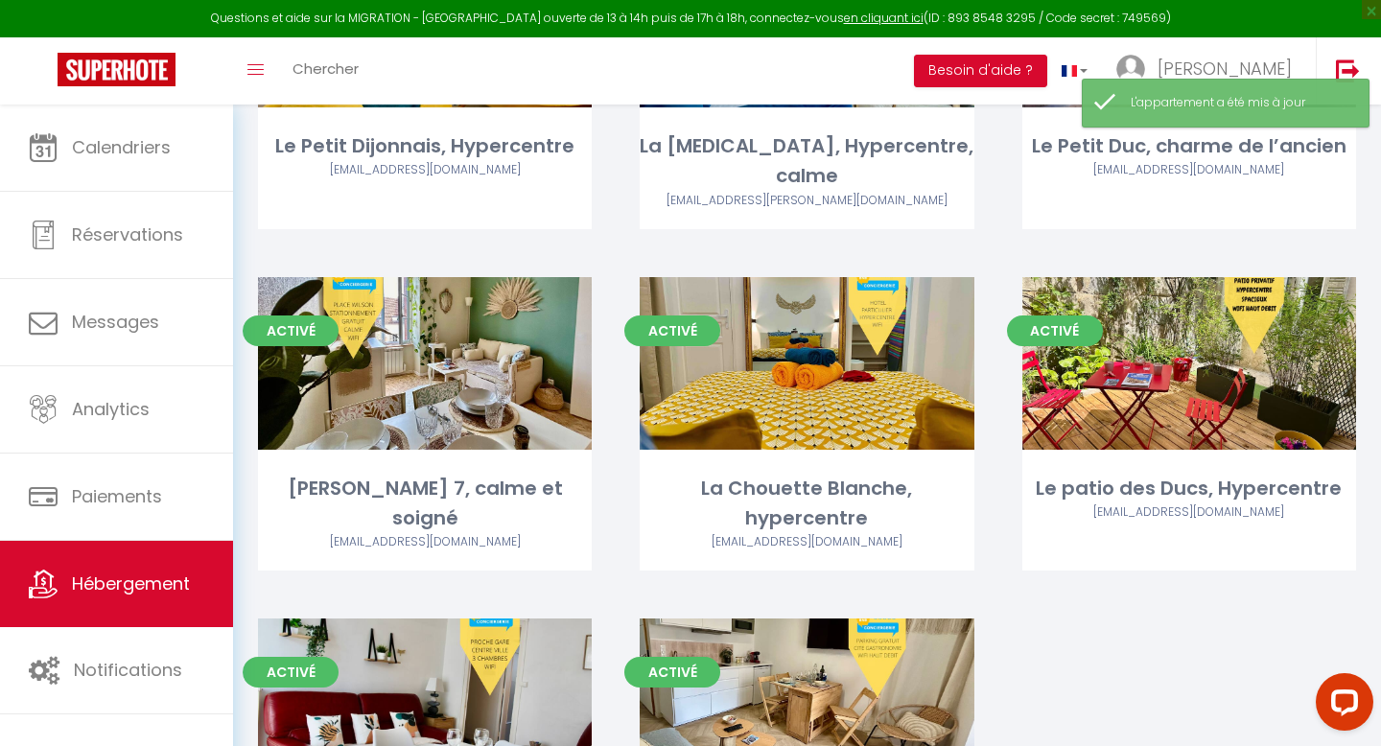
scroll to position [540, 0]
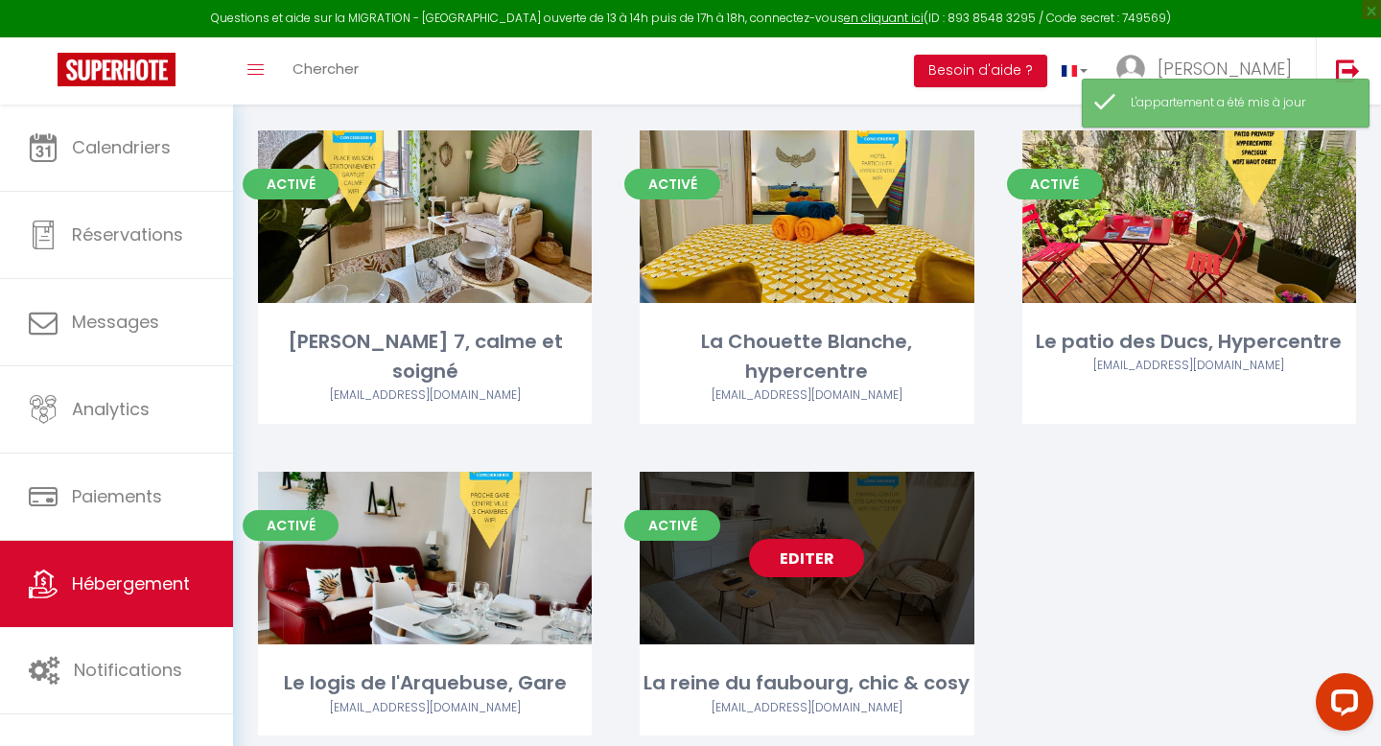
click at [803, 539] on link "Editer" at bounding box center [806, 558] width 115 height 38
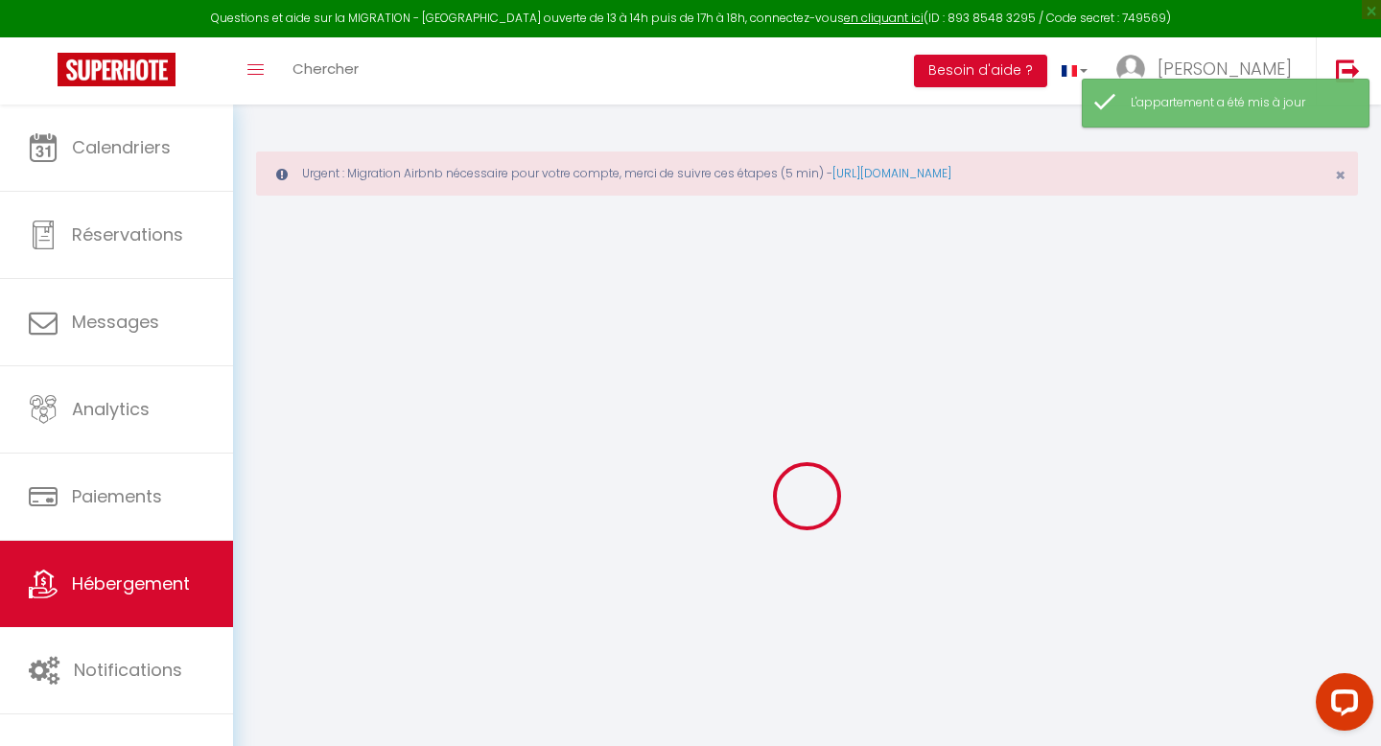
select select
checkbox input "false"
checkbox input "true"
checkbox input "false"
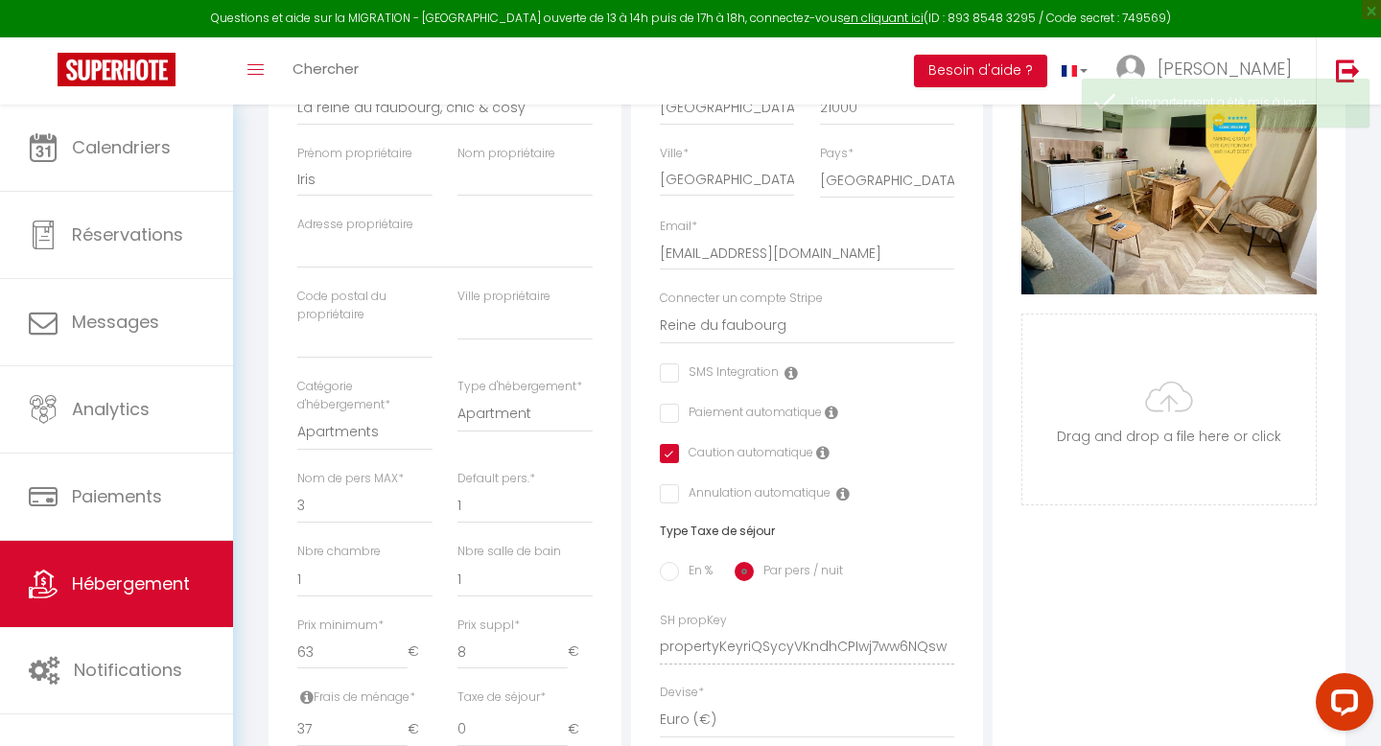
scroll to position [449, 0]
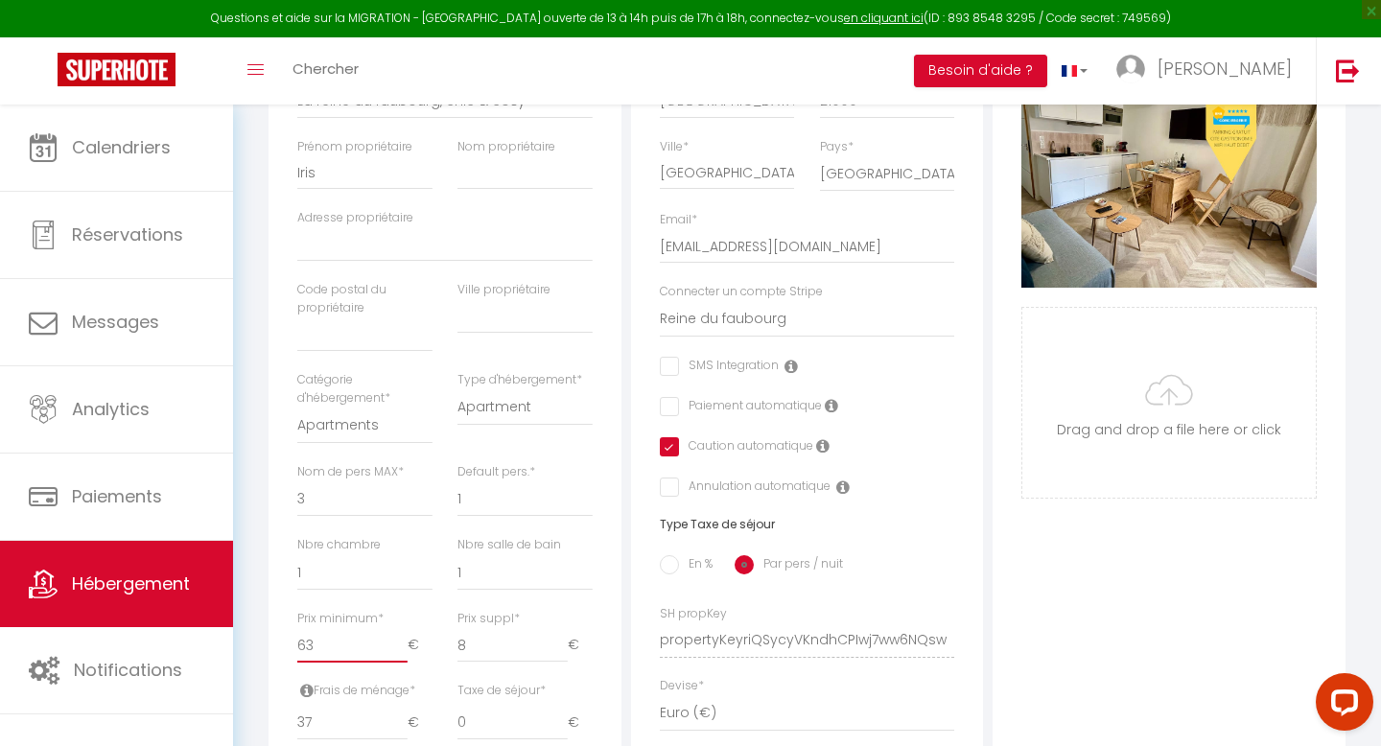
type input "62"
select select
checkbox input "false"
checkbox input "true"
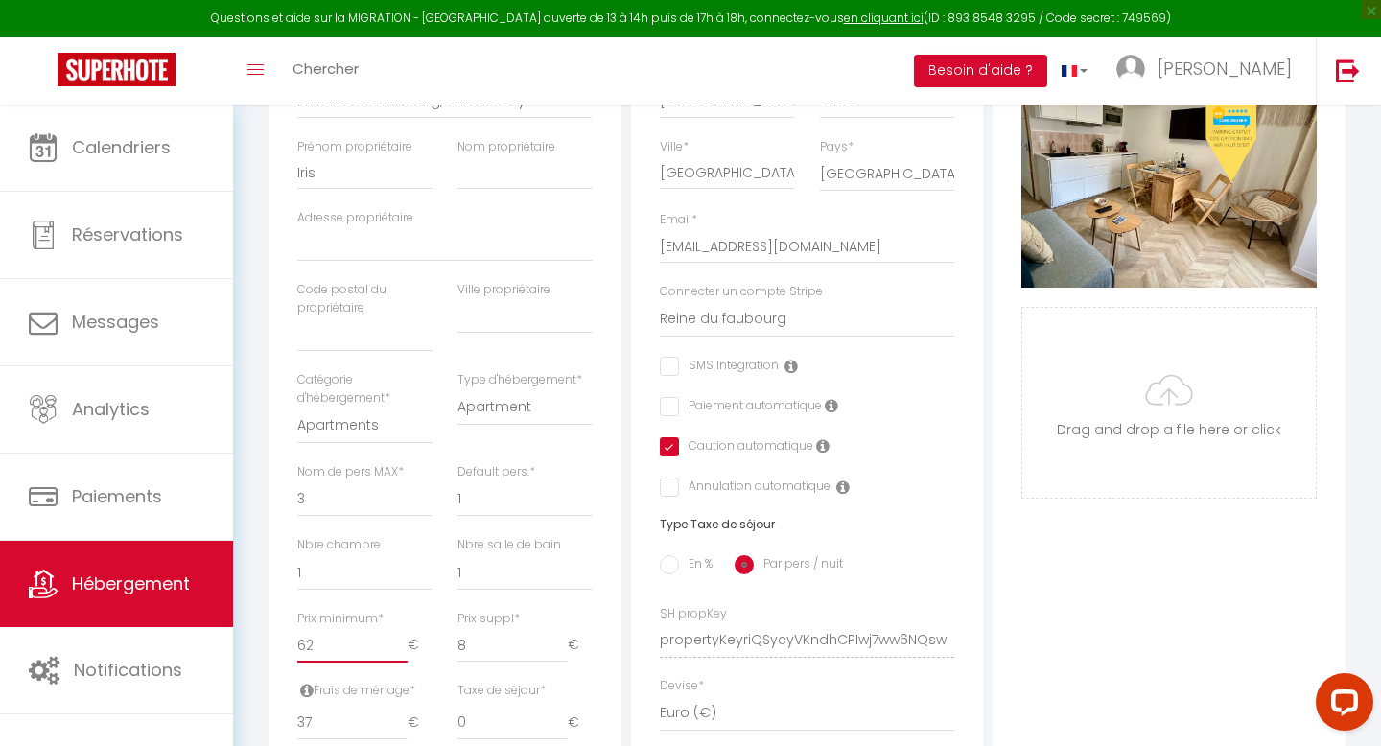
checkbox input "false"
type input "62"
click at [404, 649] on input "62" at bounding box center [352, 645] width 110 height 35
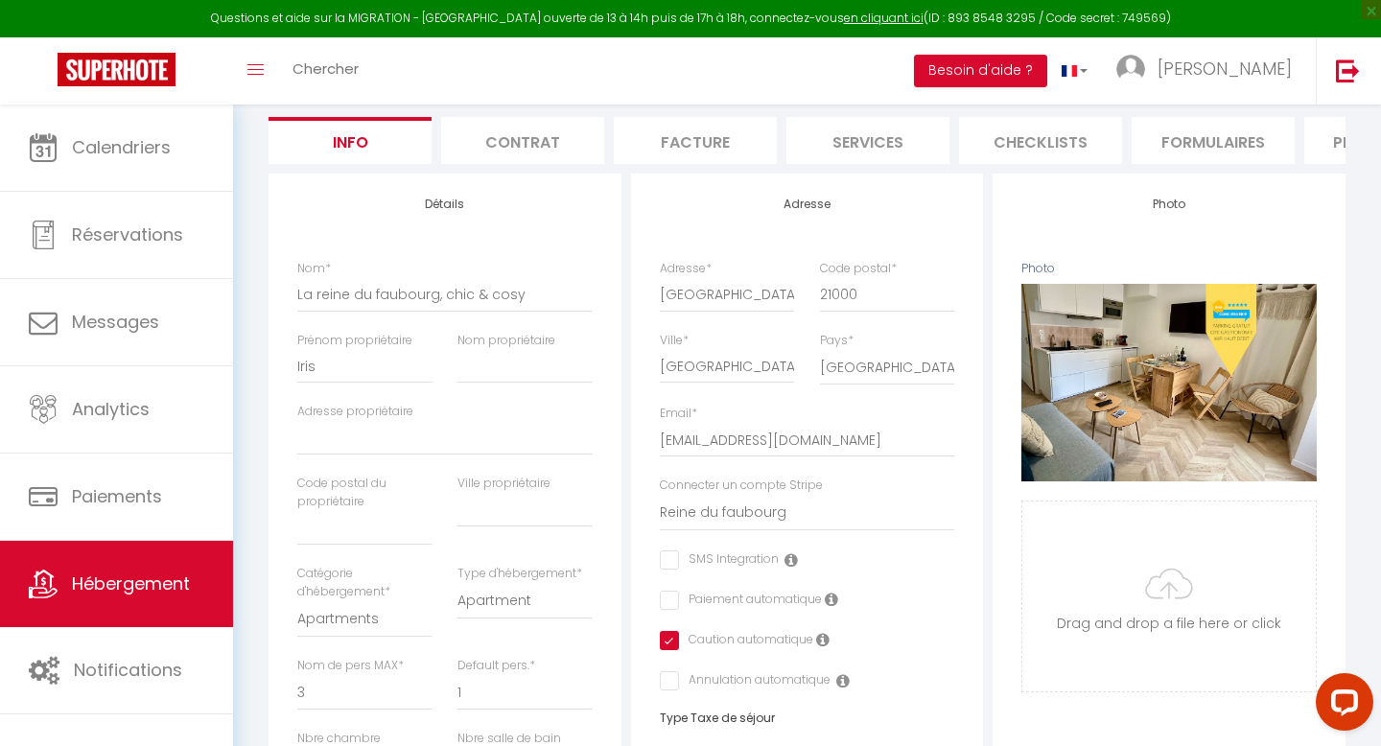
scroll to position [0, 0]
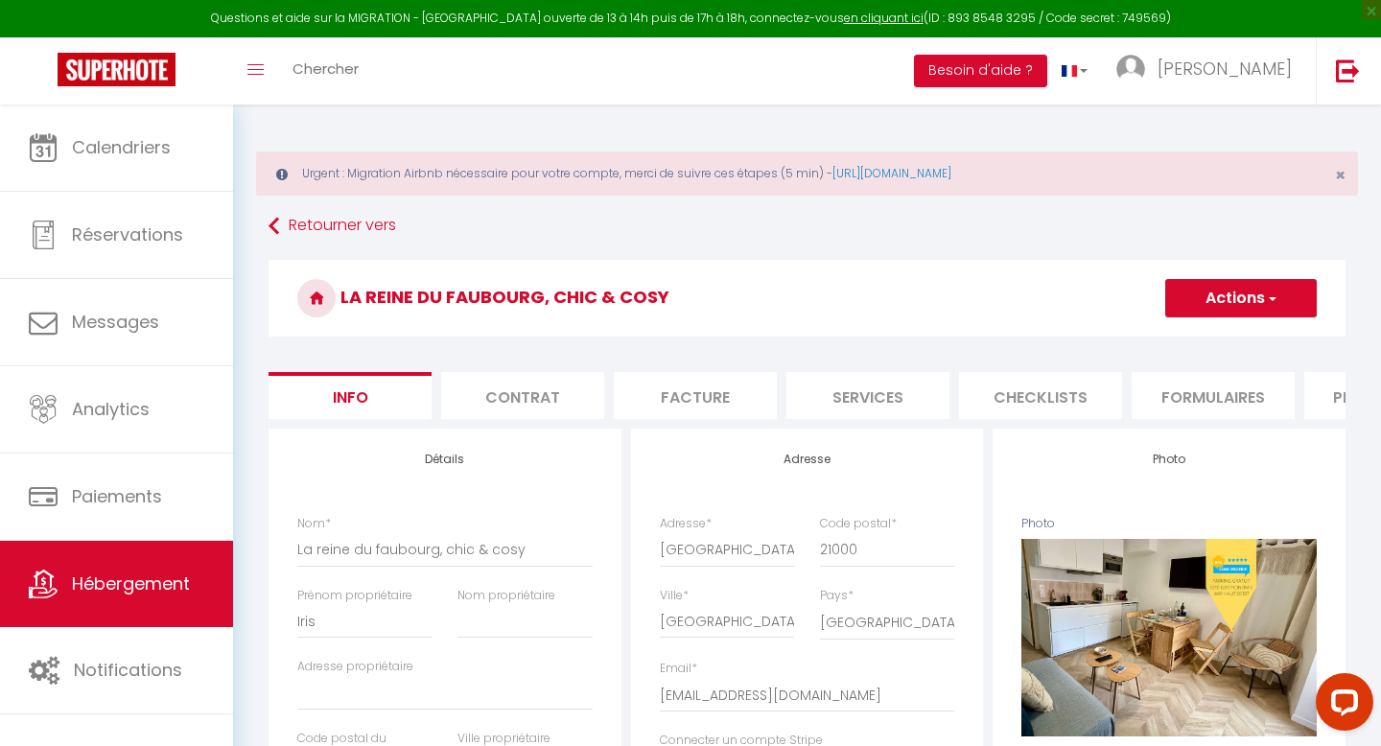
click at [1217, 311] on button "Actions" at bounding box center [1240, 298] width 151 height 38
click at [1162, 336] on input "Enregistrer" at bounding box center [1165, 340] width 71 height 19
